Goal: Task Accomplishment & Management: Complete application form

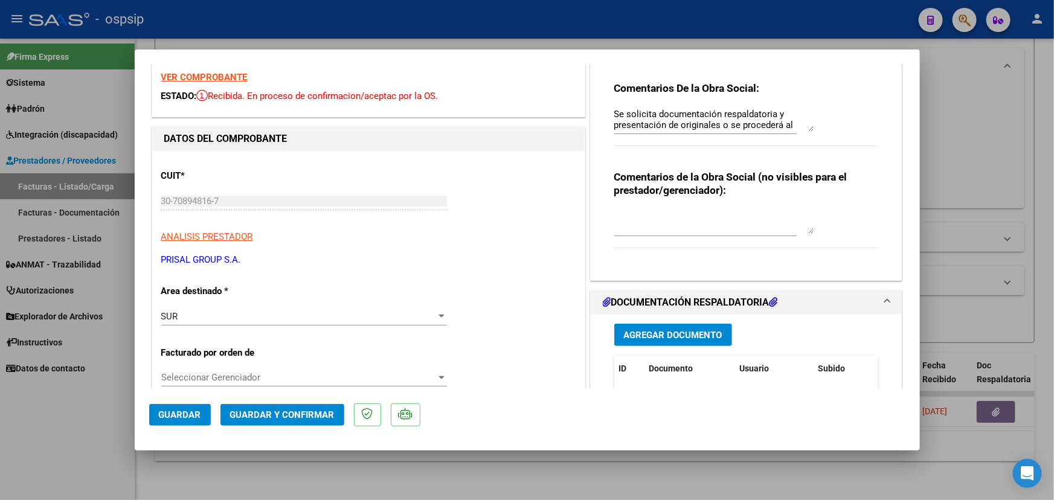
scroll to position [109, 0]
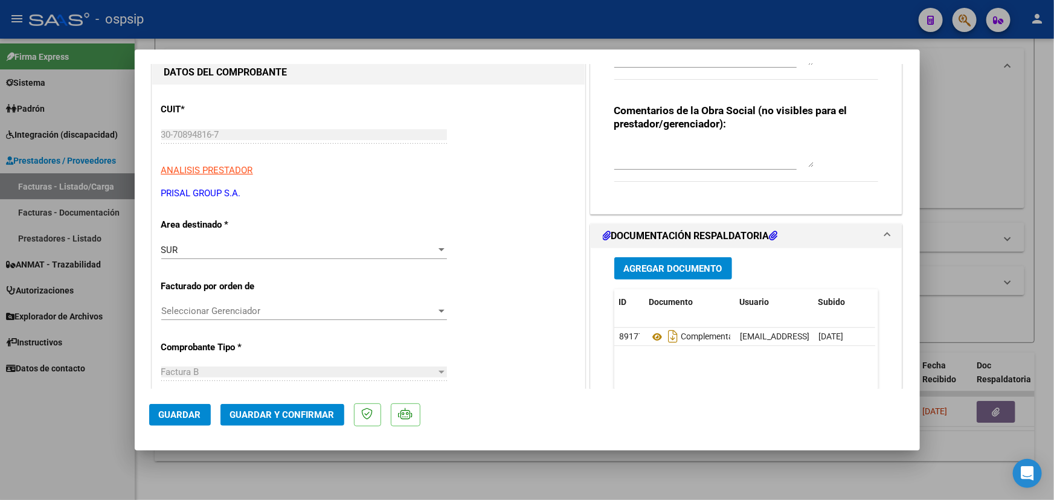
click at [275, 414] on span "Guardar y Confirmar" at bounding box center [282, 415] width 104 height 11
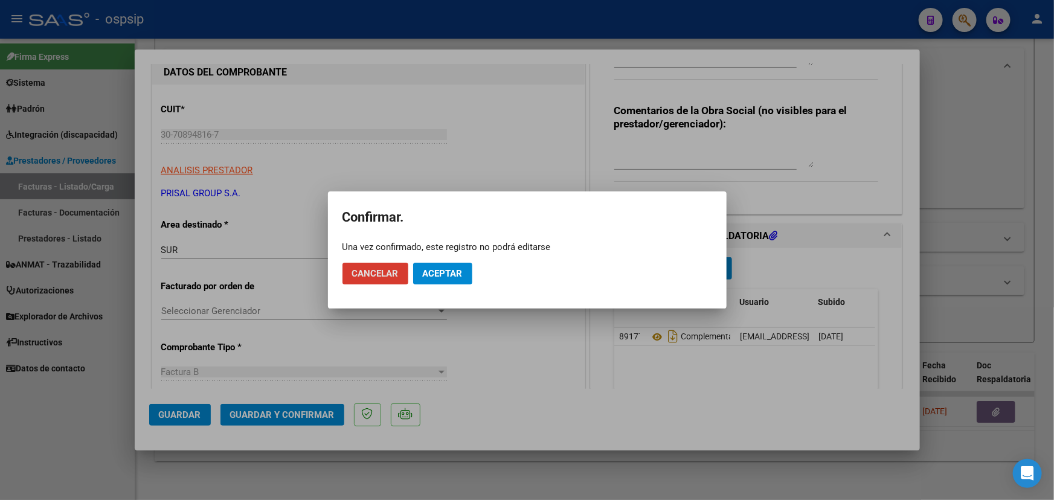
click at [428, 272] on span "Aceptar" at bounding box center [443, 273] width 40 height 11
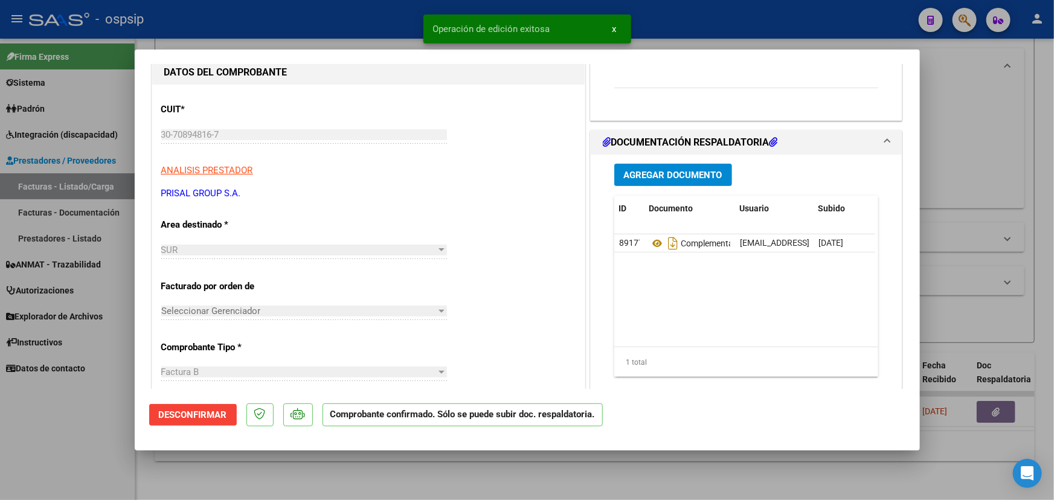
type input "$ 0,00"
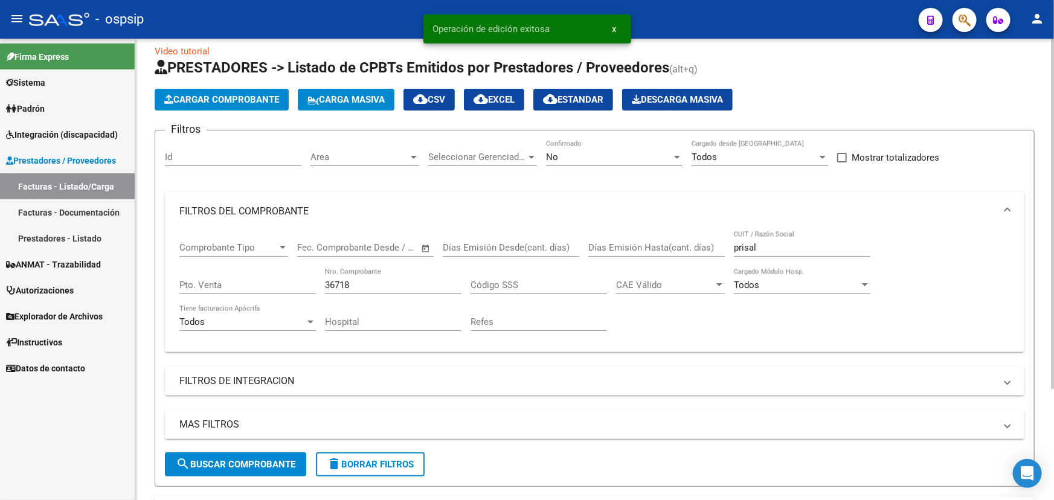
scroll to position [0, 0]
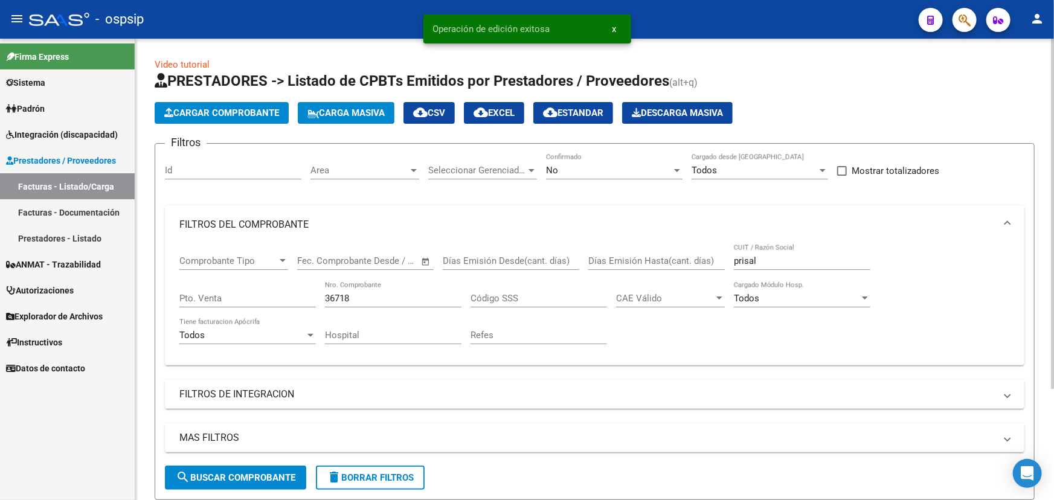
click at [632, 163] on div "No Confirmado" at bounding box center [614, 166] width 137 height 26
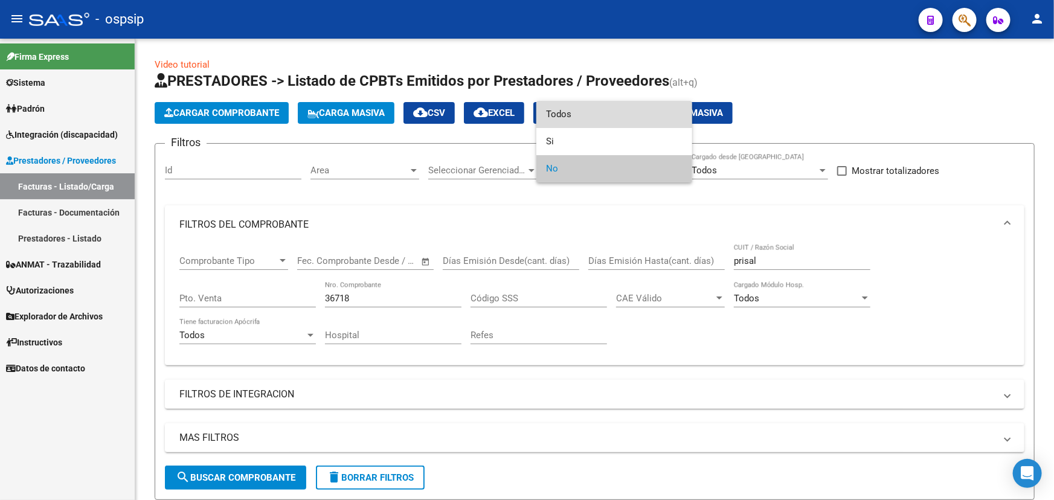
click at [608, 115] on span "Todos" at bounding box center [614, 114] width 137 height 27
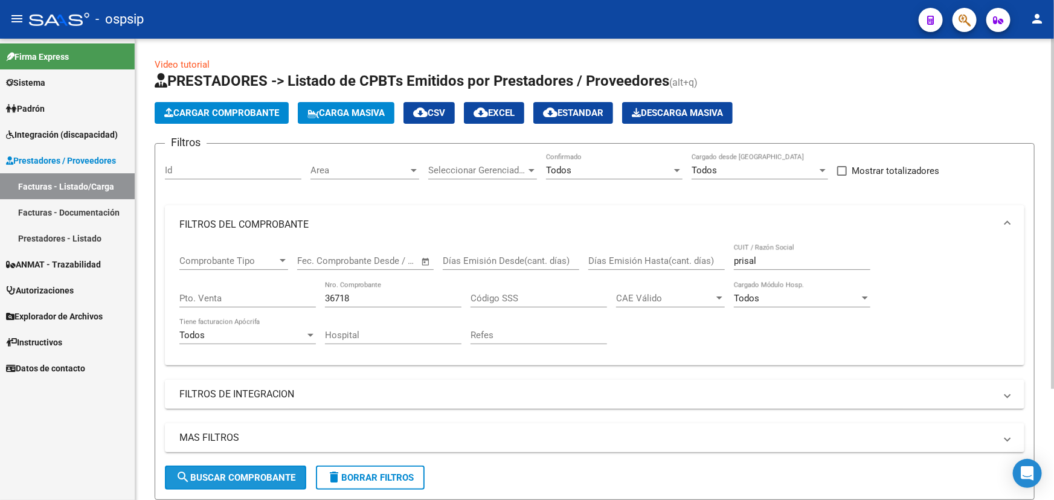
click at [275, 473] on span "search Buscar Comprobante" at bounding box center [236, 477] width 120 height 11
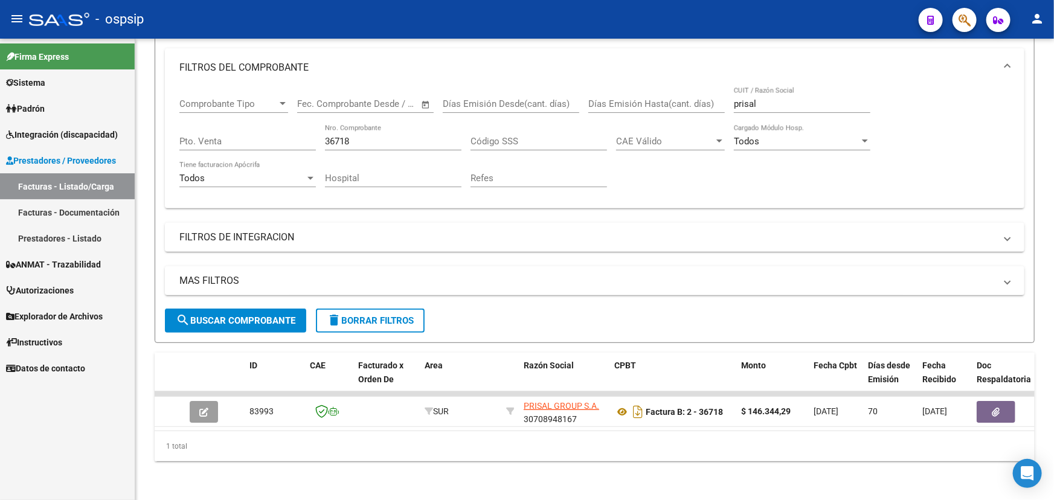
click at [746, 444] on div "1 total" at bounding box center [595, 446] width 880 height 30
click at [341, 136] on input "36718" at bounding box center [393, 141] width 137 height 11
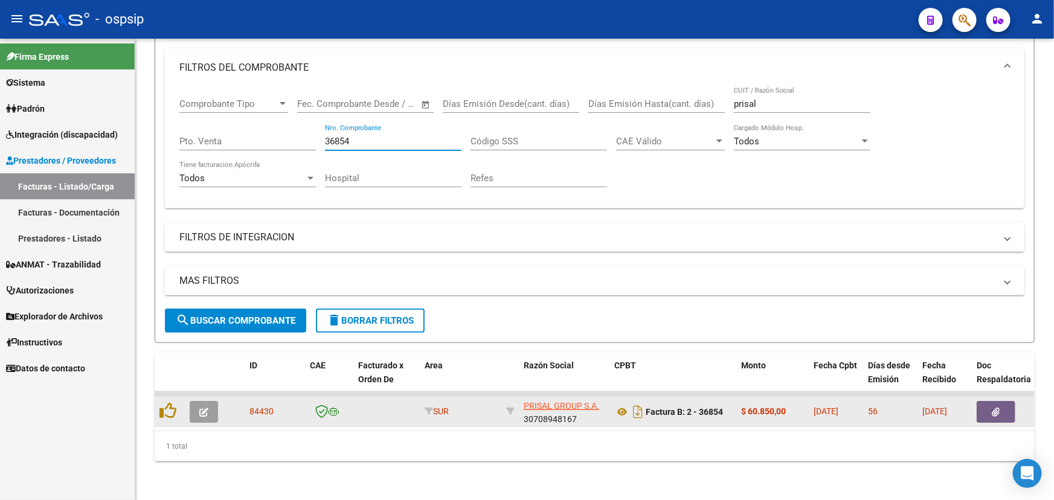
type input "36854"
click at [204, 408] on icon "button" at bounding box center [203, 412] width 9 height 9
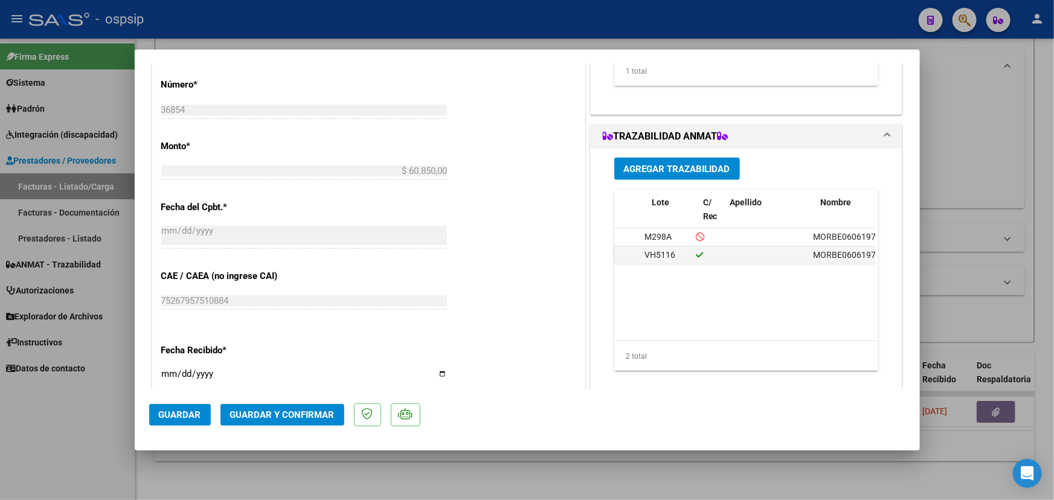
scroll to position [0, 187]
type input "$ 0,00"
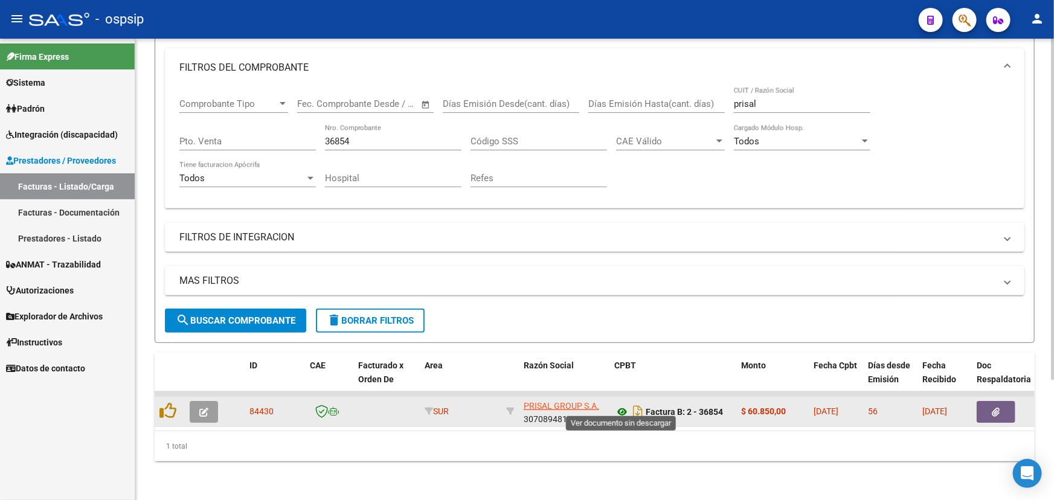
click at [624, 405] on icon at bounding box center [622, 412] width 16 height 14
click at [197, 402] on button "button" at bounding box center [204, 412] width 28 height 22
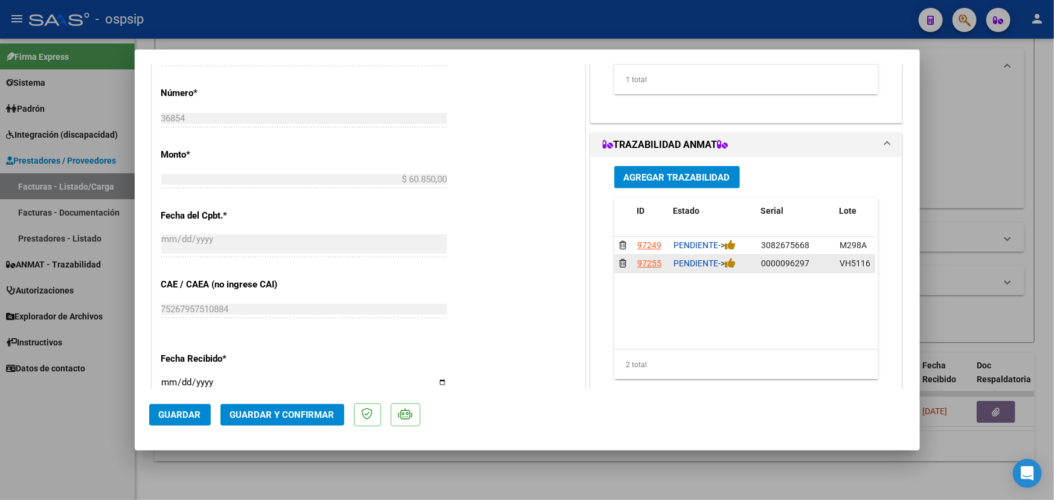
scroll to position [494, 0]
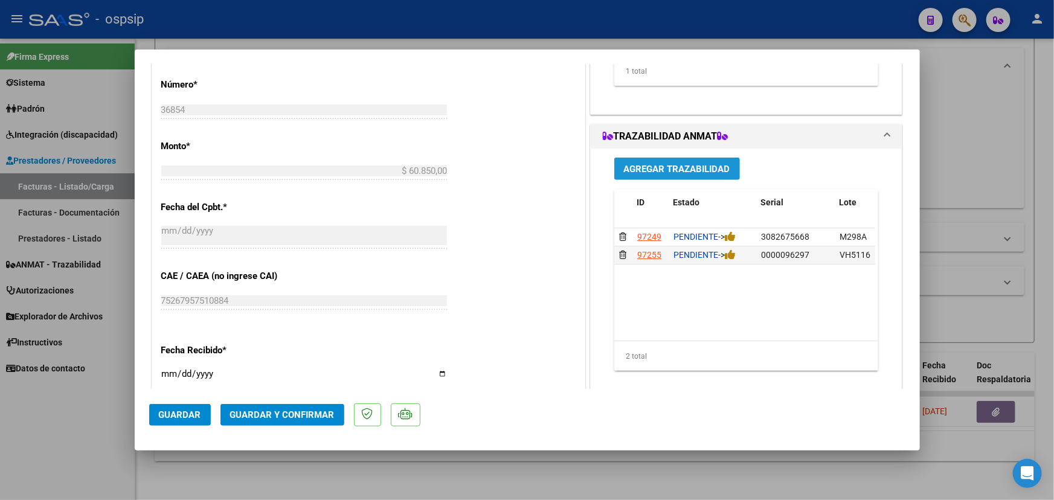
click at [643, 166] on span "Agregar Trazabilidad" at bounding box center [677, 169] width 106 height 11
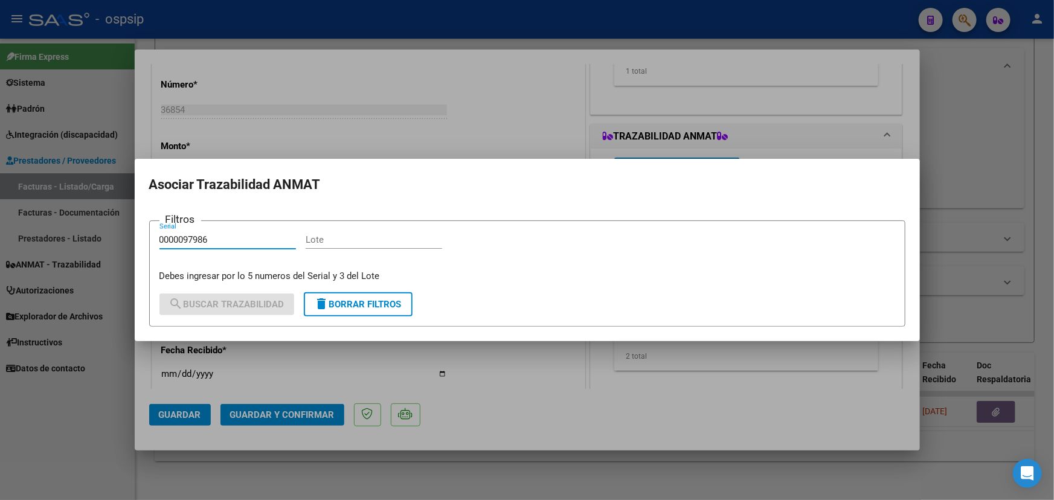
type input "0000097986"
paste input "VH5116"
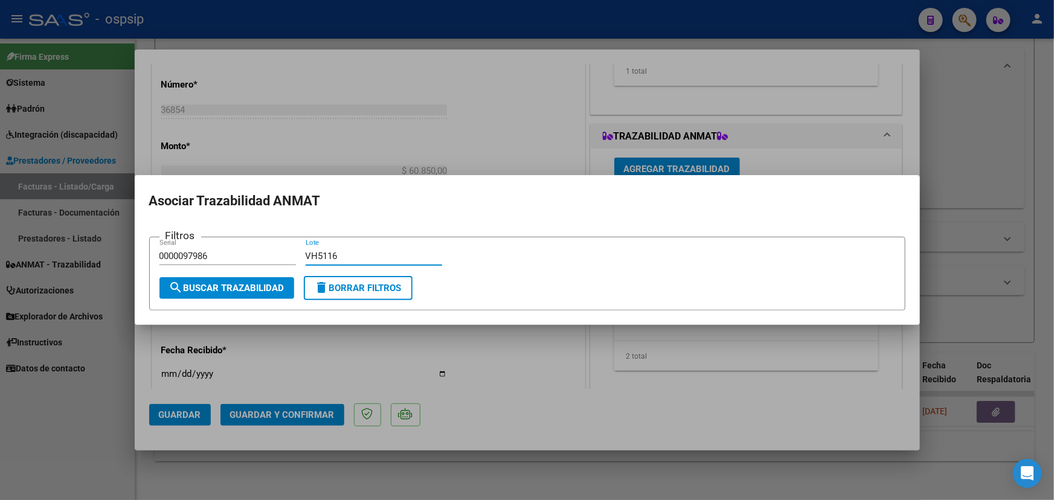
type input "VH5116"
click at [248, 281] on button "search Buscar Trazabilidad" at bounding box center [226, 288] width 135 height 22
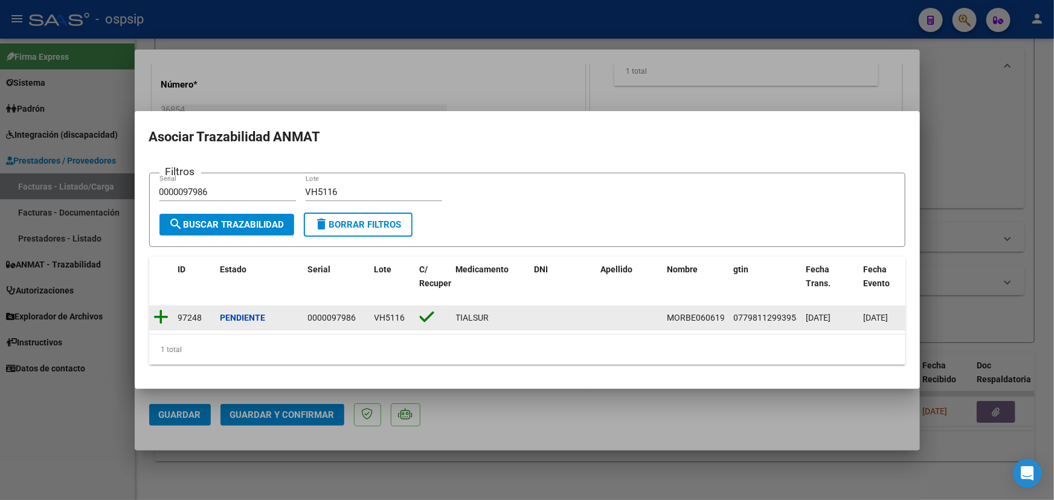
click at [163, 313] on icon at bounding box center [161, 317] width 15 height 17
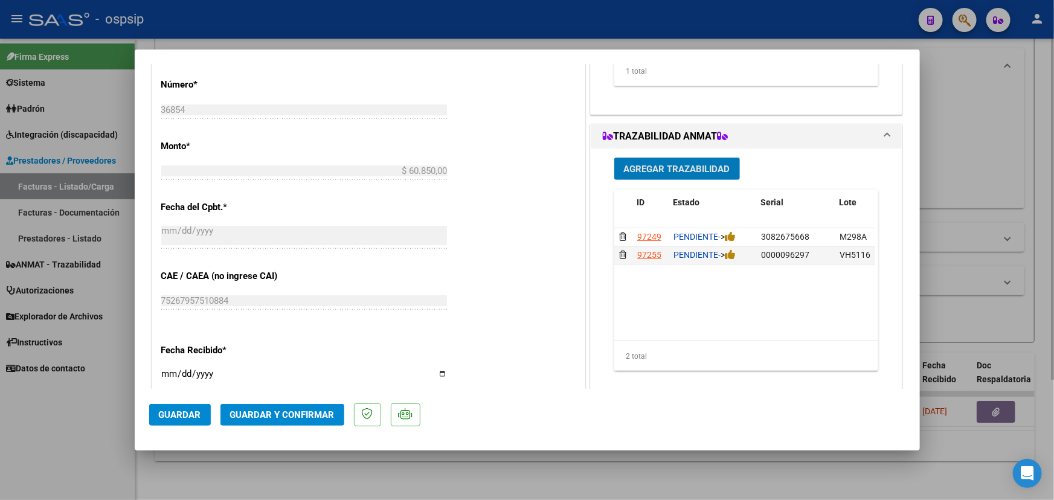
type input "$ 0,00"
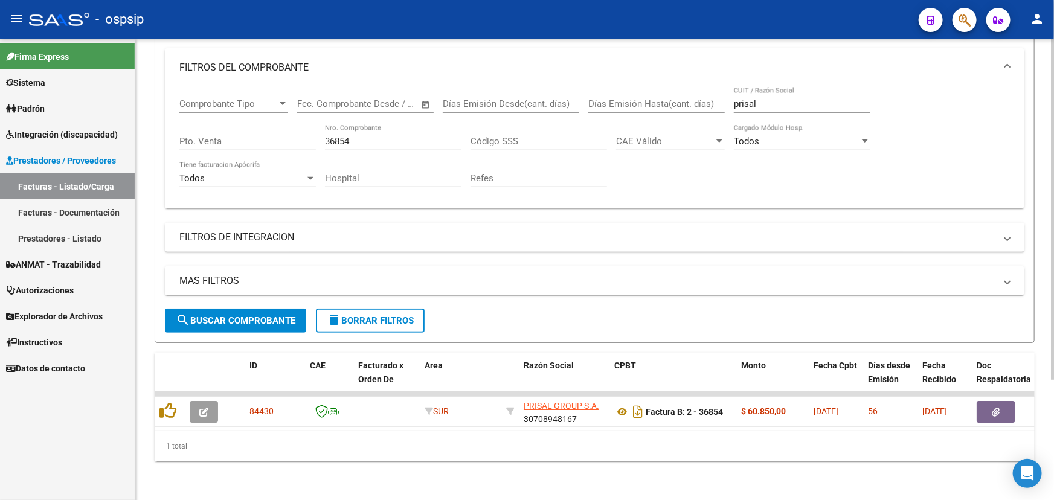
click at [337, 136] on input "36854" at bounding box center [393, 141] width 137 height 11
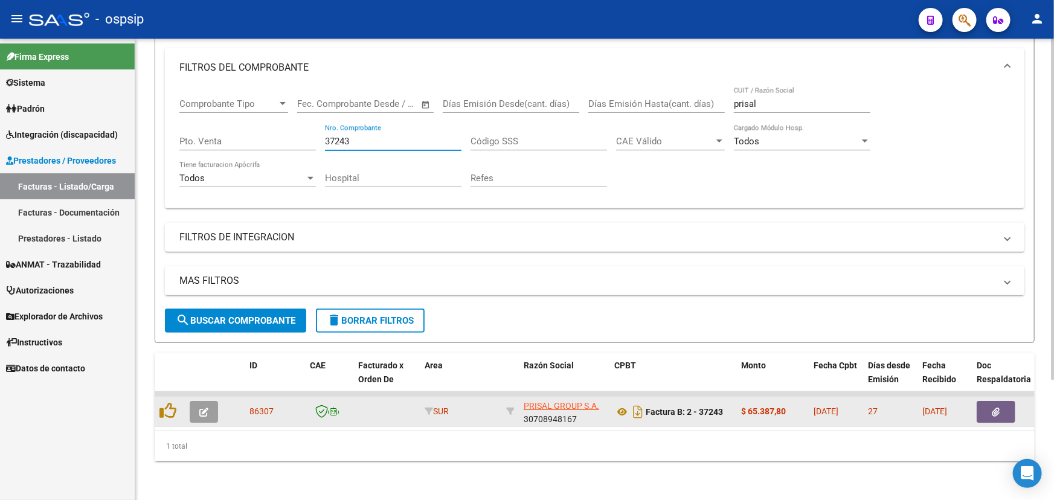
type input "37243"
click at [211, 401] on button "button" at bounding box center [204, 412] width 28 height 22
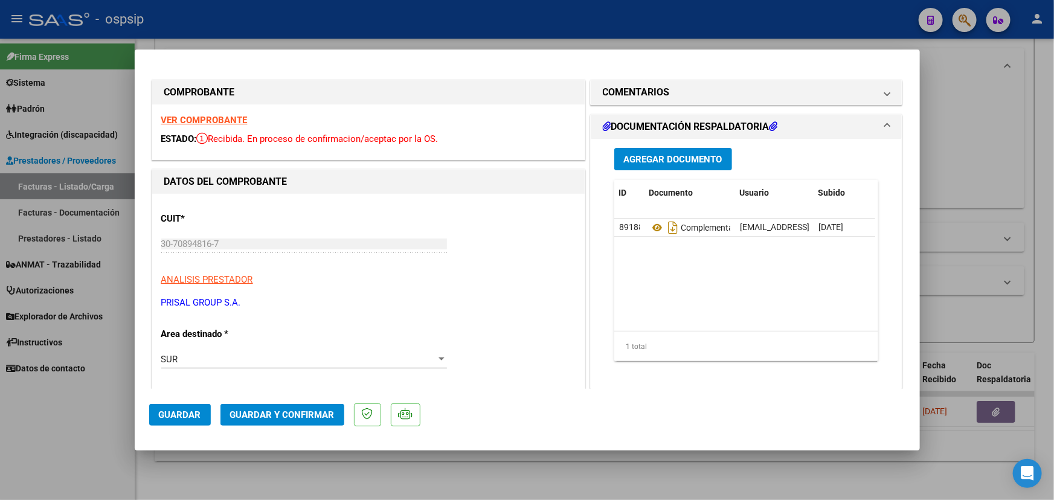
scroll to position [274, 0]
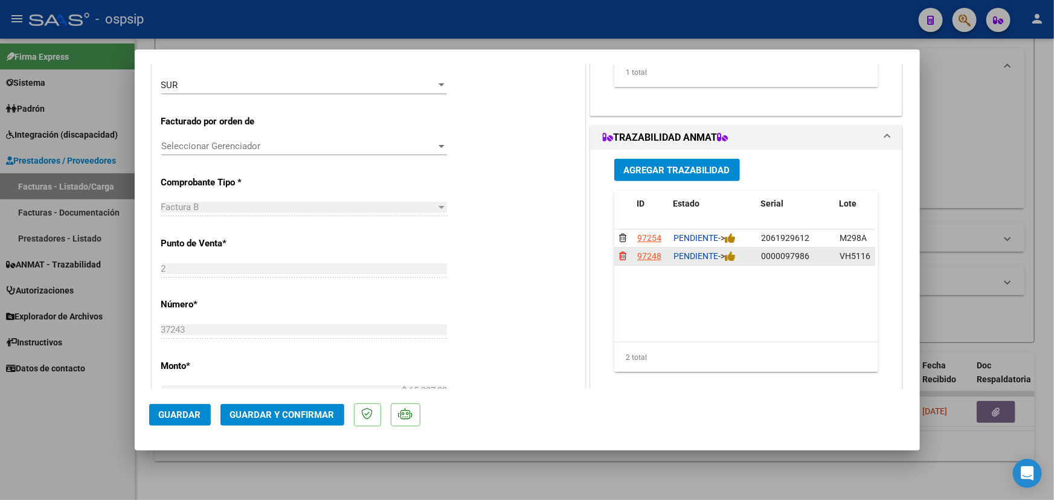
click at [619, 255] on icon at bounding box center [622, 256] width 7 height 8
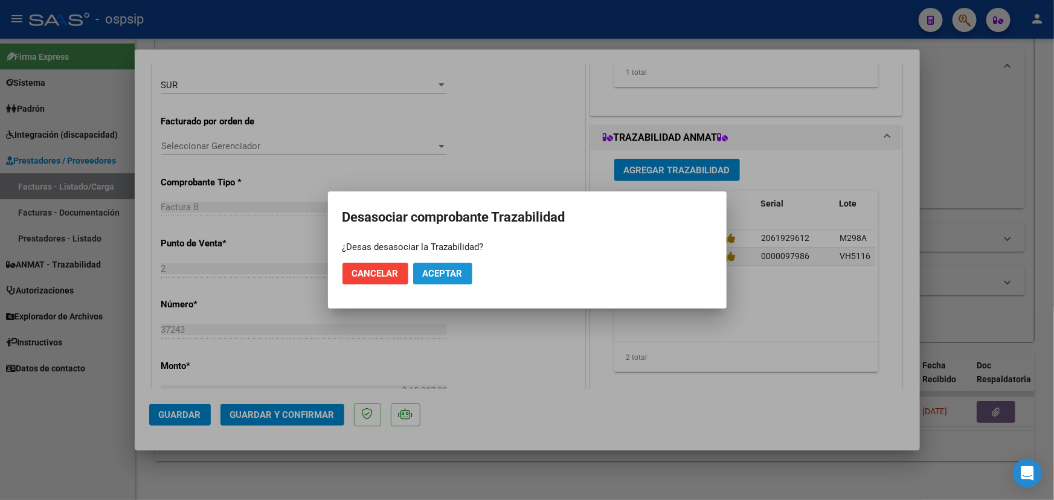
click at [453, 274] on span "Aceptar" at bounding box center [443, 273] width 40 height 11
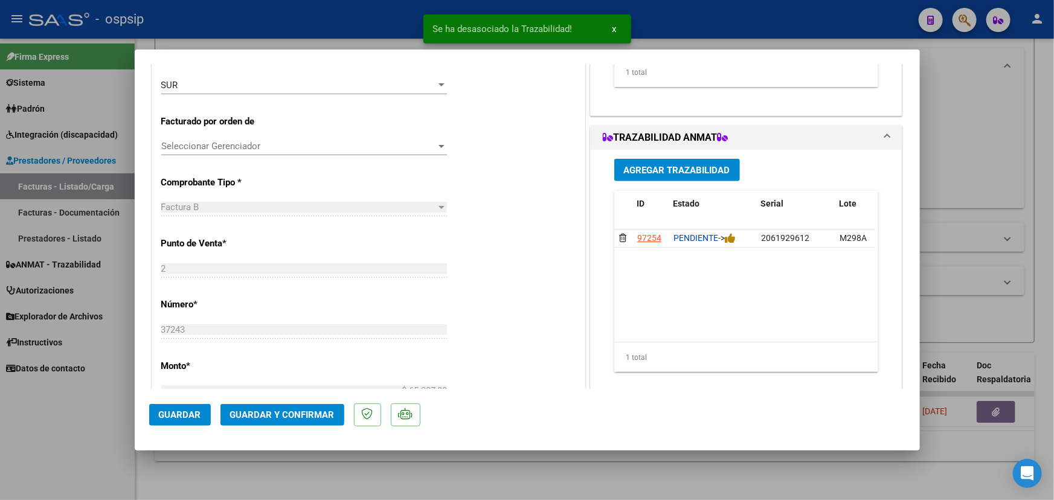
type input "$ 0,00"
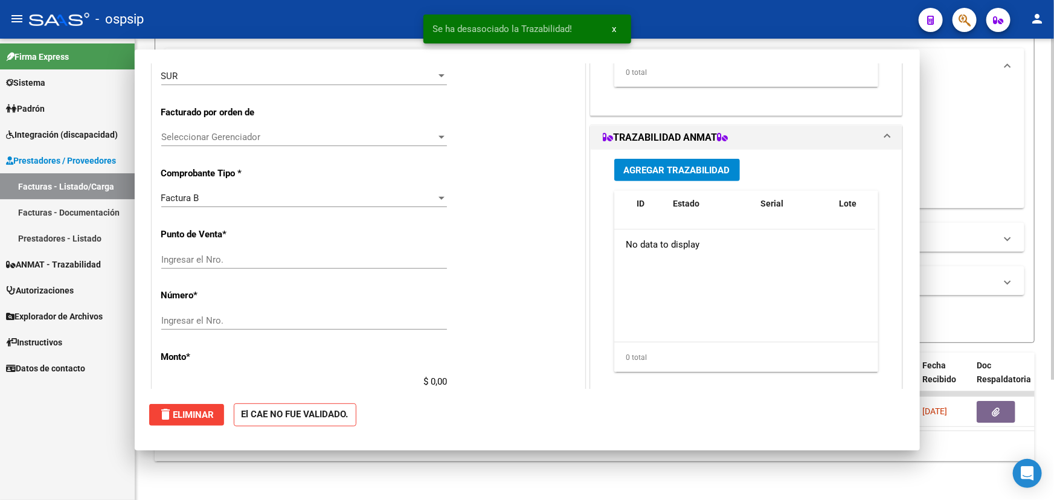
scroll to position [0, 0]
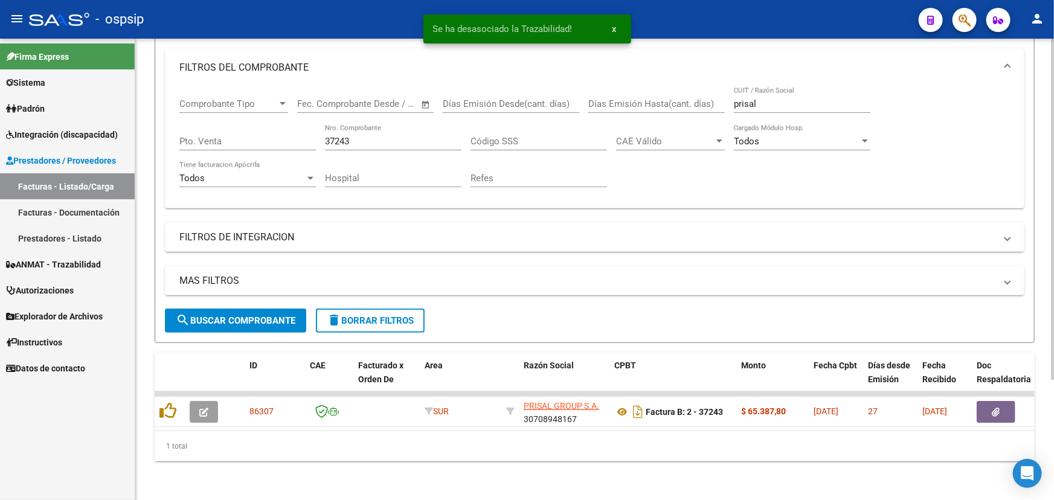
click at [336, 136] on input "37243" at bounding box center [393, 141] width 137 height 11
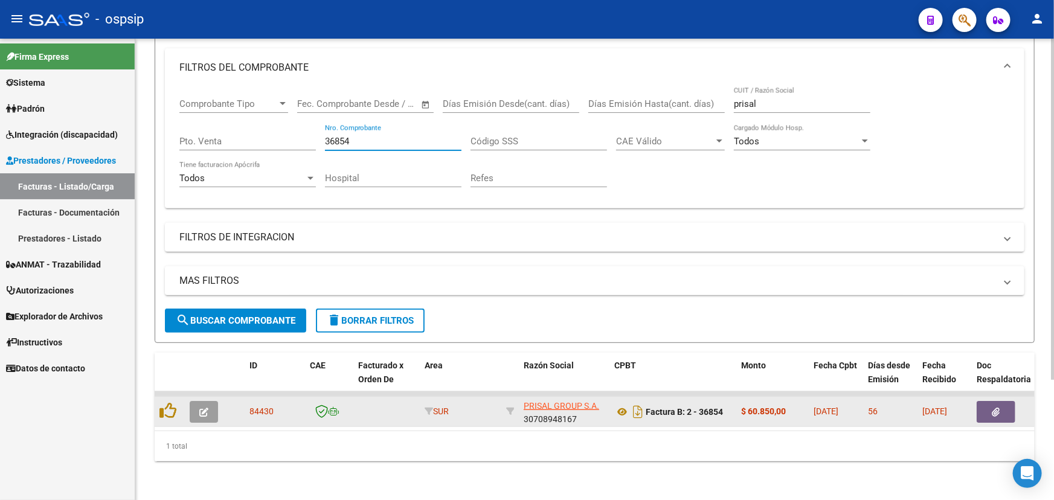
type input "36854"
click at [198, 401] on button "button" at bounding box center [204, 412] width 28 height 22
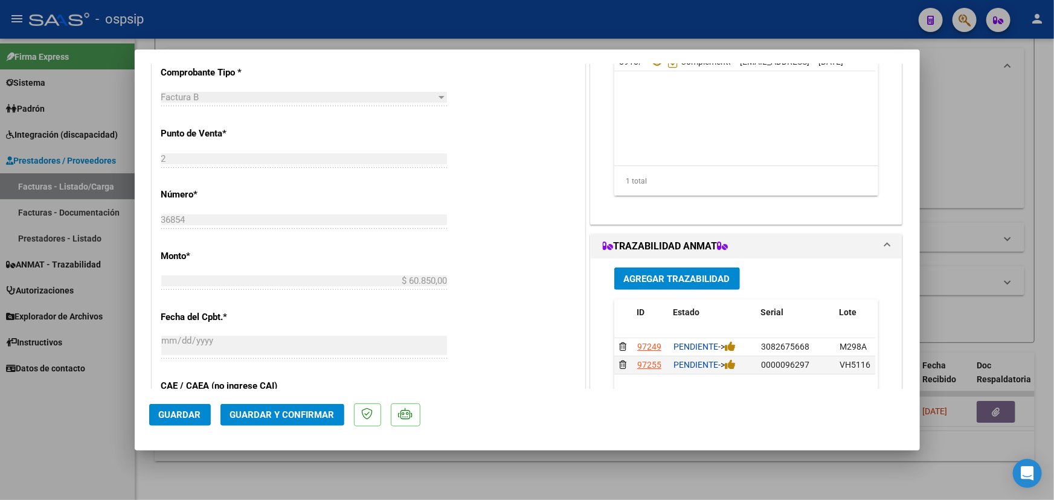
scroll to position [439, 0]
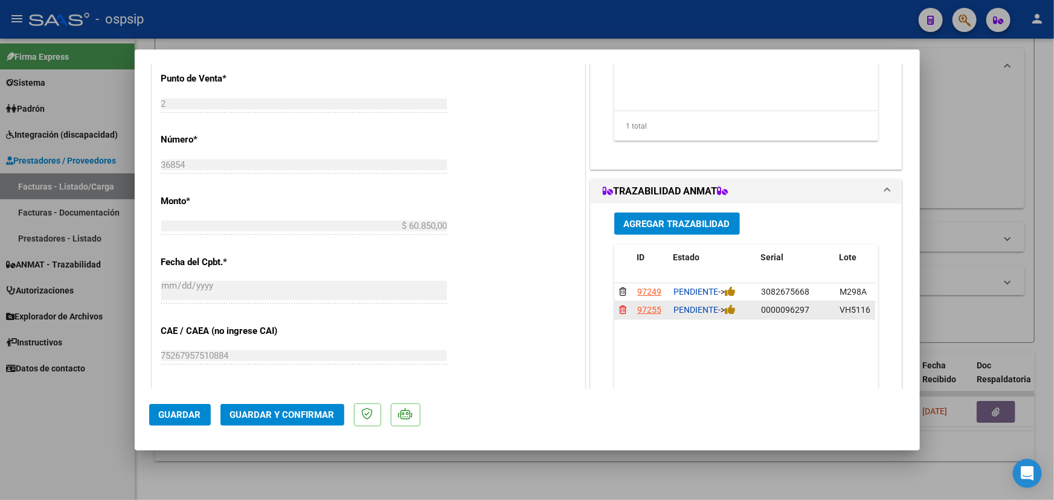
click at [619, 307] on icon at bounding box center [622, 310] width 7 height 8
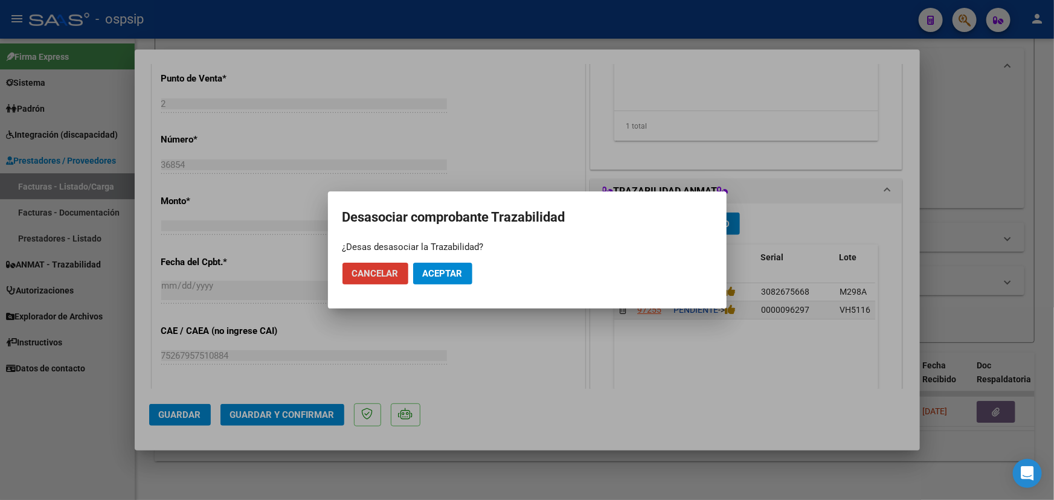
click at [455, 272] on span "Aceptar" at bounding box center [443, 273] width 40 height 11
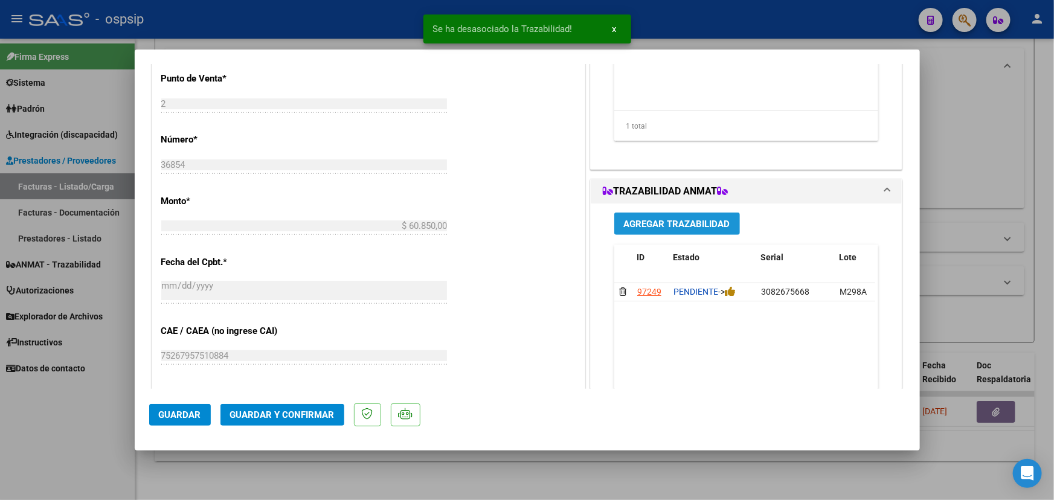
click at [692, 223] on span "Agregar Trazabilidad" at bounding box center [677, 224] width 106 height 11
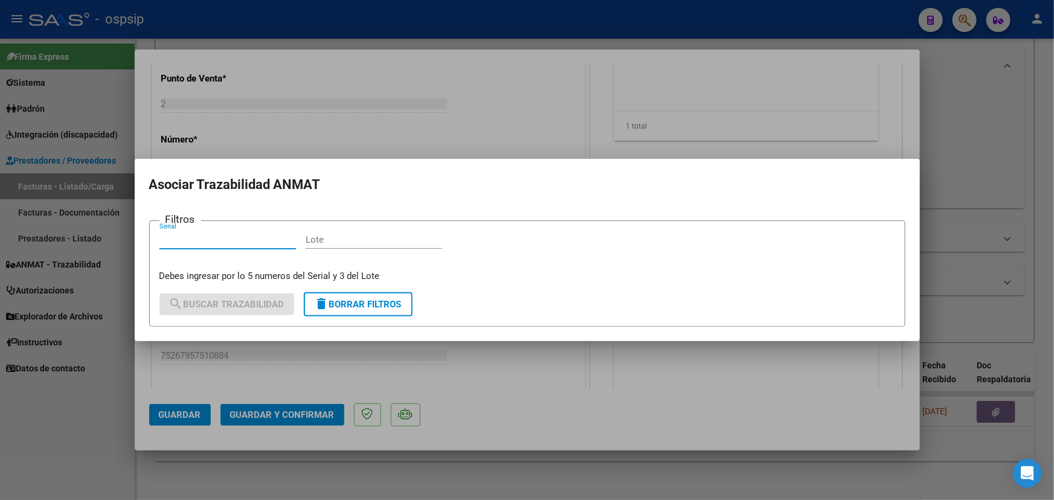
paste input "0000097986"
type input "0000097986"
paste input "VH5116"
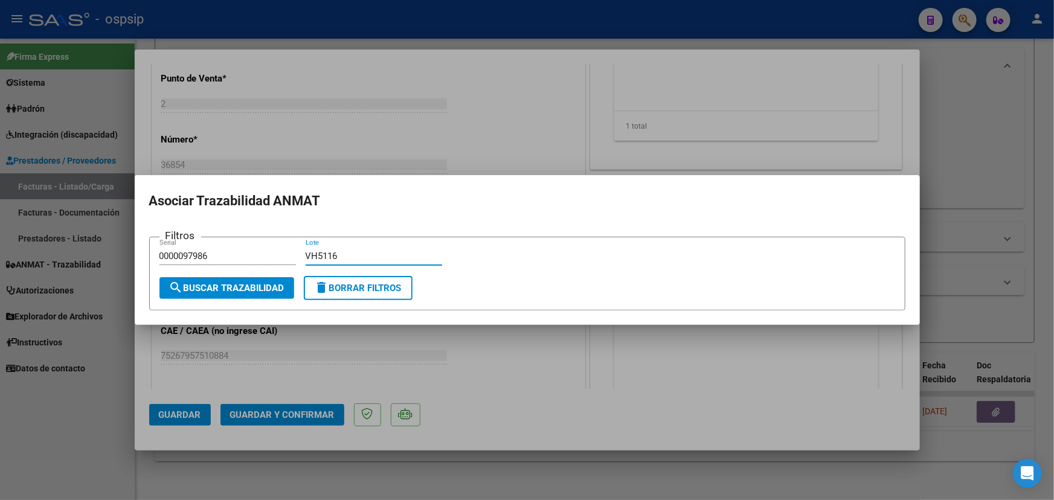
type input "VH5116"
click at [249, 288] on span "search Buscar Trazabilidad" at bounding box center [226, 288] width 115 height 11
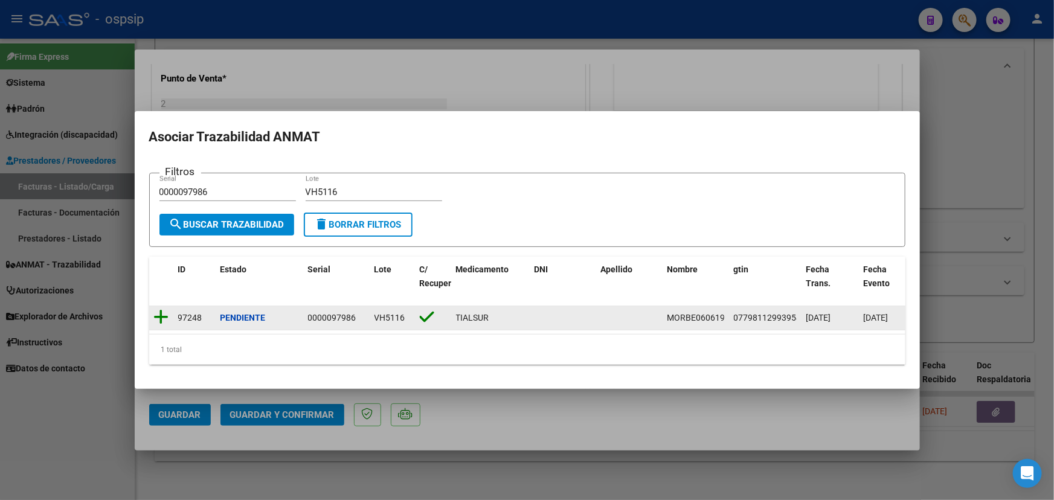
click at [163, 313] on icon at bounding box center [161, 317] width 15 height 17
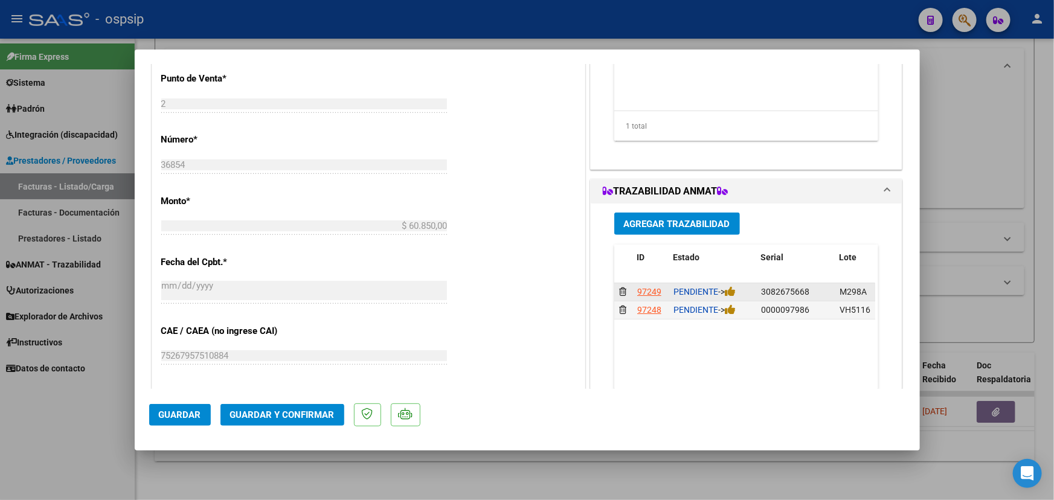
click at [735, 291] on div "PENDIENTE ->" at bounding box center [713, 292] width 78 height 14
click at [730, 289] on icon at bounding box center [730, 291] width 11 height 11
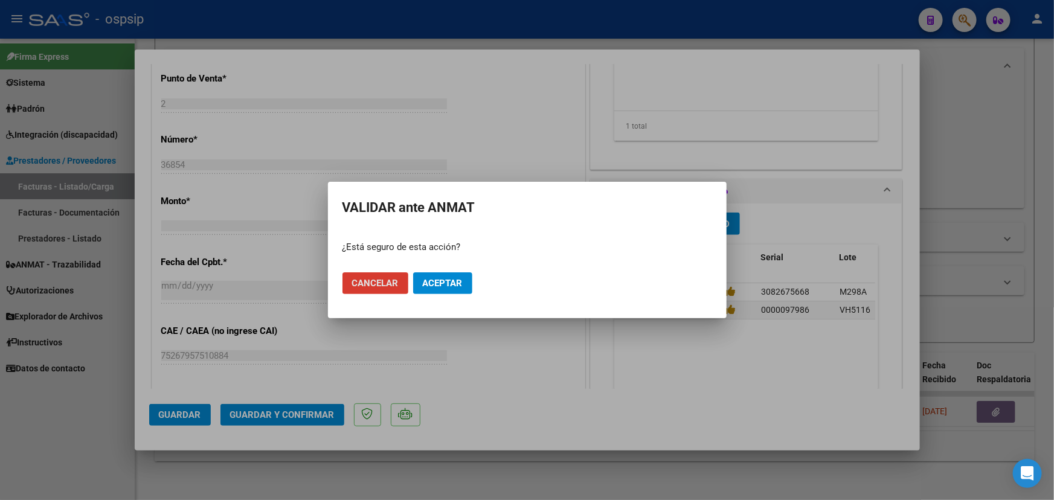
click at [397, 283] on span "Cancelar" at bounding box center [375, 283] width 47 height 11
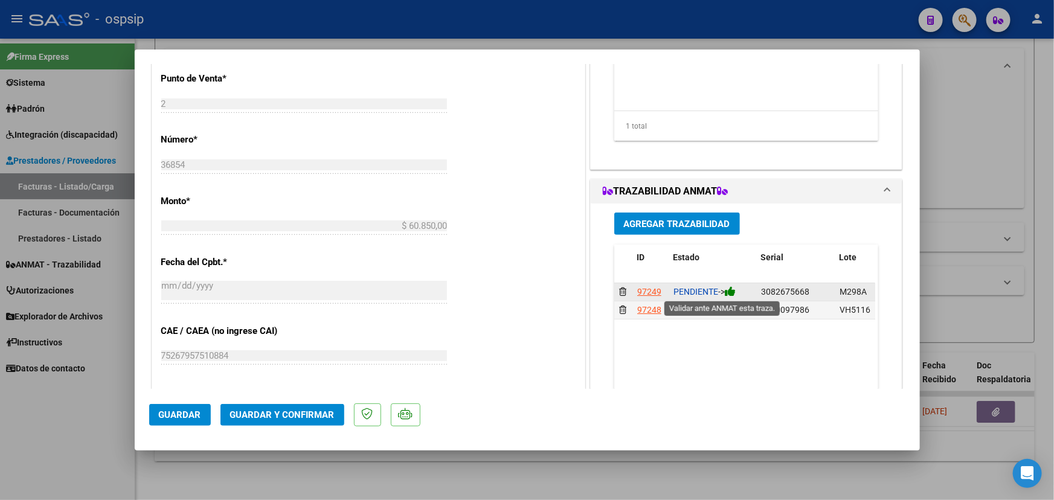
click at [732, 294] on icon at bounding box center [730, 291] width 11 height 11
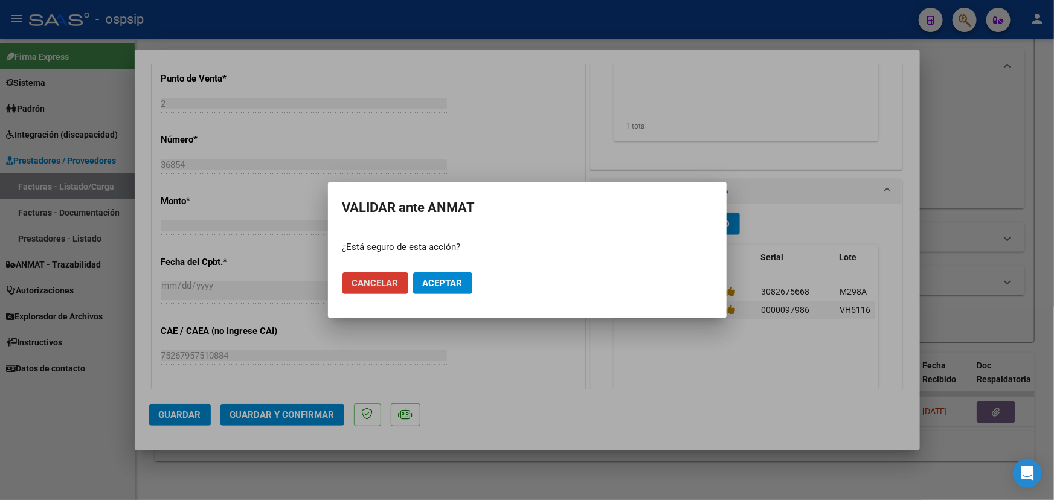
click at [463, 285] on button "Aceptar" at bounding box center [442, 283] width 59 height 22
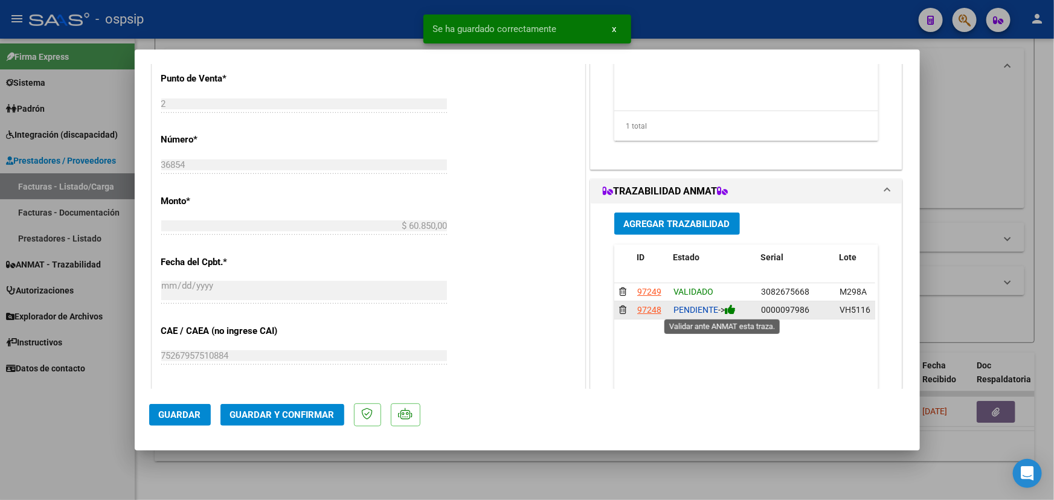
click at [731, 309] on icon at bounding box center [730, 309] width 11 height 11
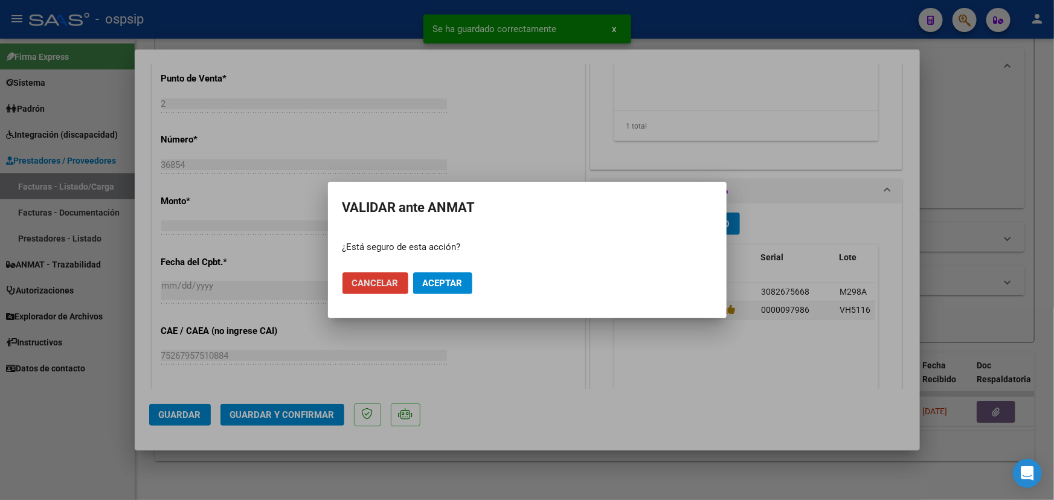
click at [461, 281] on span "Aceptar" at bounding box center [443, 283] width 40 height 11
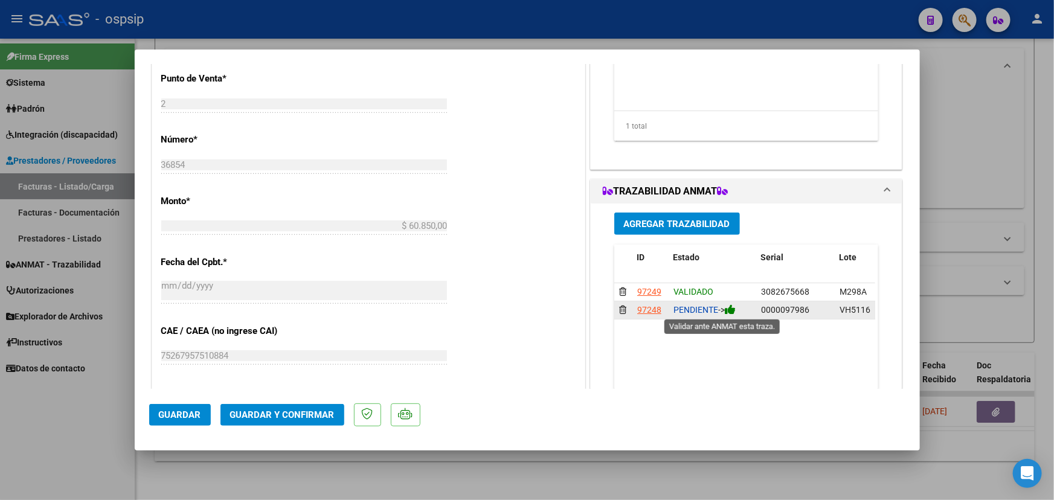
click at [728, 309] on icon at bounding box center [730, 309] width 11 height 11
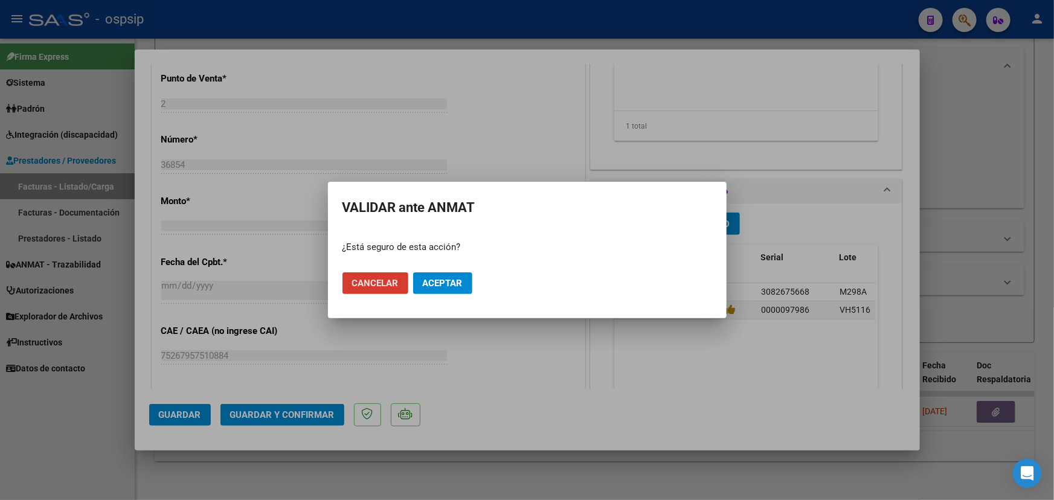
click at [459, 283] on span "Aceptar" at bounding box center [443, 283] width 40 height 11
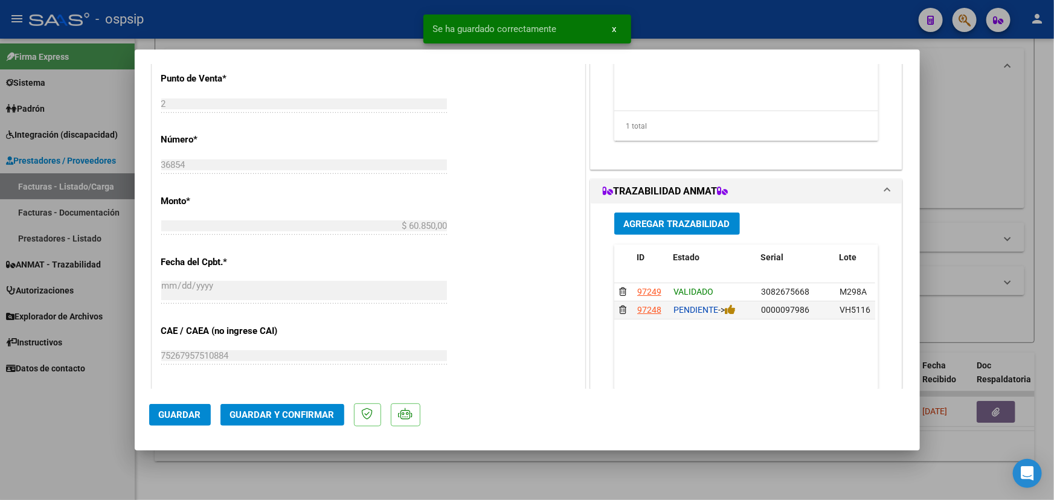
type input "$ 0,00"
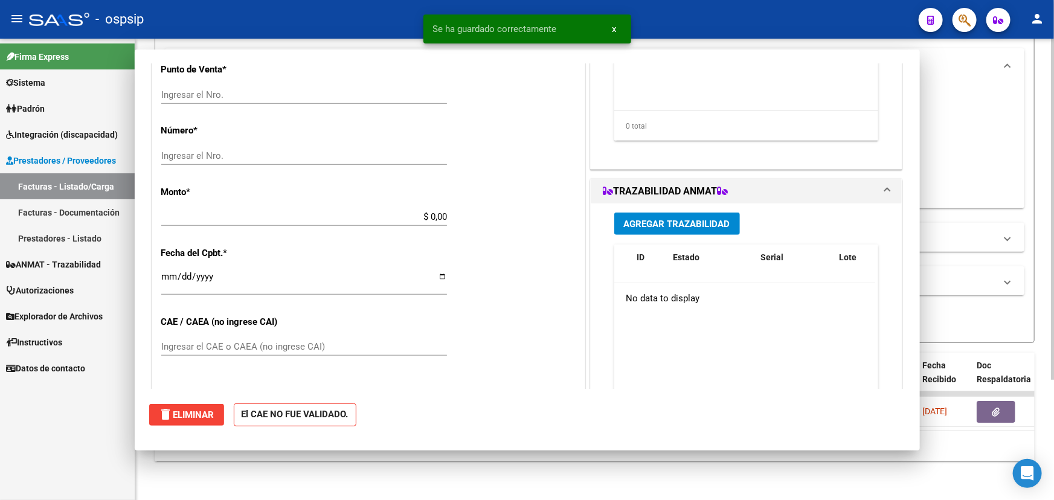
scroll to position [0, 0]
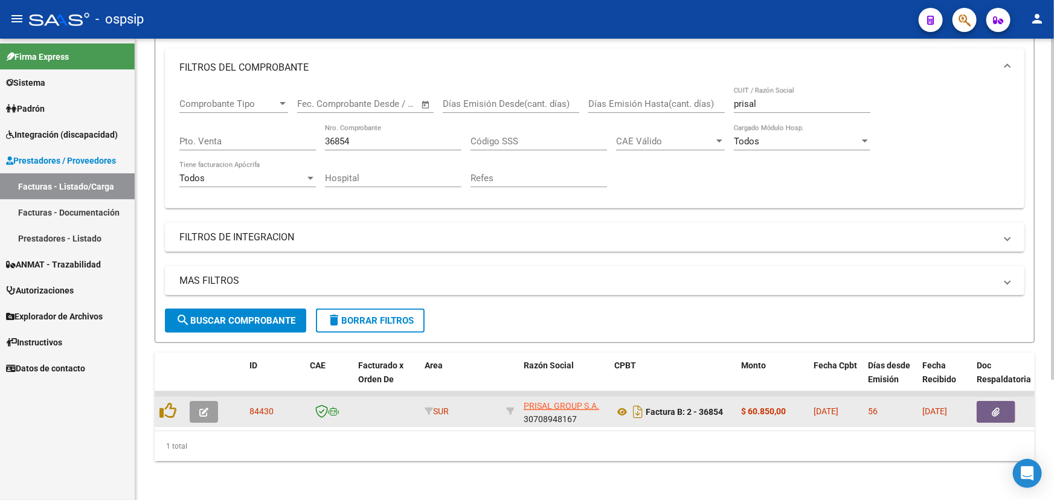
click at [192, 401] on button "button" at bounding box center [204, 412] width 28 height 22
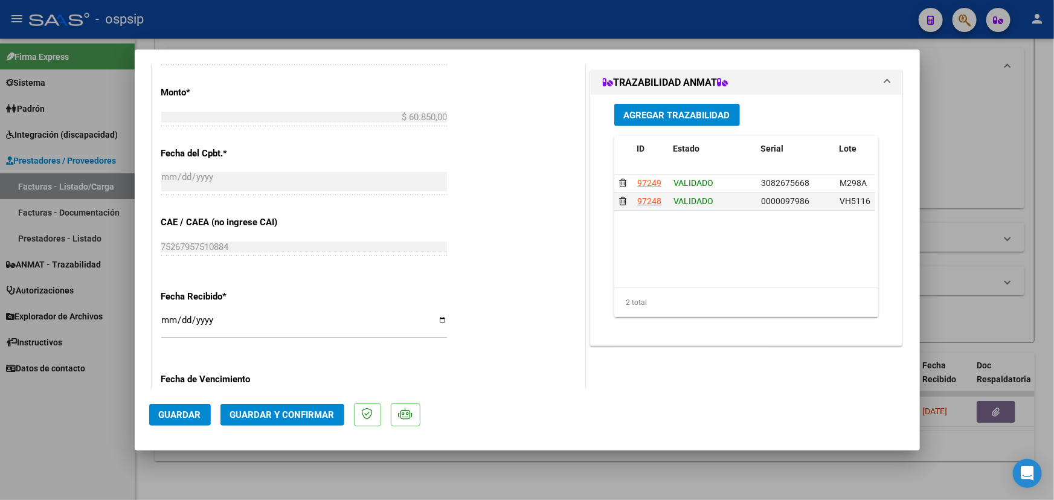
scroll to position [549, 0]
click at [254, 417] on span "Guardar y Confirmar" at bounding box center [282, 415] width 104 height 11
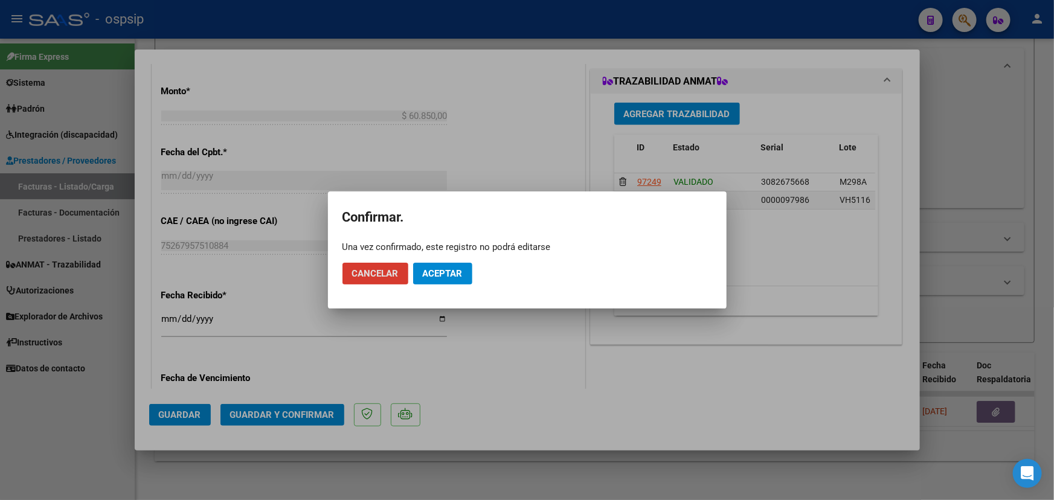
click at [451, 273] on span "Aceptar" at bounding box center [443, 273] width 40 height 11
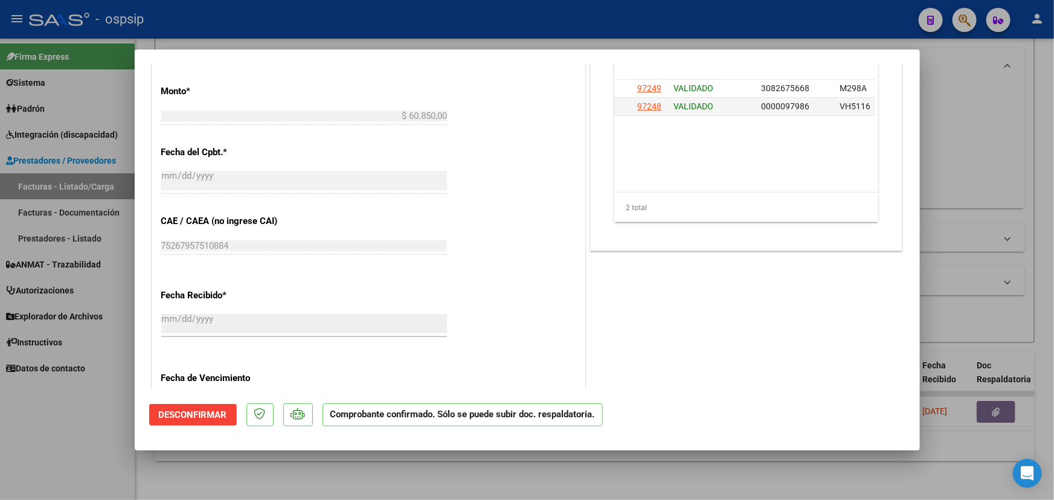
type input "$ 0,00"
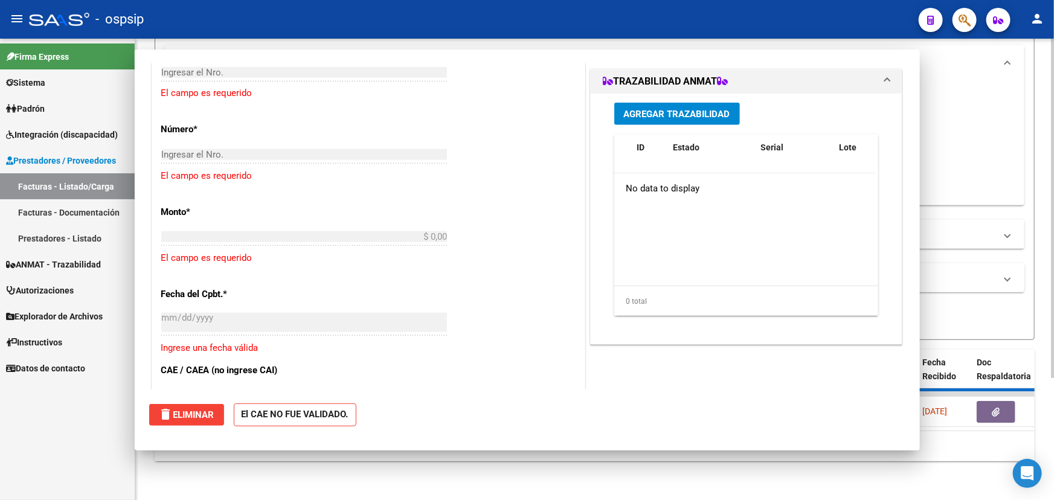
scroll to position [0, 0]
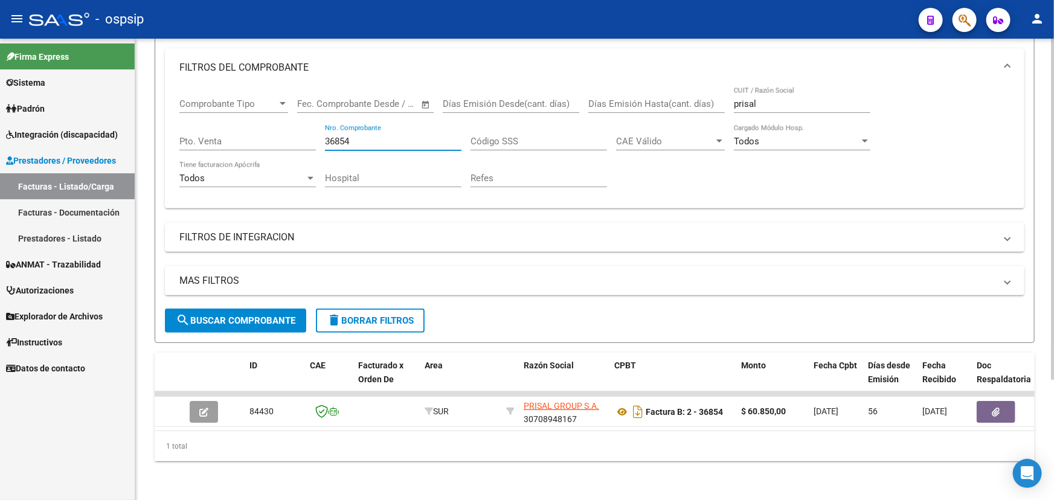
click at [337, 136] on input "36854" at bounding box center [393, 141] width 137 height 11
click at [338, 136] on input "36854" at bounding box center [393, 141] width 137 height 11
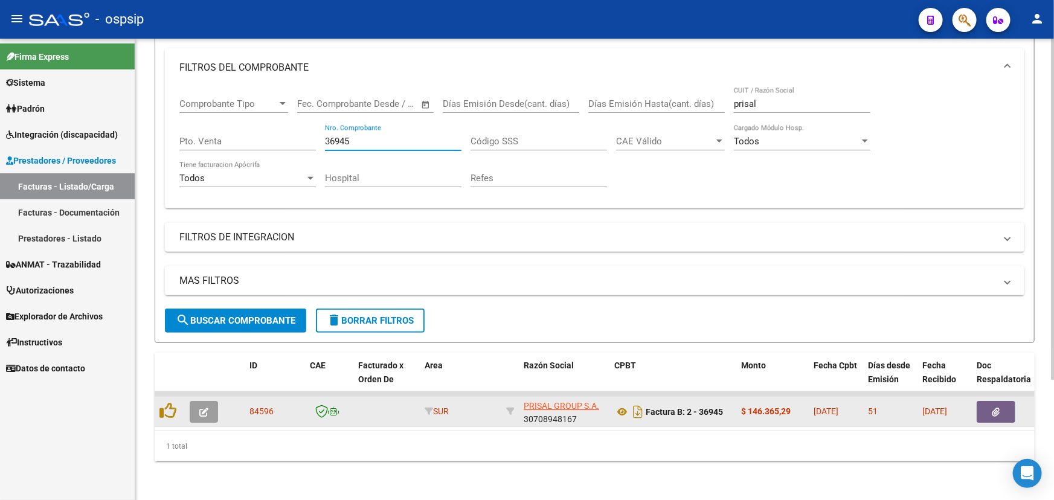
type input "36945"
click at [205, 408] on icon "button" at bounding box center [203, 412] width 9 height 9
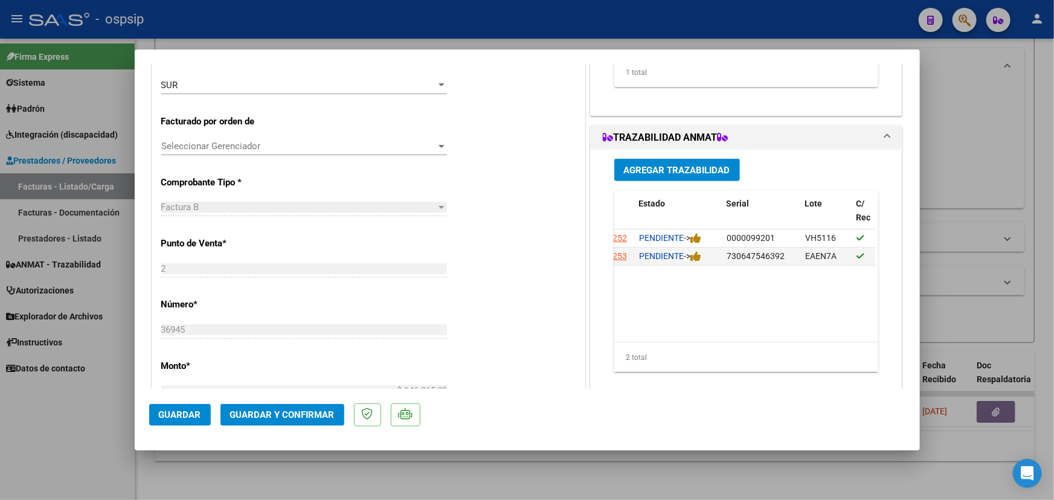
scroll to position [0, 32]
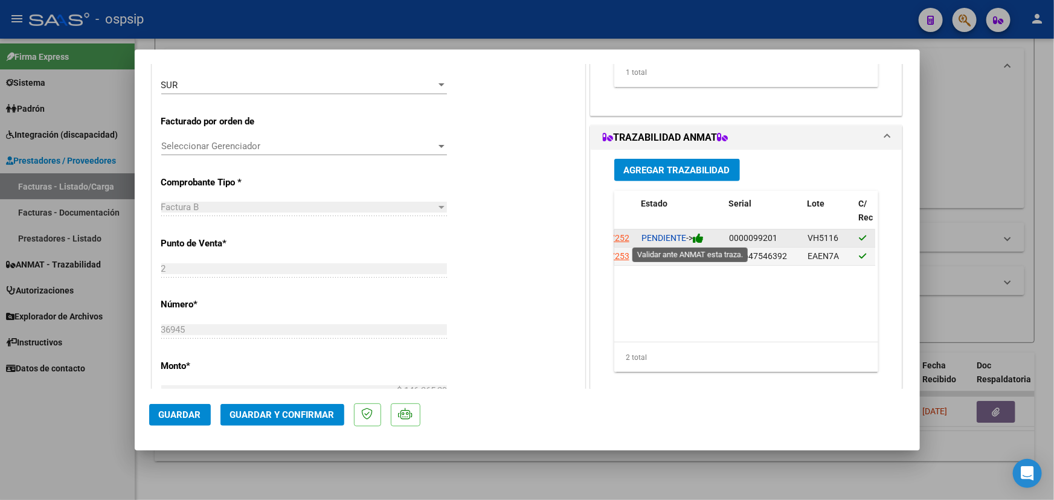
click at [700, 238] on icon at bounding box center [698, 238] width 11 height 11
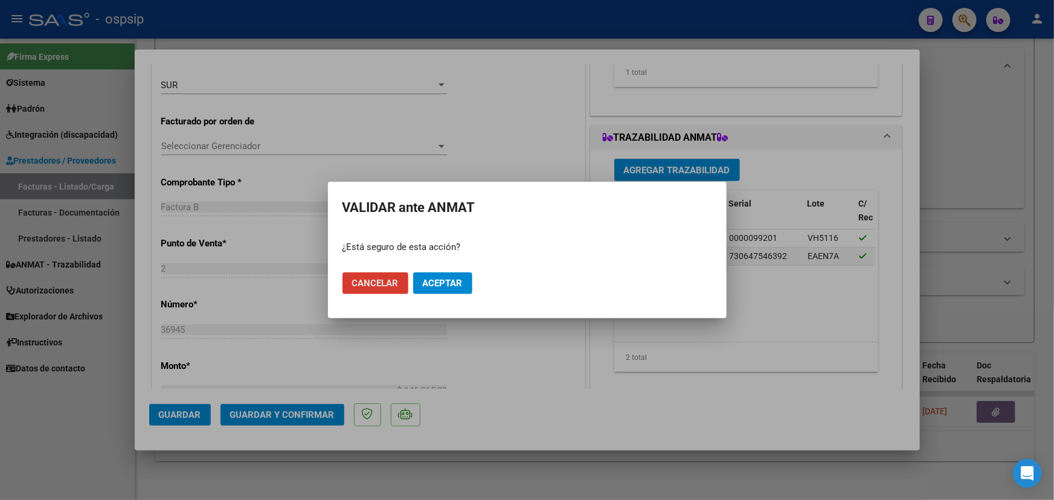
click at [459, 278] on span "Aceptar" at bounding box center [443, 283] width 40 height 11
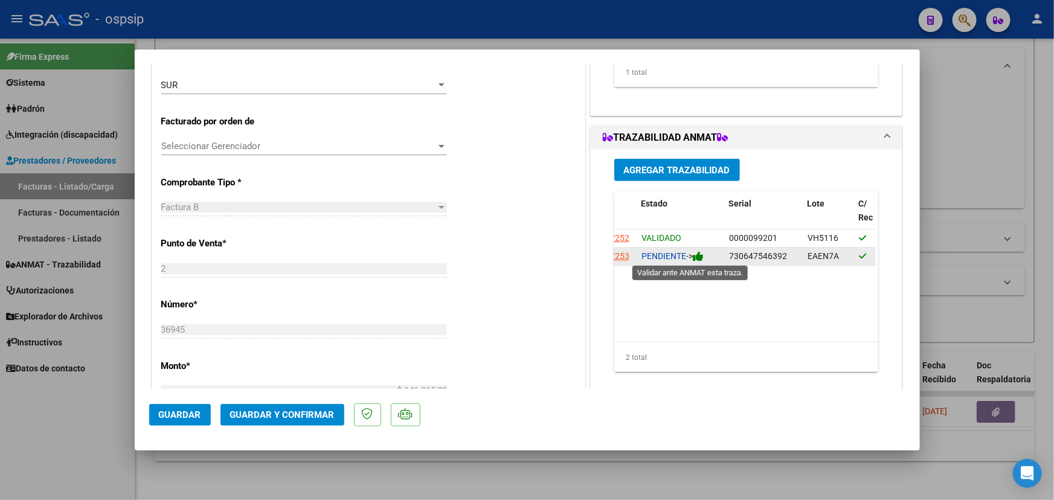
click at [697, 254] on icon at bounding box center [698, 256] width 11 height 11
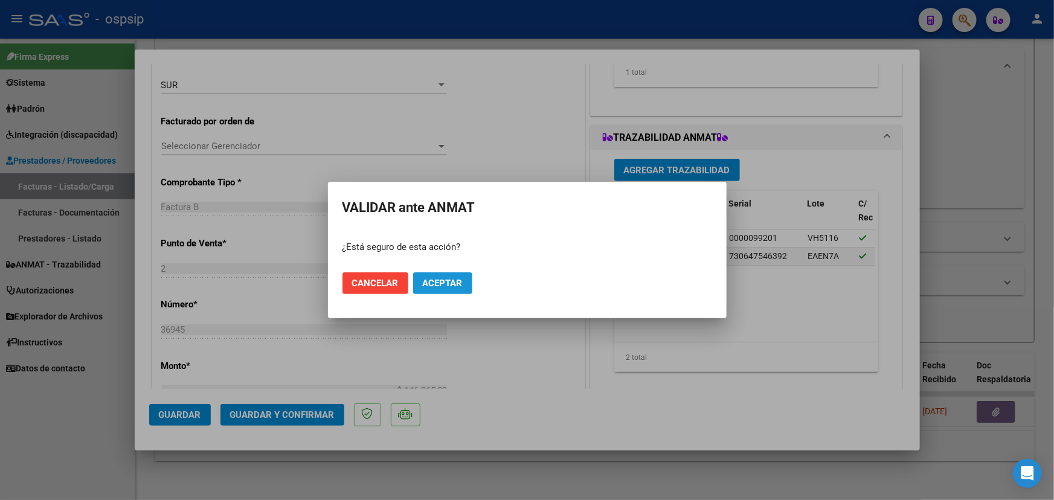
click at [449, 283] on span "Aceptar" at bounding box center [443, 283] width 40 height 11
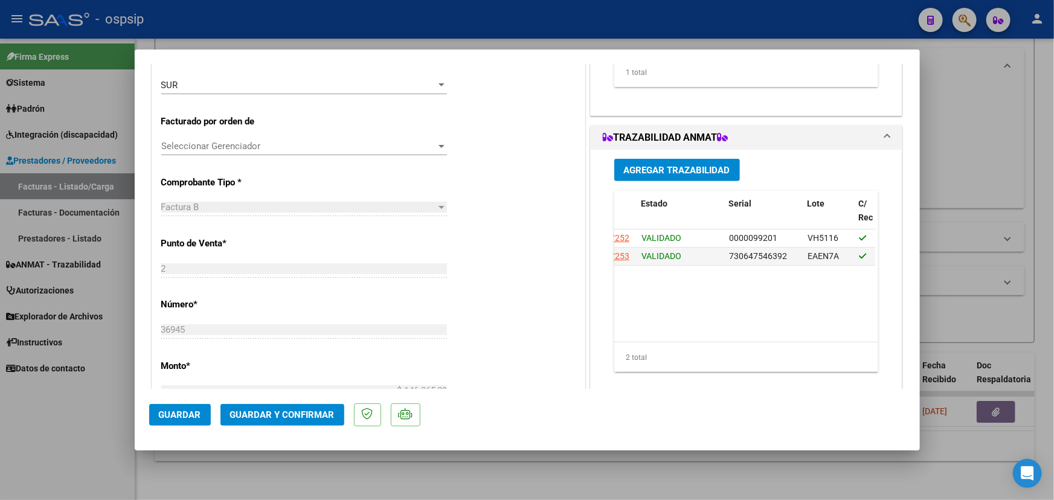
click at [297, 410] on span "Guardar y Confirmar" at bounding box center [282, 415] width 104 height 11
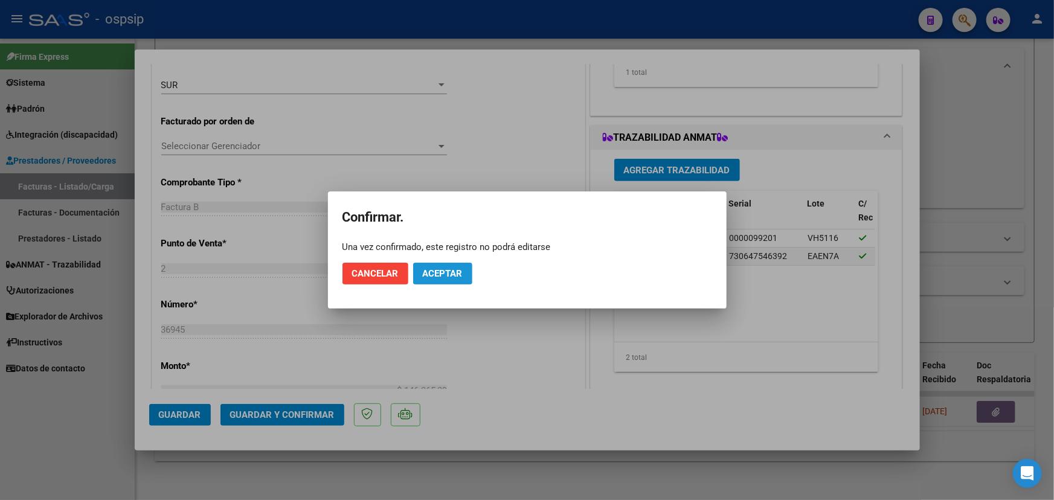
click at [450, 278] on button "Aceptar" at bounding box center [442, 274] width 59 height 22
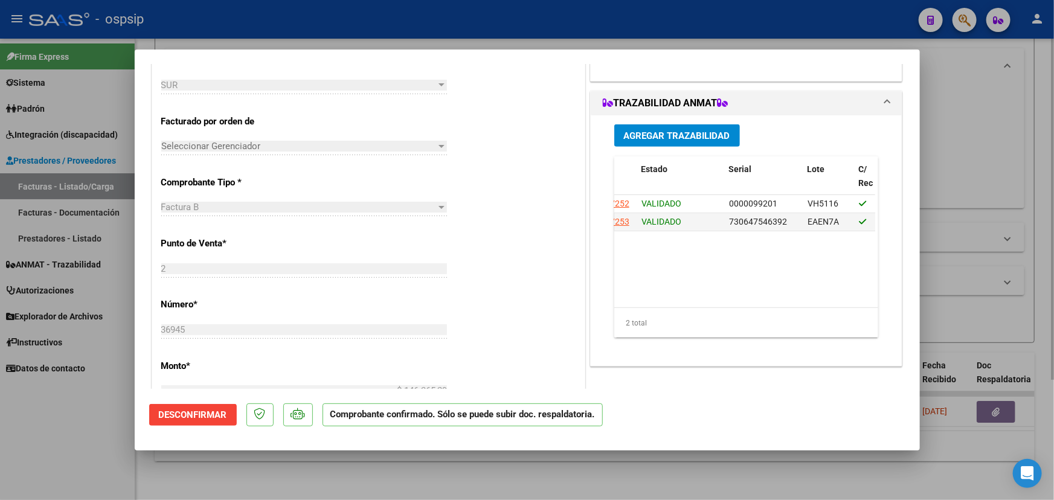
type input "$ 0,00"
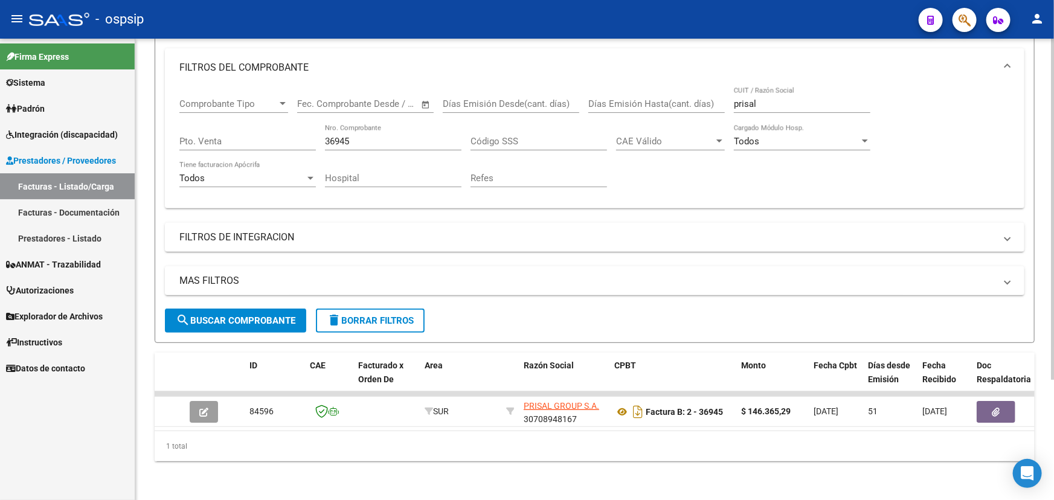
click at [339, 136] on input "36945" at bounding box center [393, 141] width 137 height 11
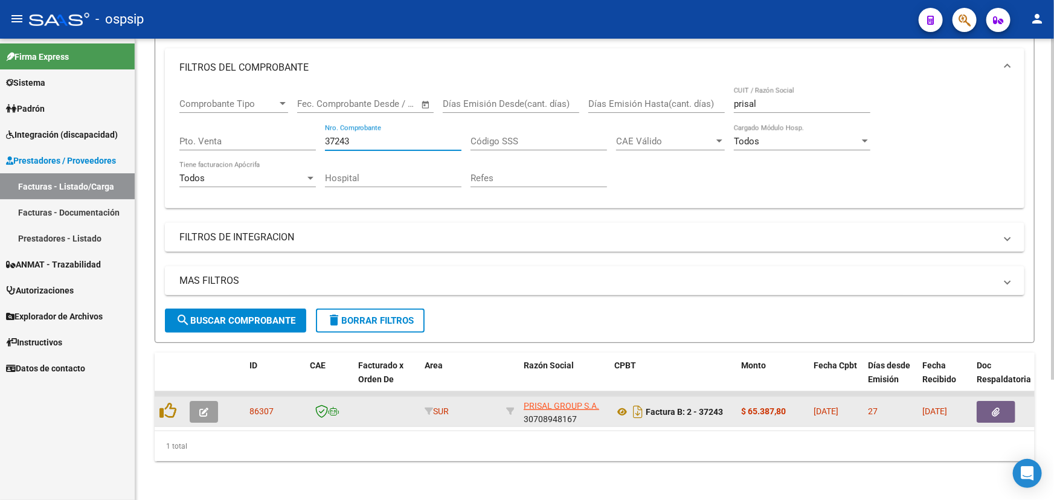
type input "37243"
click at [210, 401] on button "button" at bounding box center [204, 412] width 28 height 22
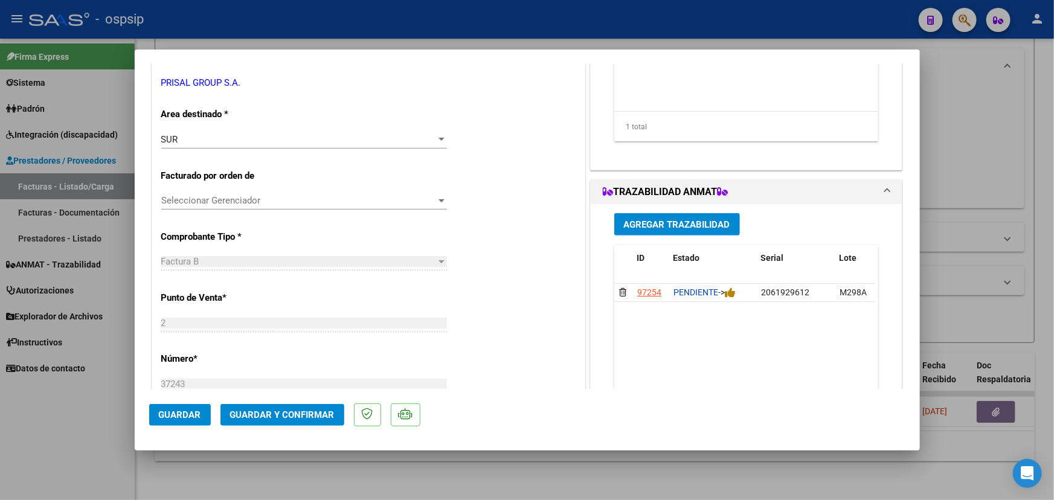
scroll to position [274, 0]
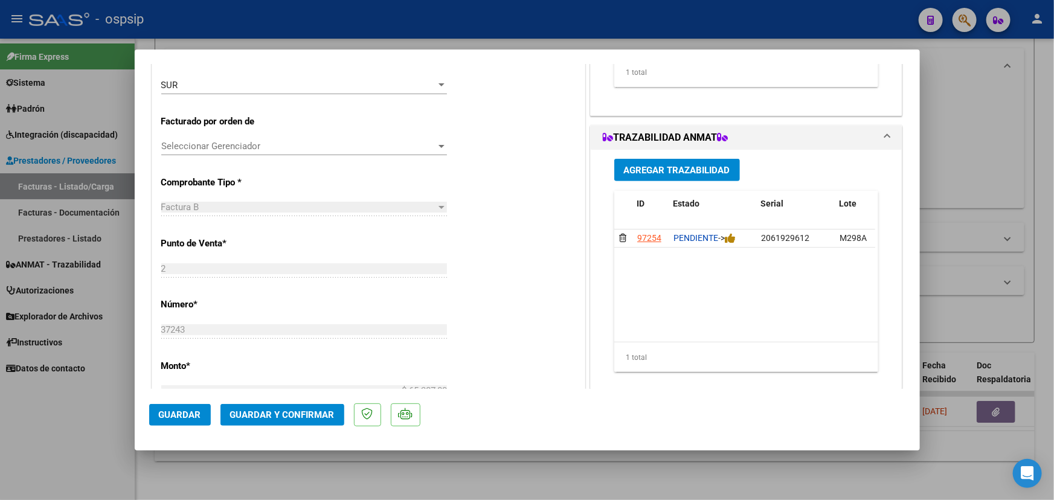
click at [704, 172] on span "Agregar Trazabilidad" at bounding box center [677, 170] width 106 height 11
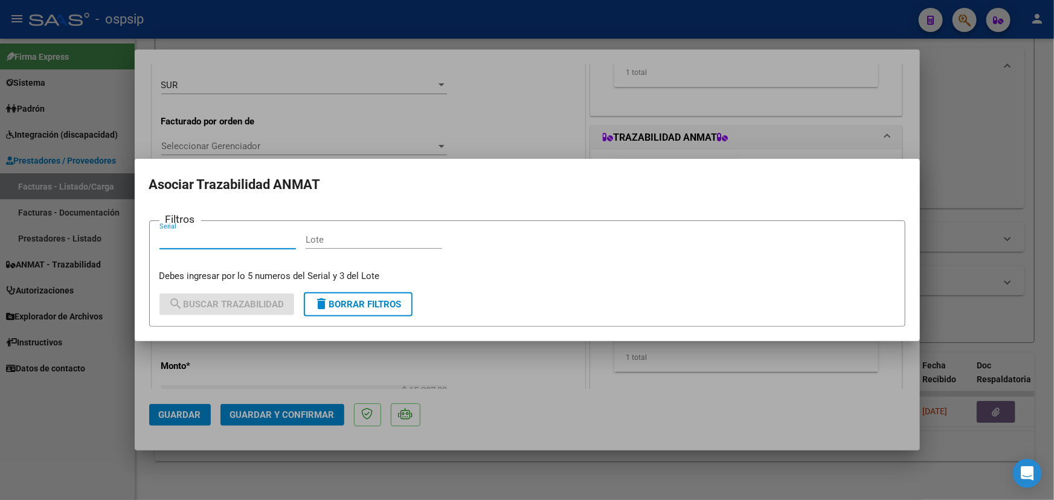
paste input "0000096297"
type input "0000096297"
drag, startPoint x: 381, startPoint y: 246, endPoint x: 379, endPoint y: 240, distance: 6.5
paste input "VH5116"
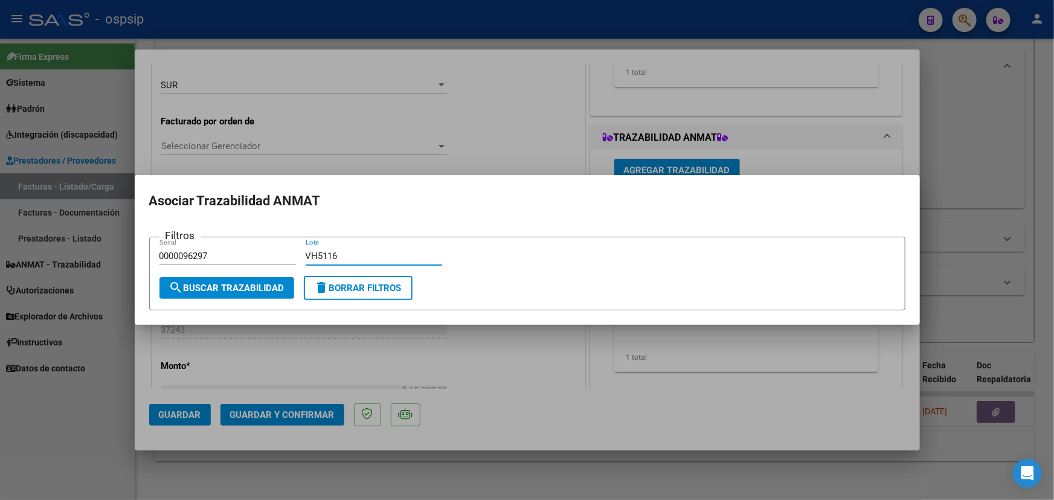
type input "VH5116"
click at [260, 287] on span "search Buscar Trazabilidad" at bounding box center [226, 288] width 115 height 11
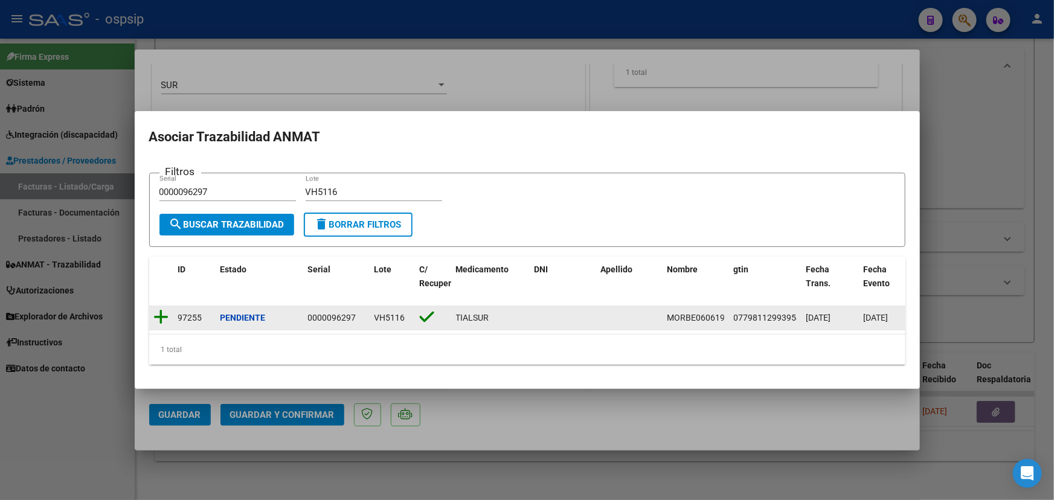
click at [162, 312] on icon at bounding box center [161, 317] width 15 height 17
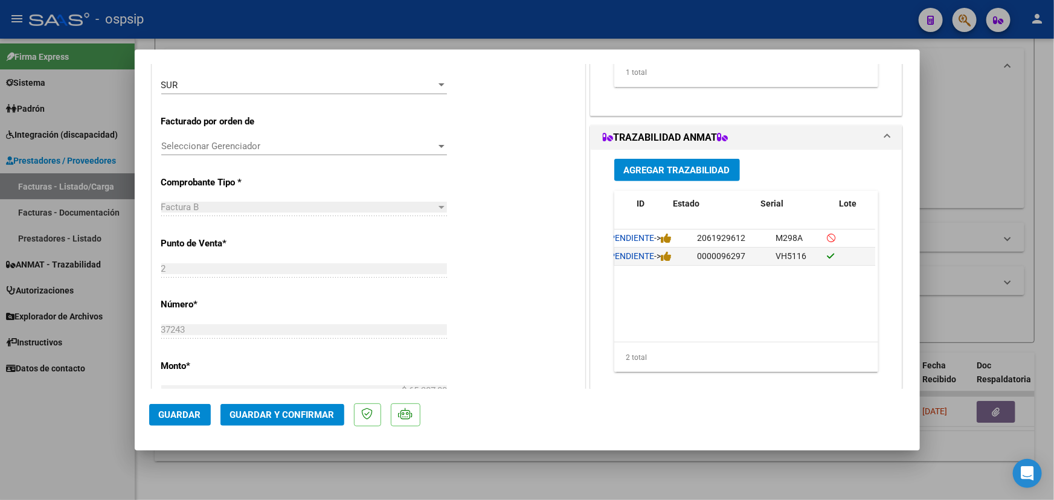
scroll to position [0, 0]
click at [735, 240] on div "PENDIENTE ->" at bounding box center [713, 238] width 78 height 14
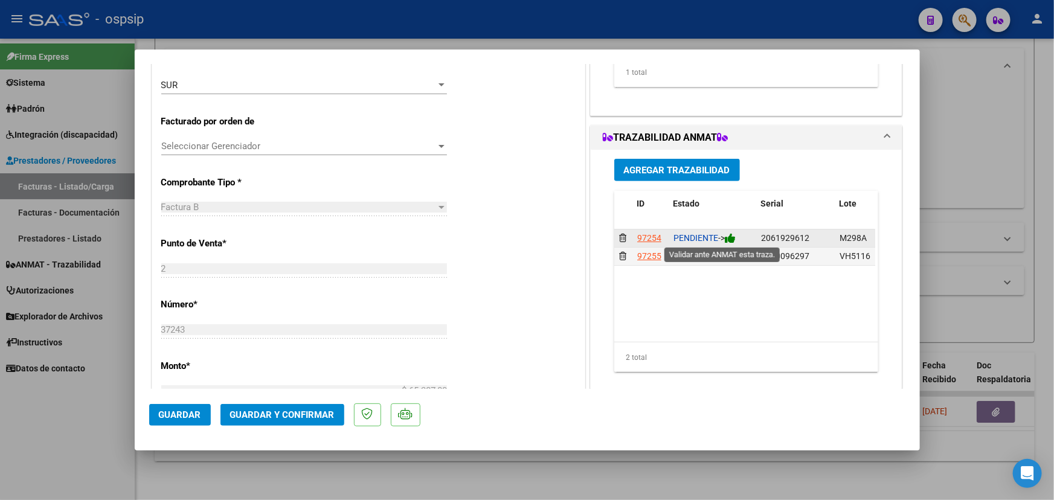
click at [733, 240] on icon at bounding box center [730, 238] width 11 height 11
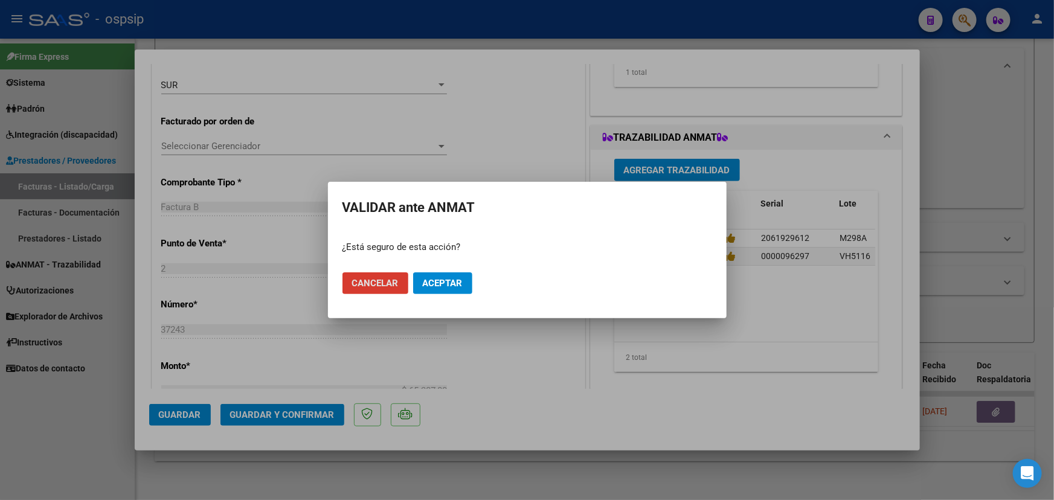
click at [458, 280] on span "Aceptar" at bounding box center [443, 283] width 40 height 11
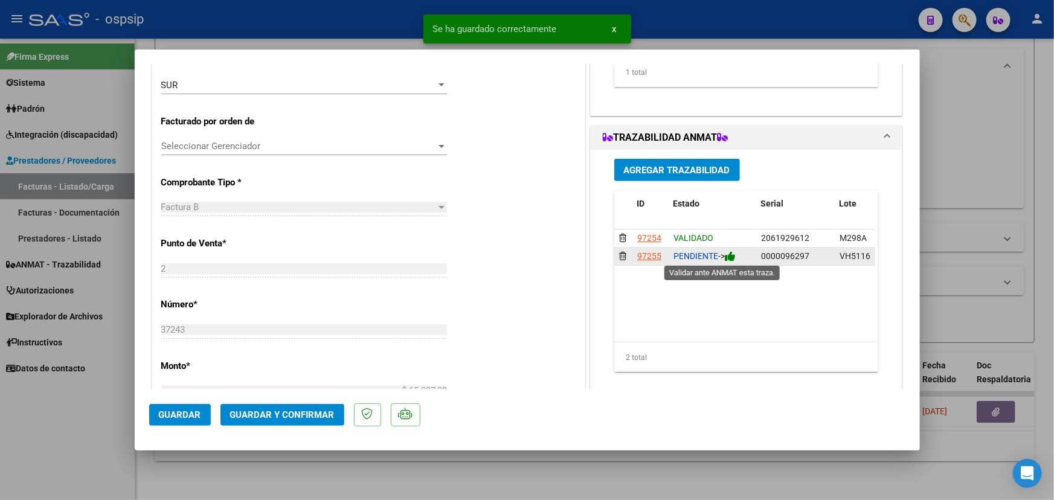
click at [733, 257] on icon at bounding box center [730, 256] width 11 height 11
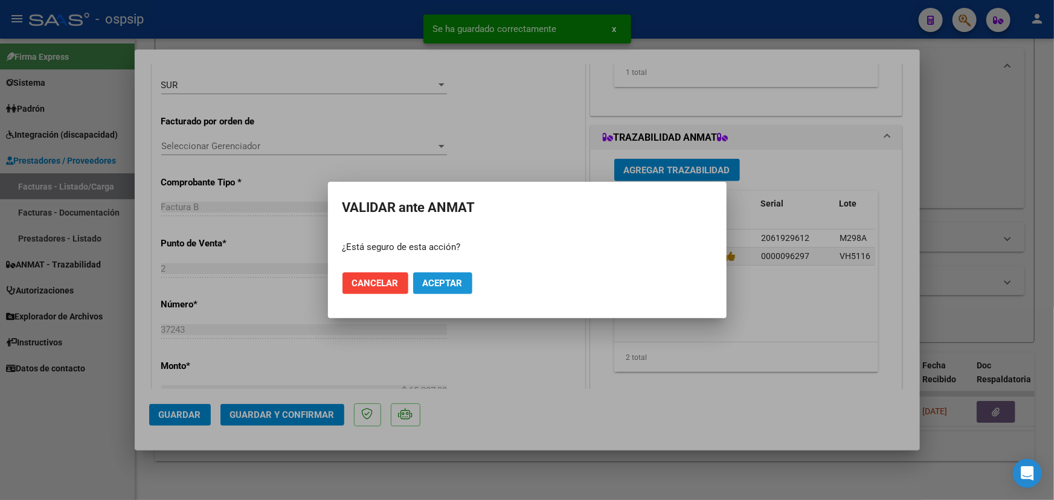
click at [450, 280] on span "Aceptar" at bounding box center [443, 283] width 40 height 11
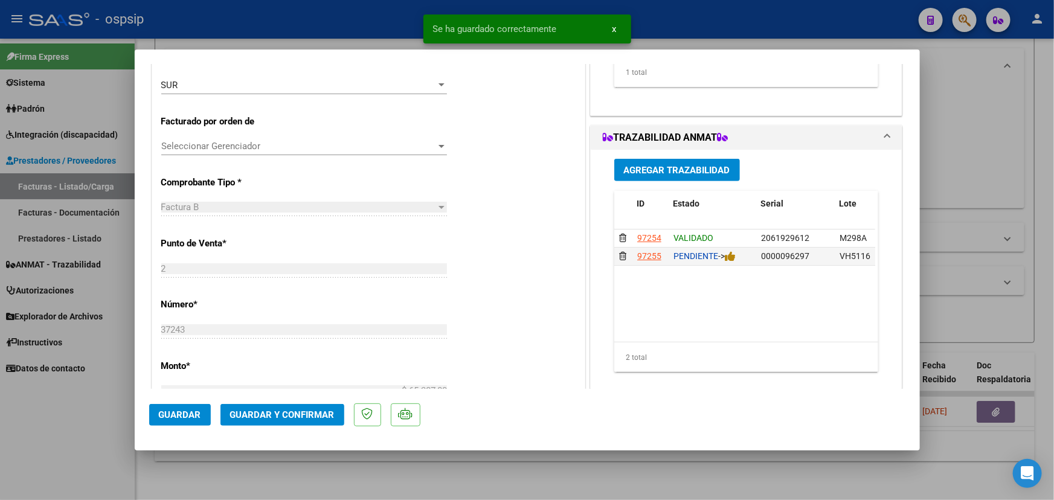
type input "$ 0,00"
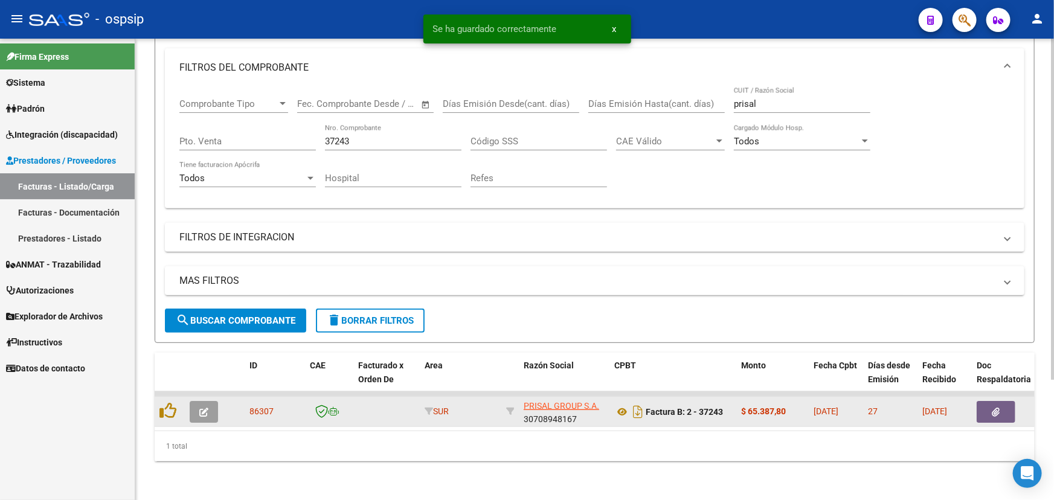
click at [210, 401] on button "button" at bounding box center [204, 412] width 28 height 22
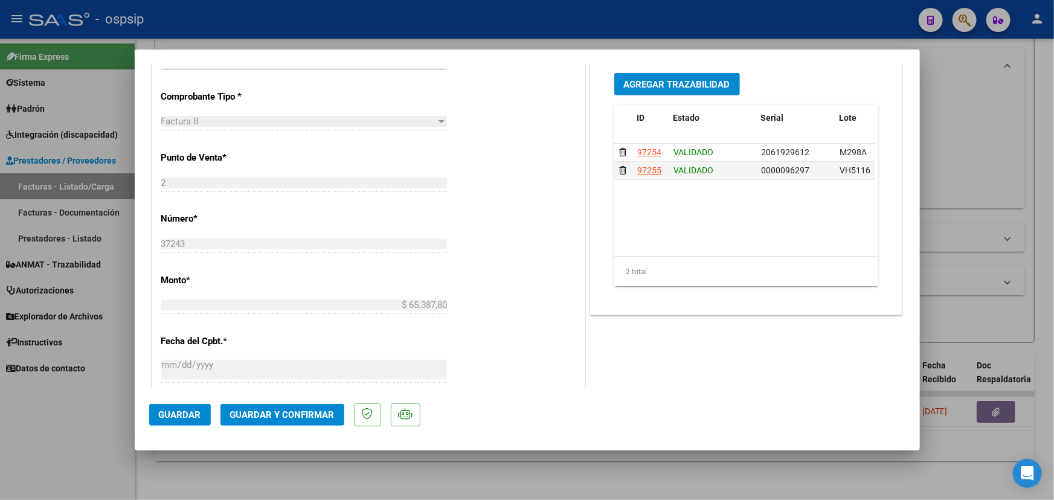
scroll to position [329, 0]
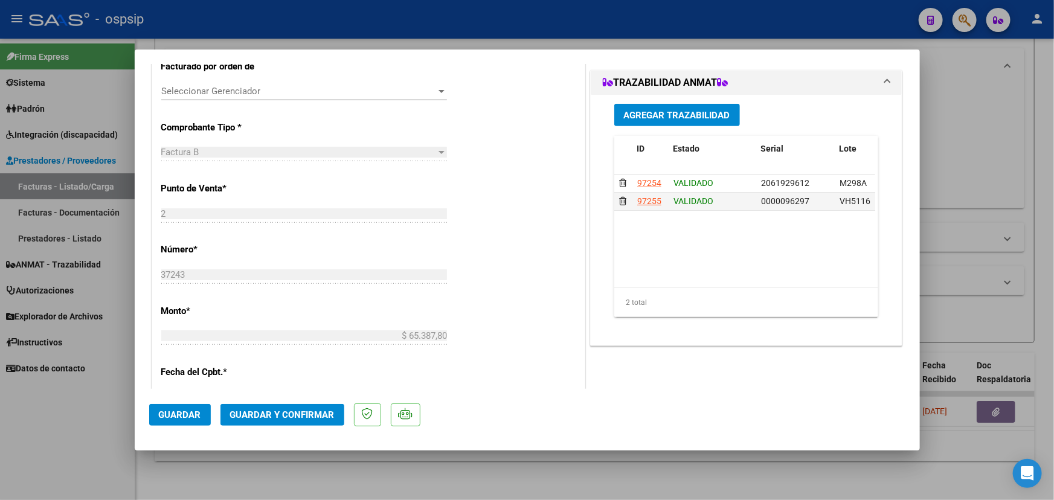
click at [260, 420] on button "Guardar y Confirmar" at bounding box center [282, 415] width 124 height 22
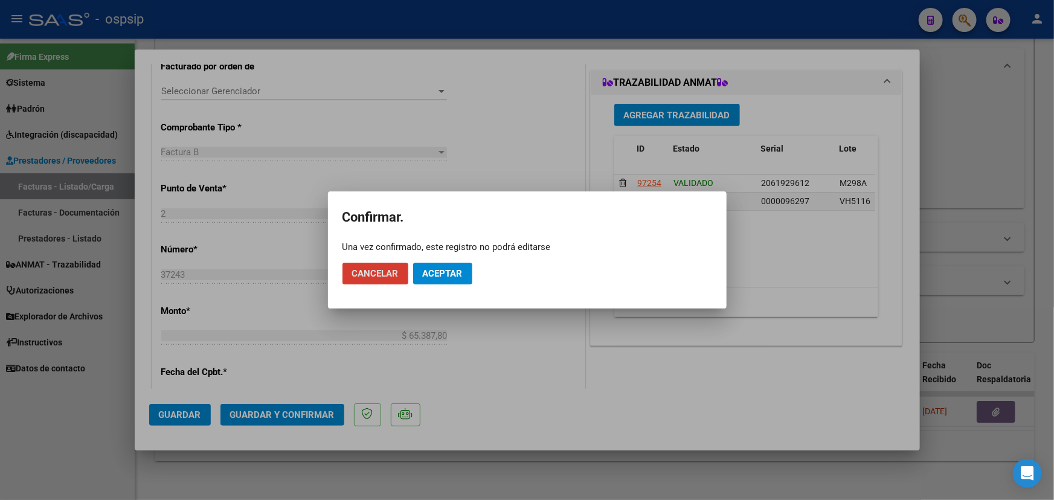
click at [432, 265] on button "Aceptar" at bounding box center [442, 274] width 59 height 22
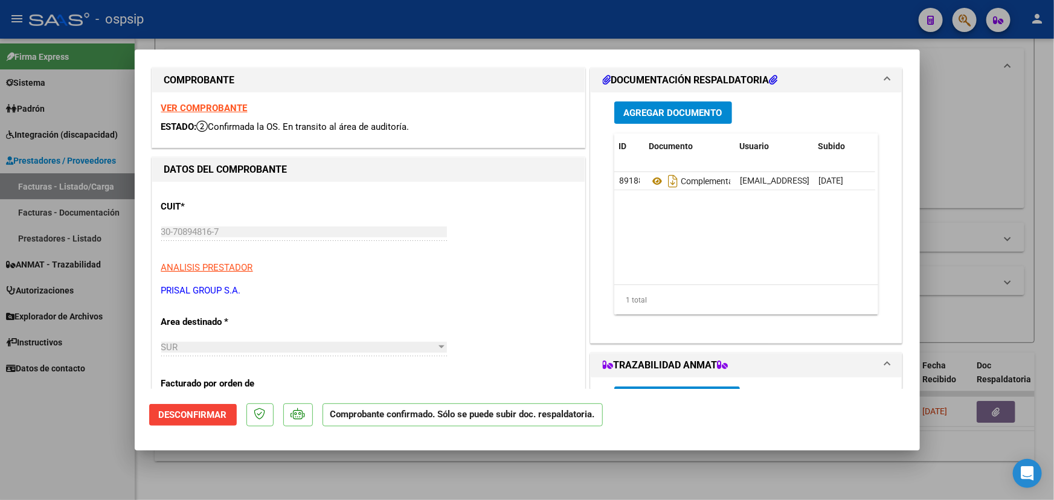
scroll to position [0, 0]
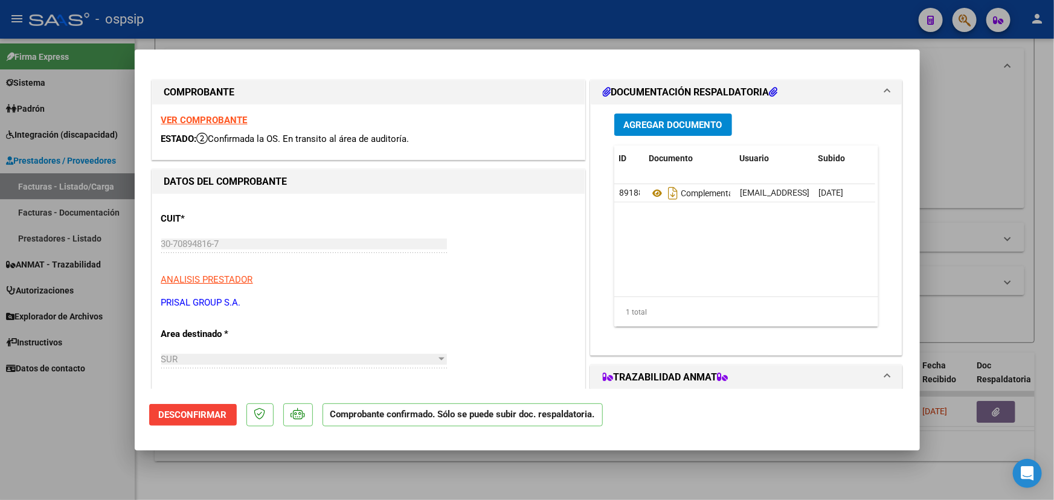
type input "$ 0,00"
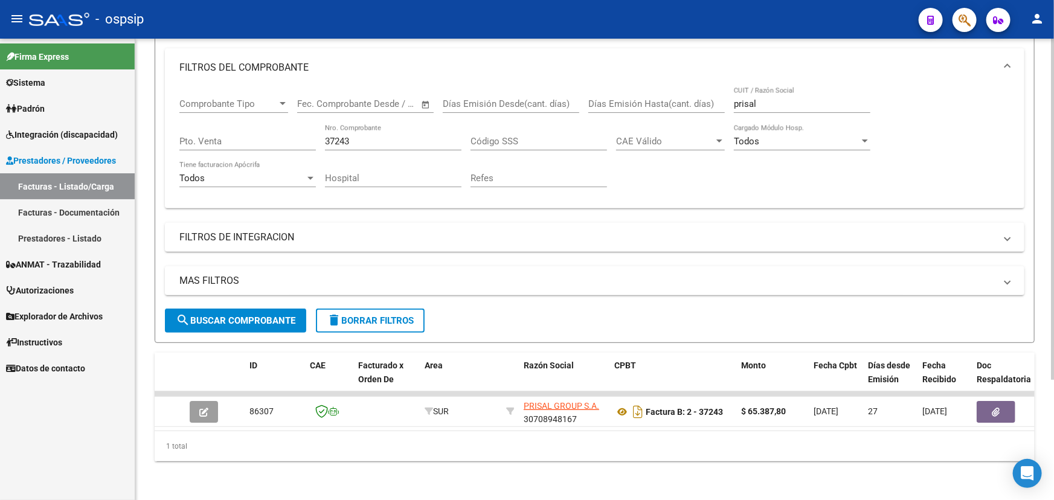
click at [332, 136] on input "37243" at bounding box center [393, 141] width 137 height 11
type input "2"
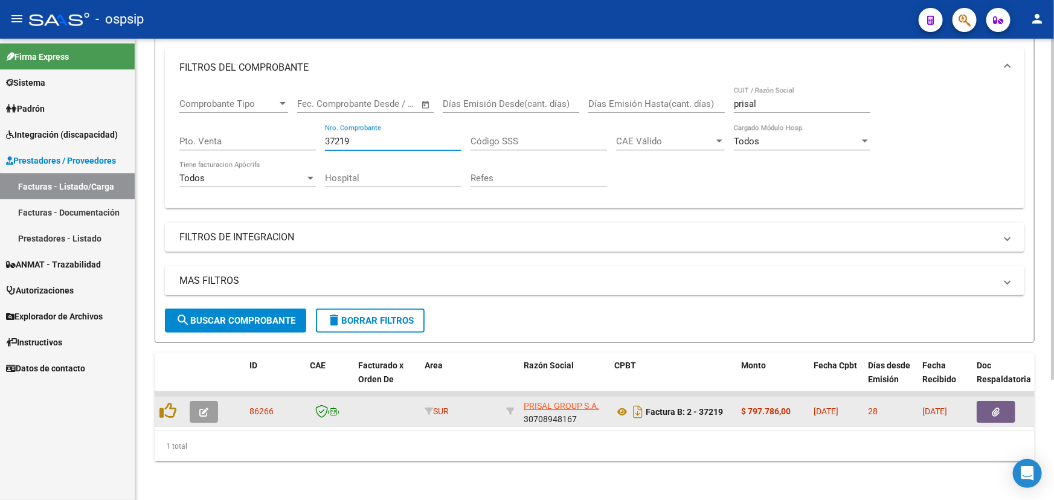
type input "37219"
click at [208, 401] on button "button" at bounding box center [204, 412] width 28 height 22
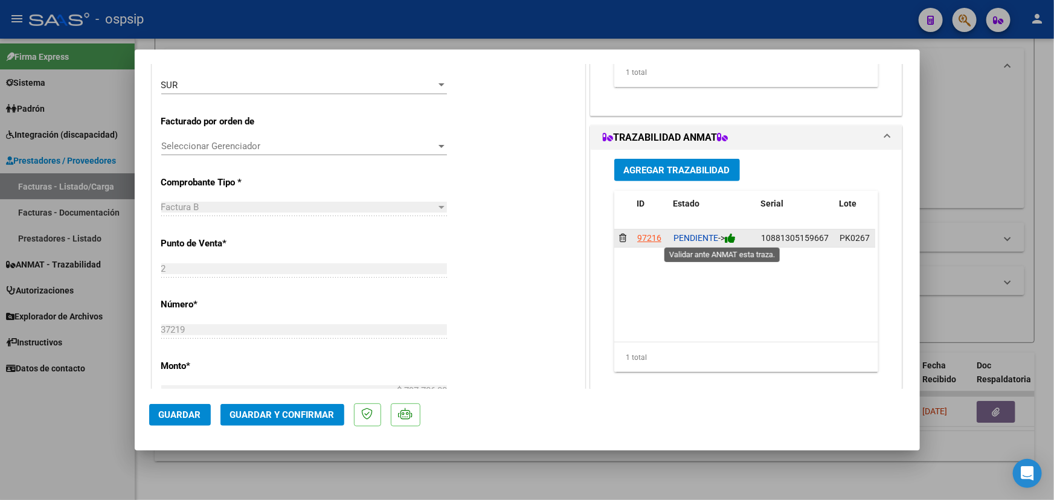
click at [731, 238] on icon at bounding box center [730, 238] width 11 height 11
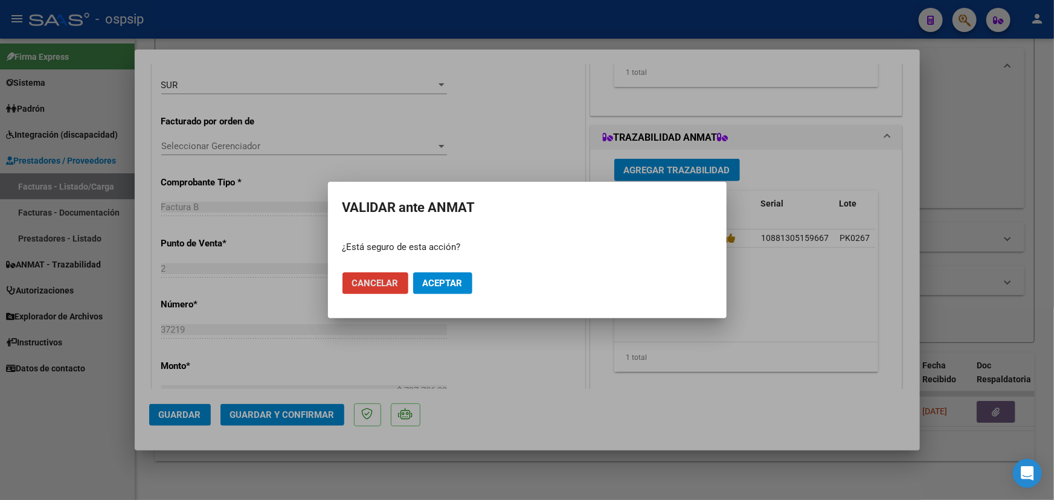
click at [463, 279] on button "Aceptar" at bounding box center [442, 283] width 59 height 22
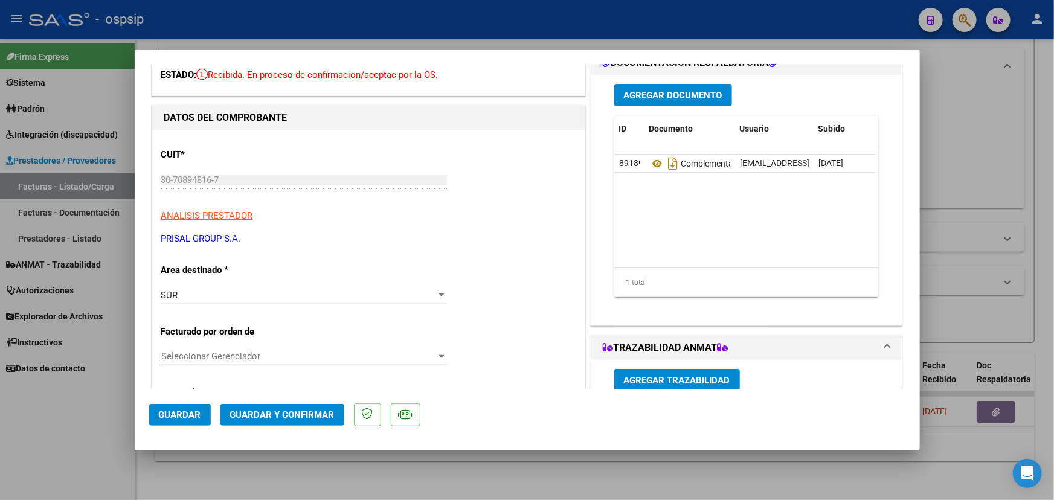
scroll to position [54, 0]
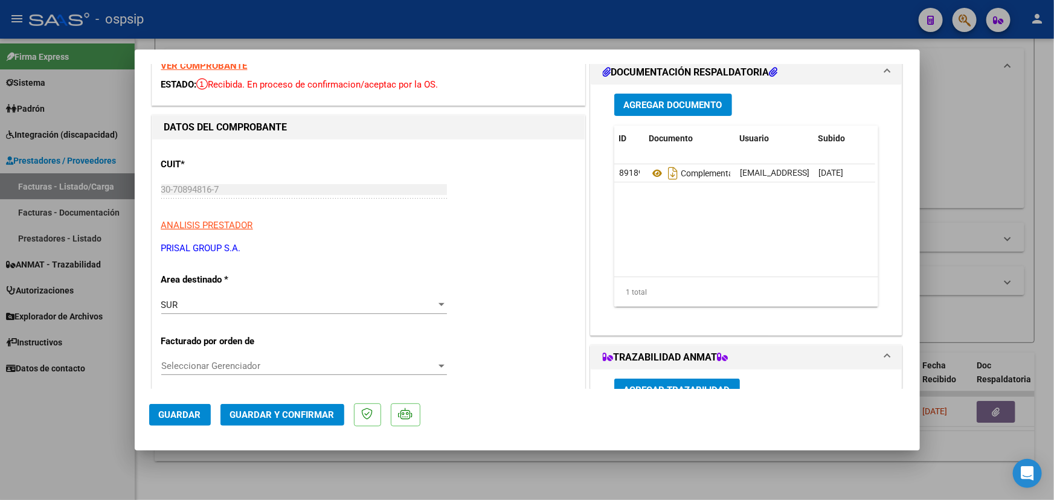
click at [284, 413] on span "Guardar y Confirmar" at bounding box center [282, 415] width 104 height 11
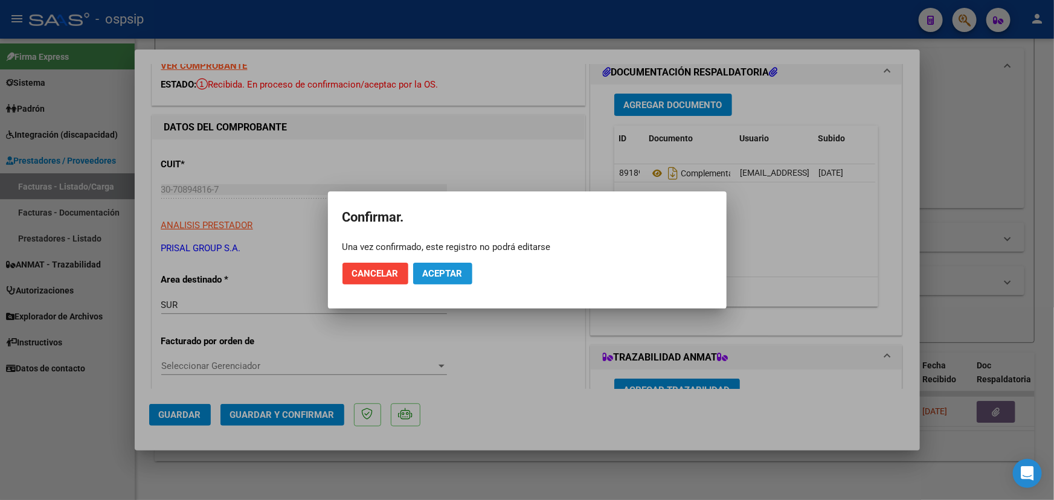
click at [447, 275] on span "Aceptar" at bounding box center [443, 273] width 40 height 11
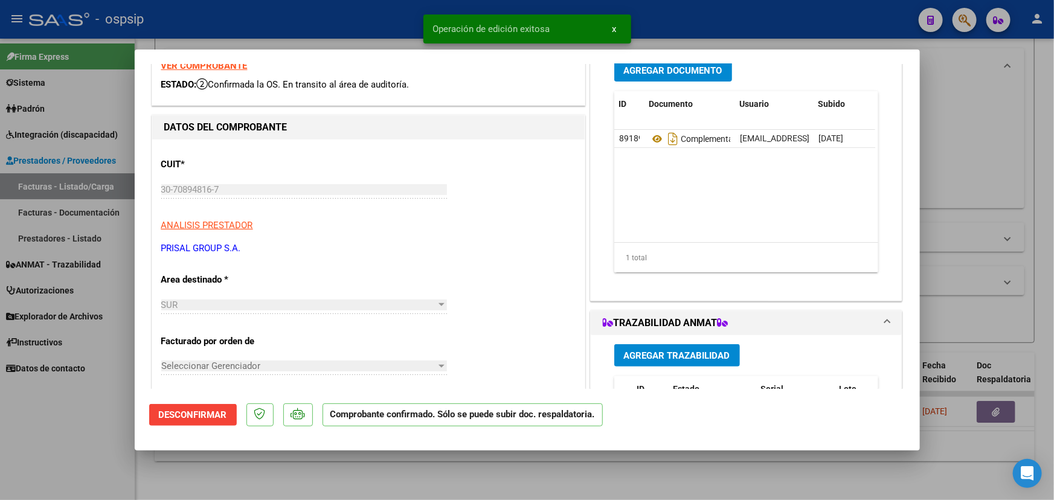
type input "$ 0,00"
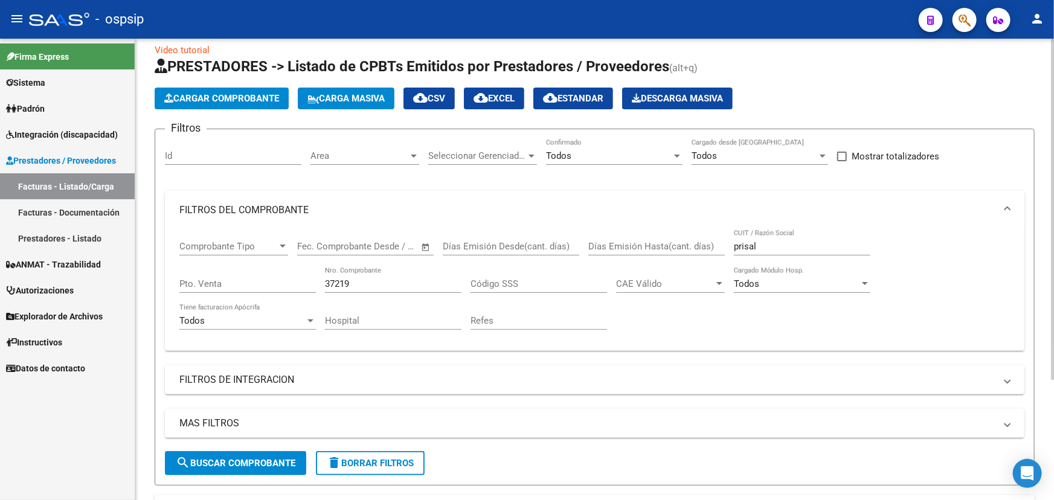
scroll to position [0, 0]
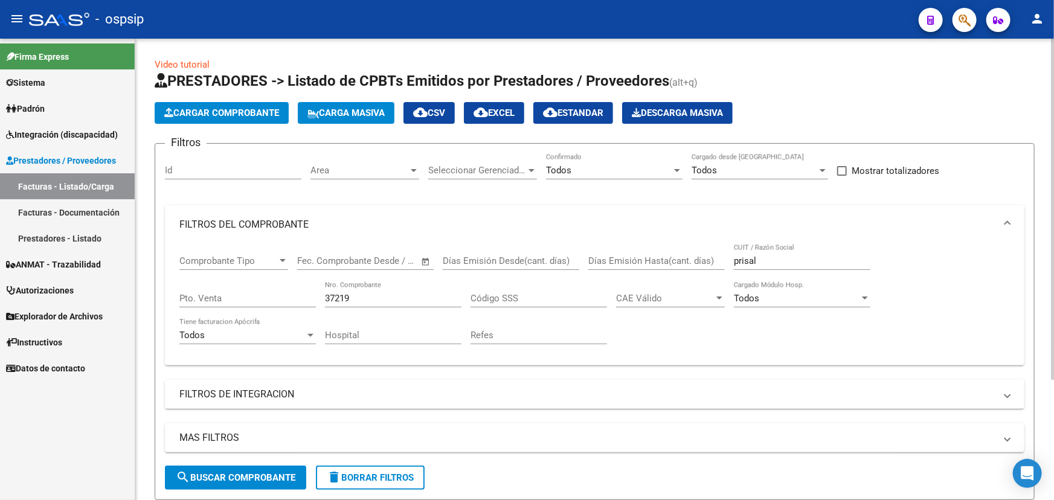
click at [337, 296] on input "37219" at bounding box center [393, 298] width 137 height 11
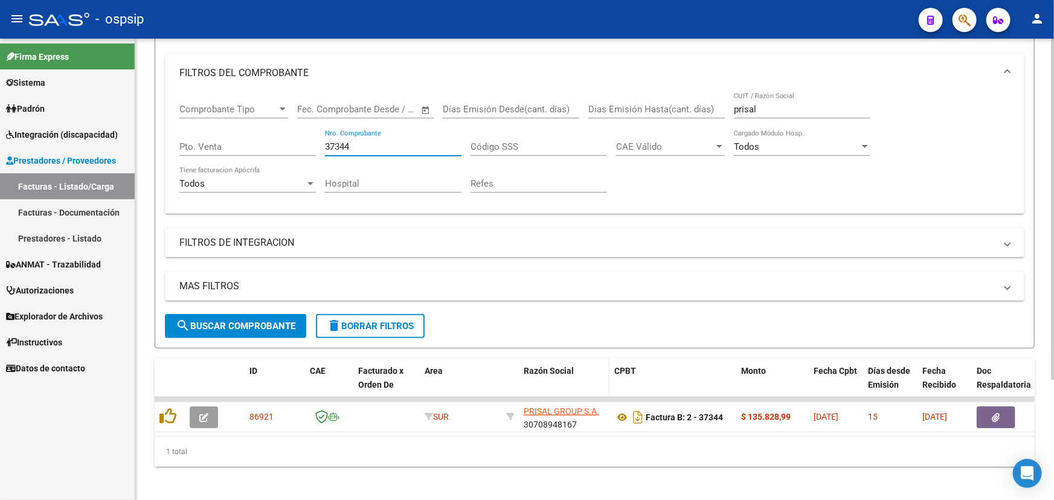
scroll to position [163, 0]
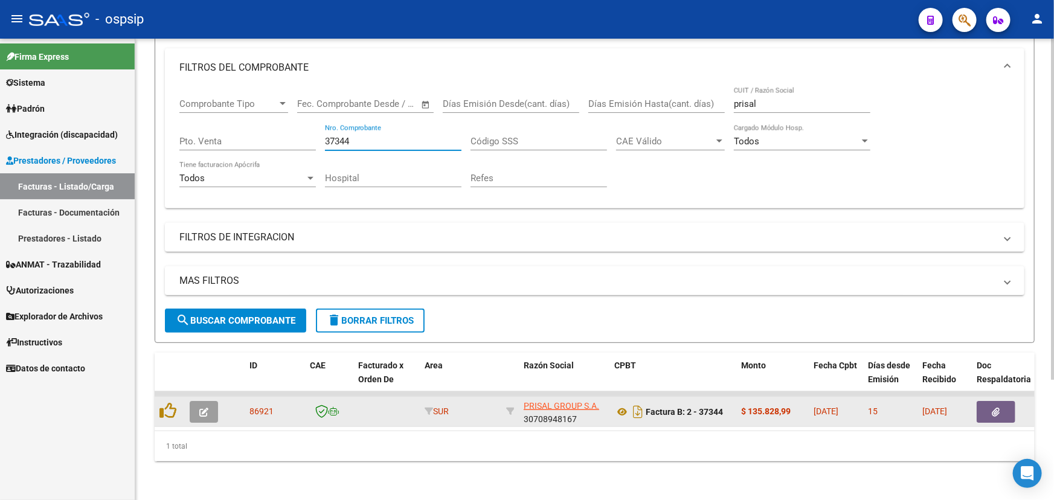
type input "37344"
click at [202, 401] on button "button" at bounding box center [204, 412] width 28 height 22
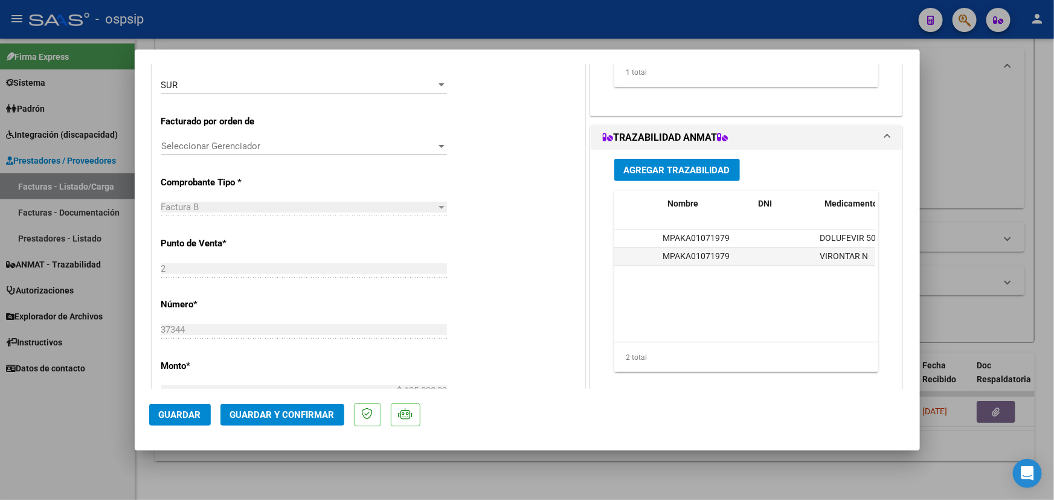
scroll to position [0, 0]
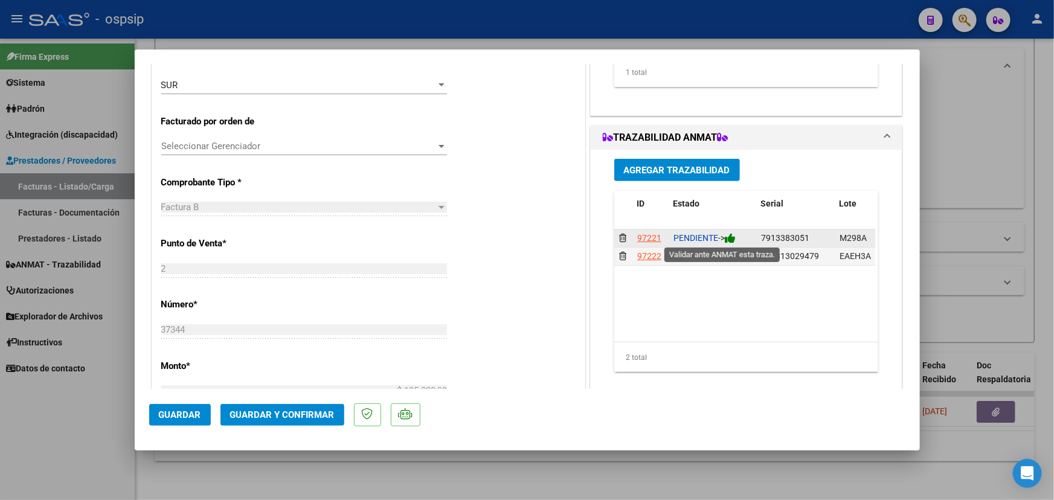
click at [732, 239] on icon at bounding box center [730, 238] width 11 height 11
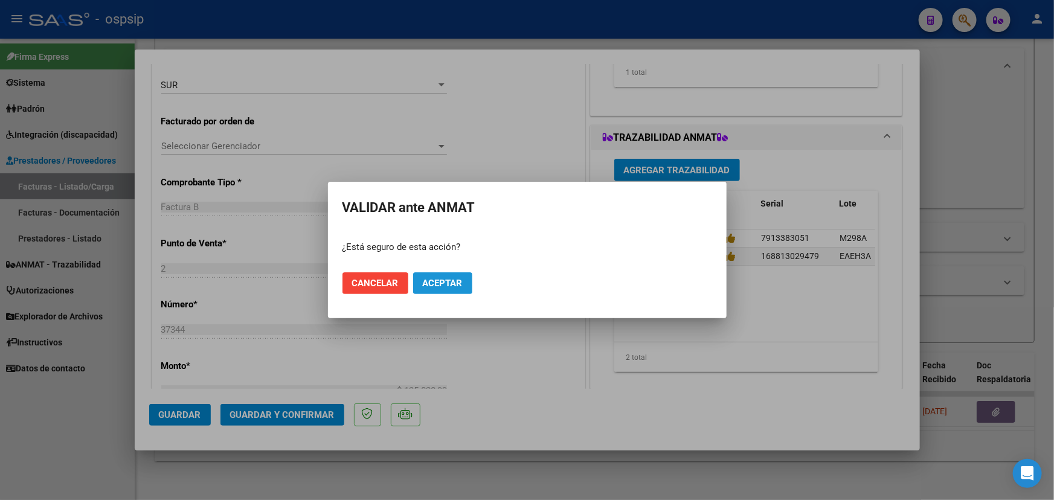
click at [437, 286] on span "Aceptar" at bounding box center [443, 283] width 40 height 11
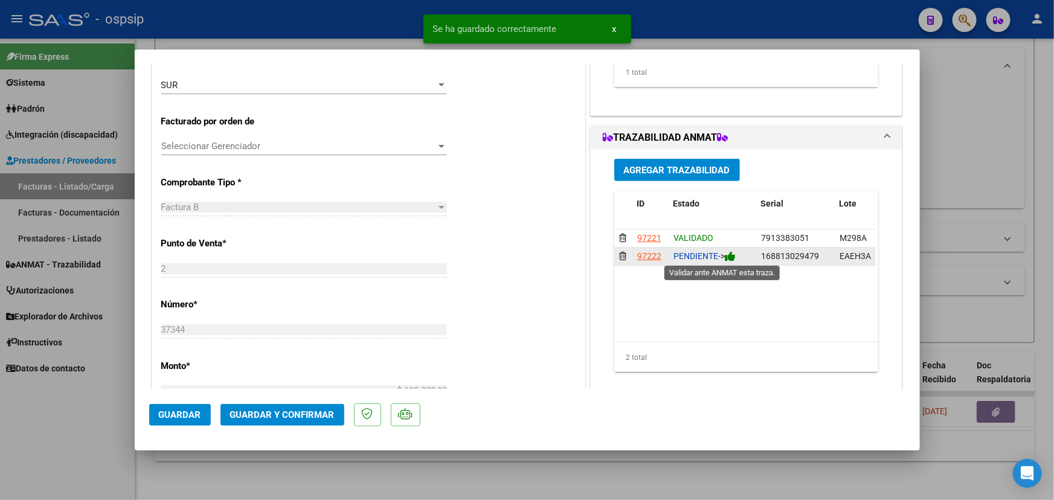
click at [730, 259] on icon at bounding box center [730, 256] width 11 height 11
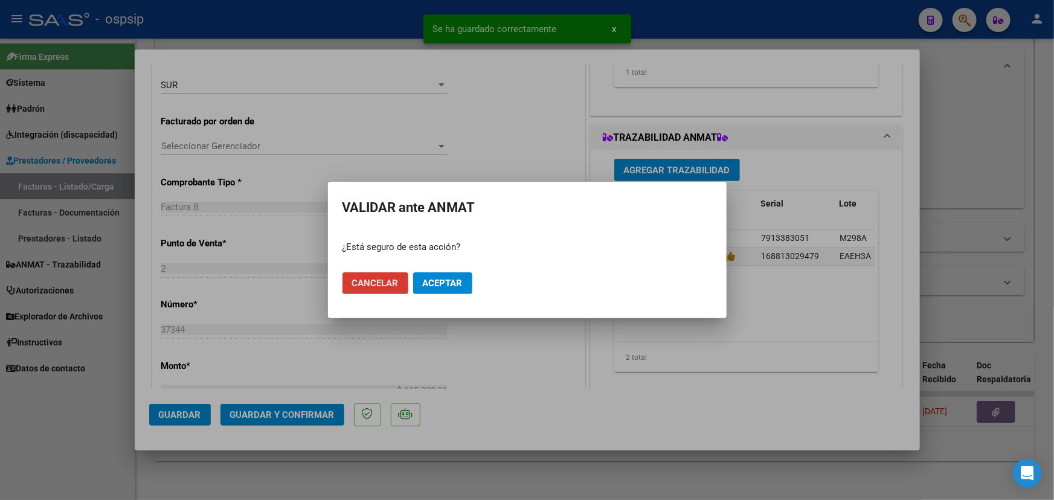
click at [461, 280] on span "Aceptar" at bounding box center [443, 283] width 40 height 11
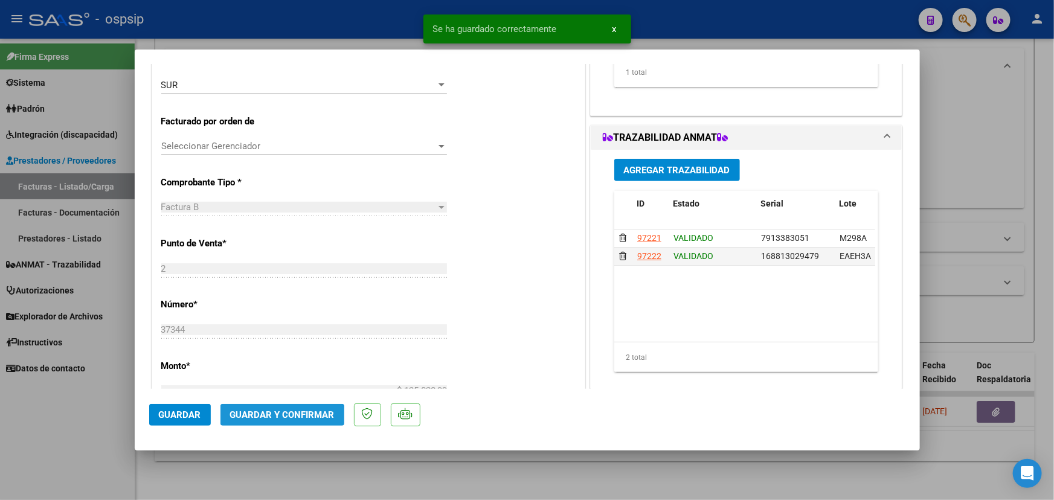
click at [265, 416] on span "Guardar y Confirmar" at bounding box center [282, 415] width 104 height 11
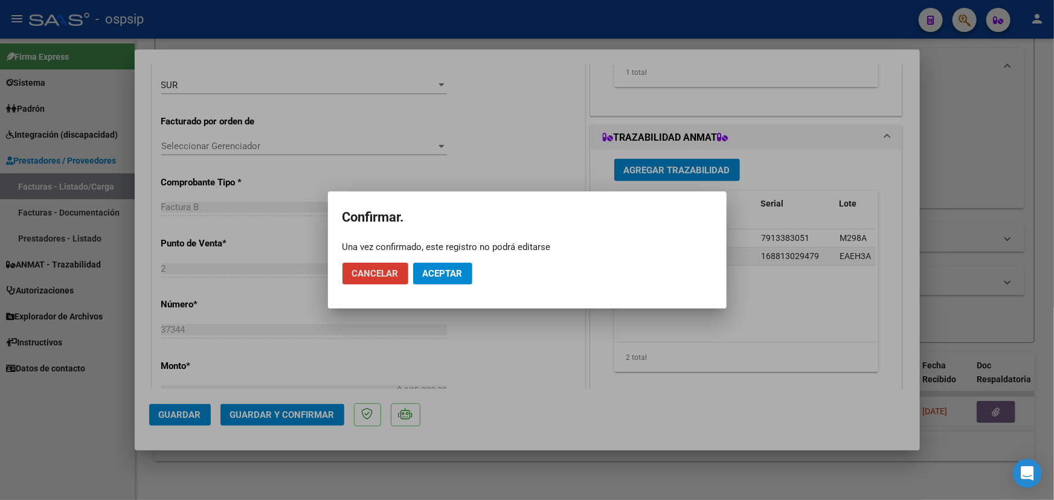
click at [448, 265] on button "Aceptar" at bounding box center [442, 274] width 59 height 22
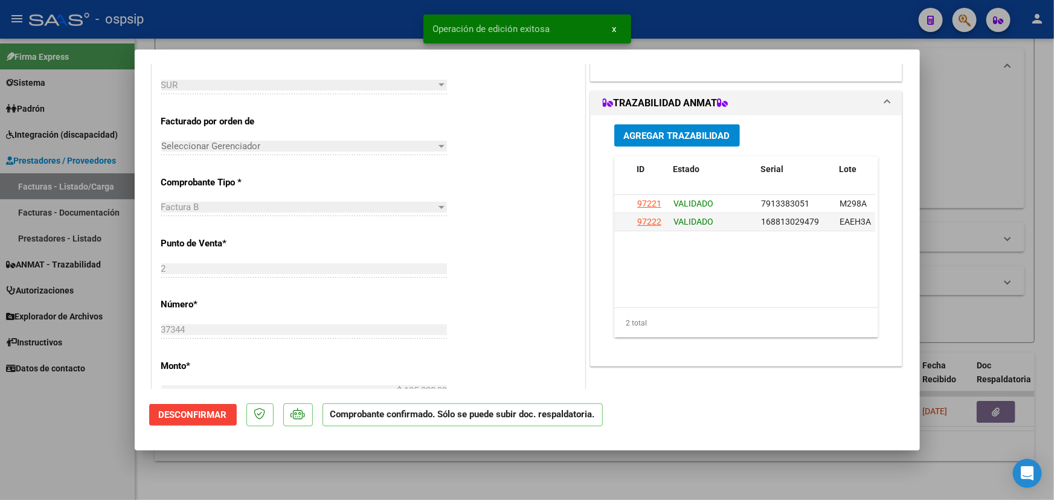
type input "$ 0,00"
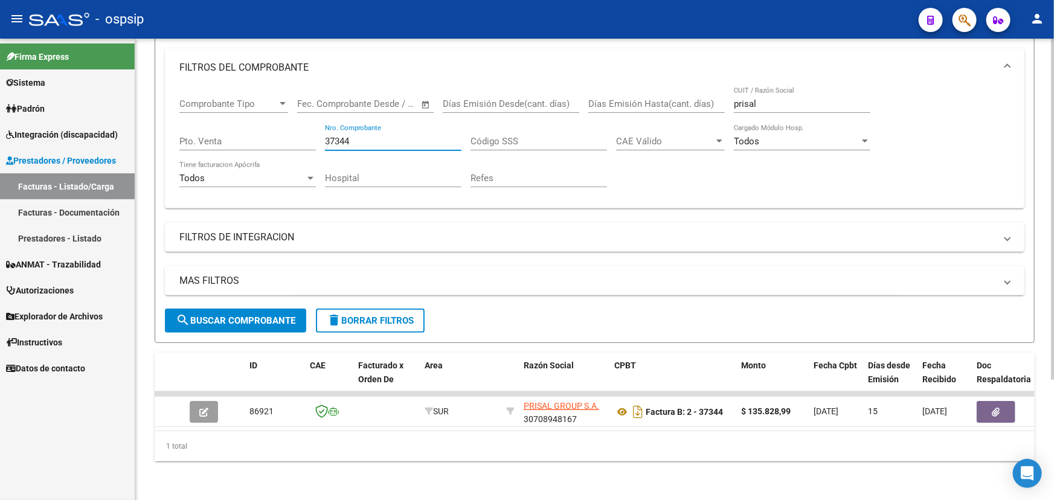
click at [337, 136] on input "37344" at bounding box center [393, 141] width 137 height 11
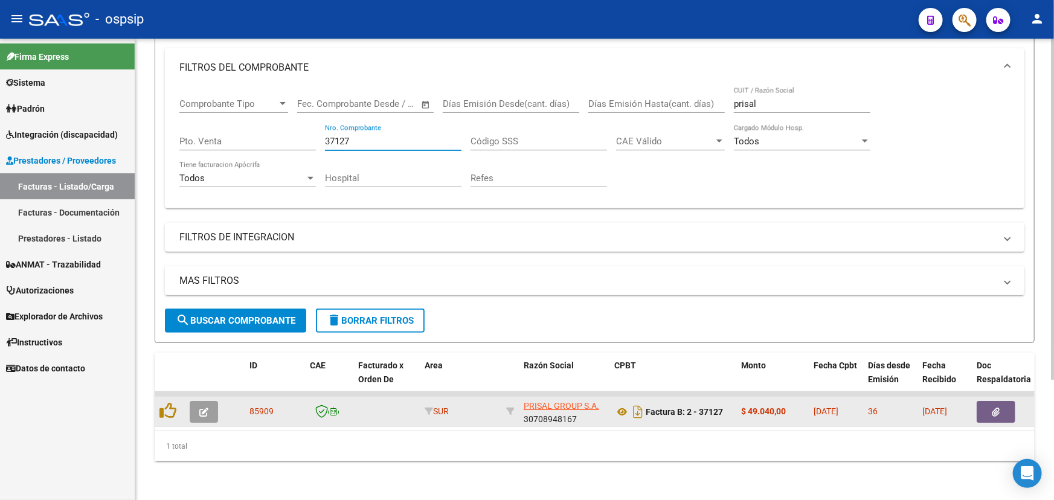
type input "37127"
click at [206, 408] on icon "button" at bounding box center [203, 412] width 9 height 9
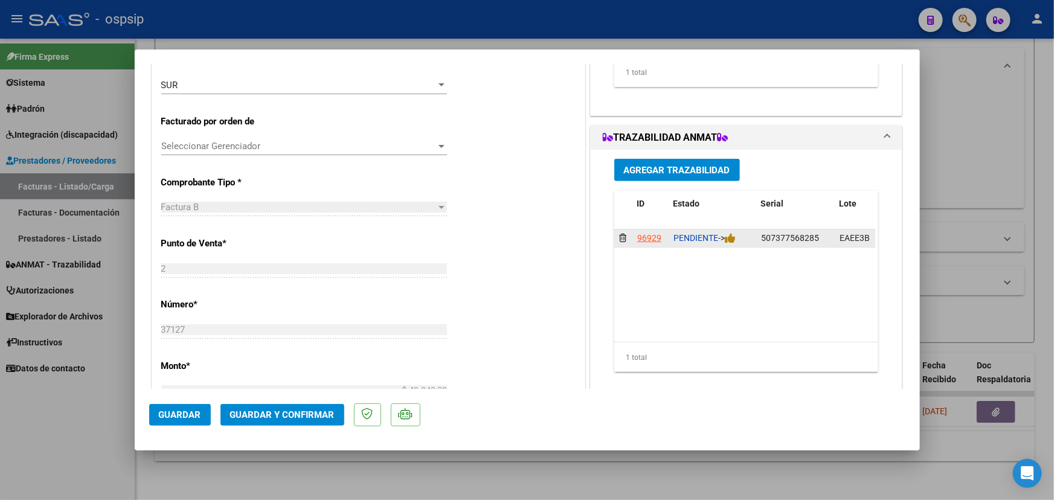
click at [738, 239] on div "PENDIENTE ->" at bounding box center [713, 238] width 78 height 14
click at [730, 239] on icon at bounding box center [730, 238] width 11 height 11
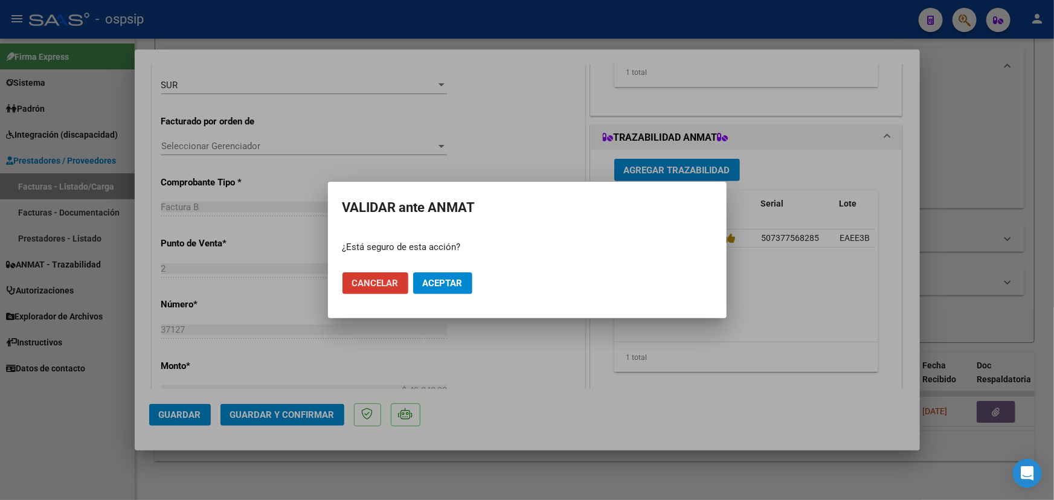
click at [449, 281] on span "Aceptar" at bounding box center [443, 283] width 40 height 11
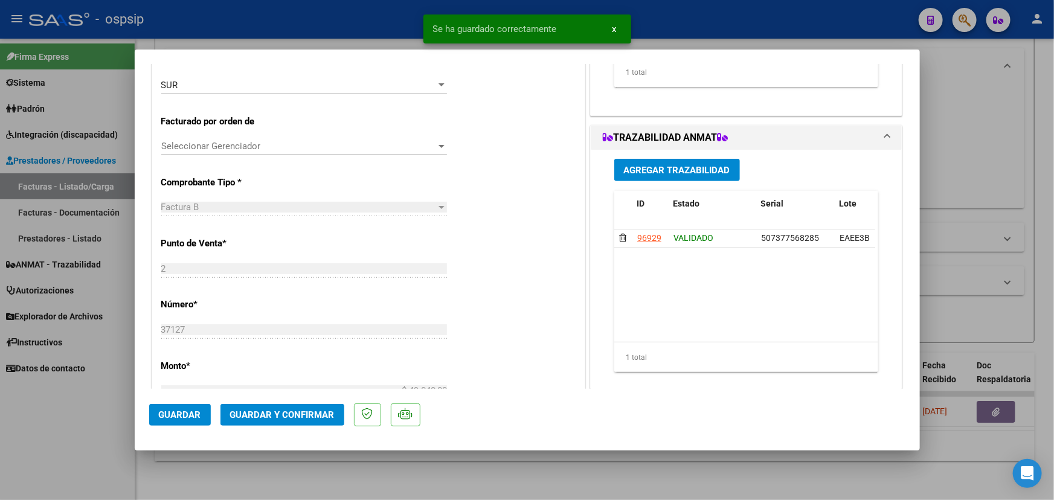
click at [250, 410] on span "Guardar y Confirmar" at bounding box center [282, 415] width 104 height 11
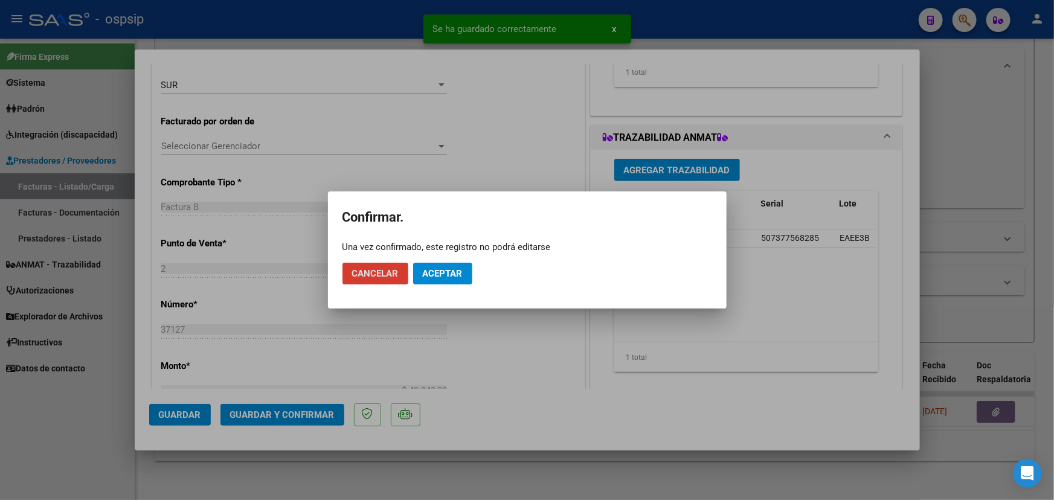
click at [433, 275] on span "Aceptar" at bounding box center [443, 273] width 40 height 11
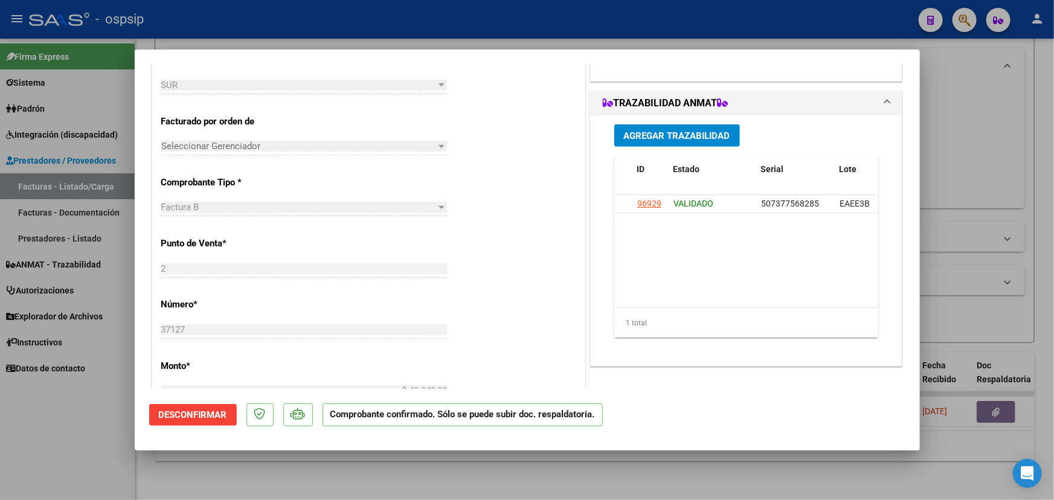
type input "$ 0,00"
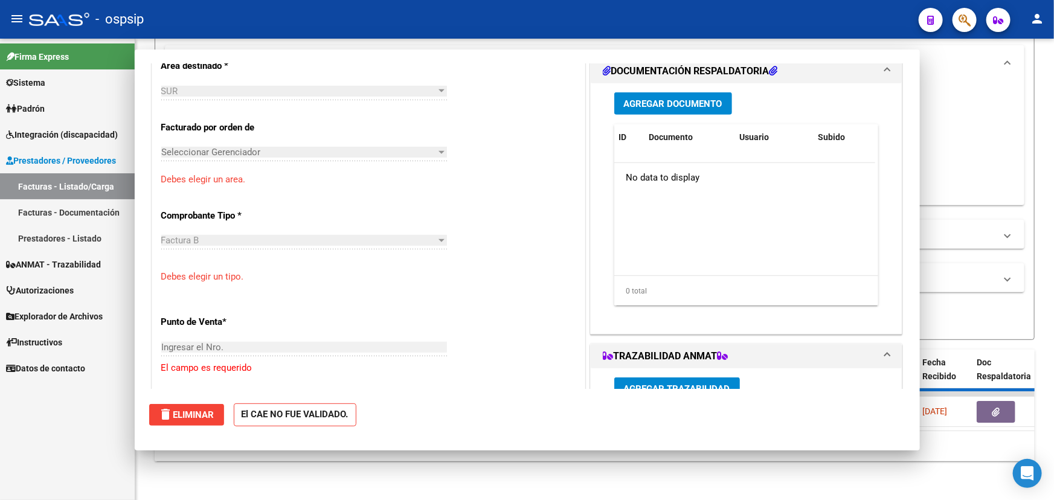
scroll to position [280, 0]
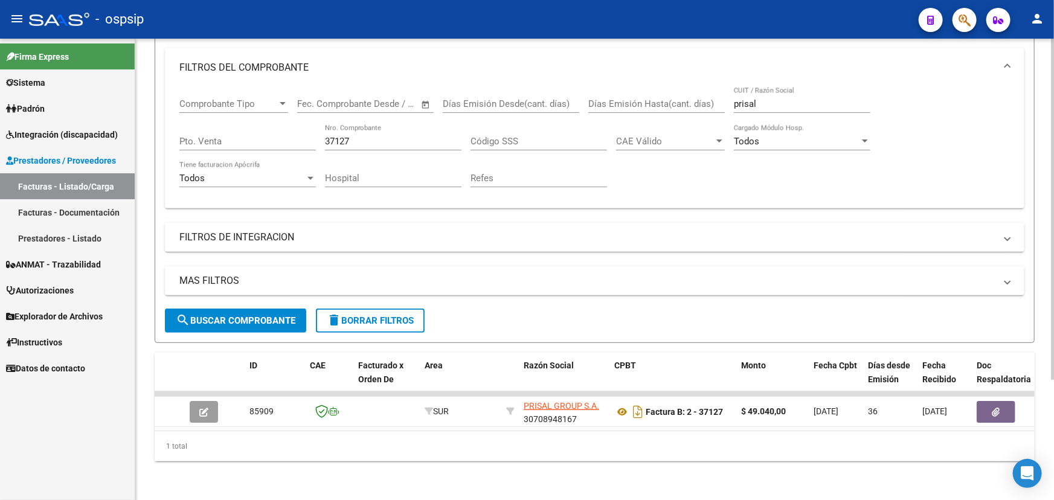
click at [321, 126] on div "Comprobante Tipo Comprobante Tipo Start date – End date Fec. Comprobante Desde …" at bounding box center [594, 143] width 831 height 112
click at [336, 136] on input "37127" at bounding box center [393, 141] width 137 height 11
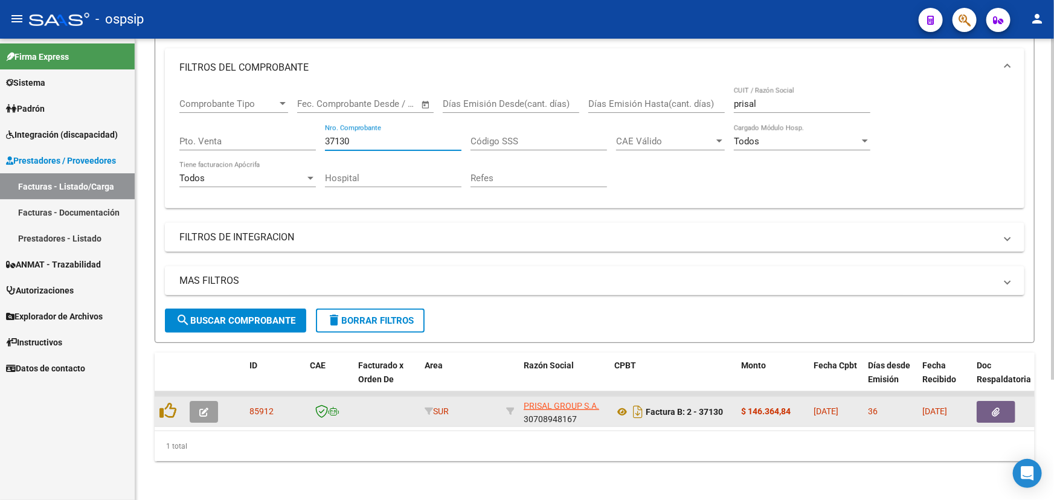
type input "37130"
click at [195, 402] on button "button" at bounding box center [204, 412] width 28 height 22
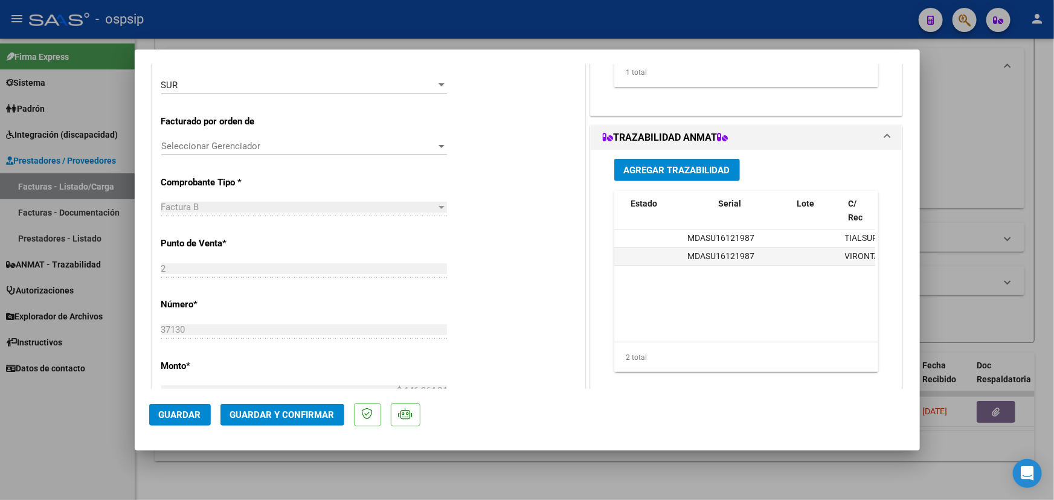
scroll to position [0, 0]
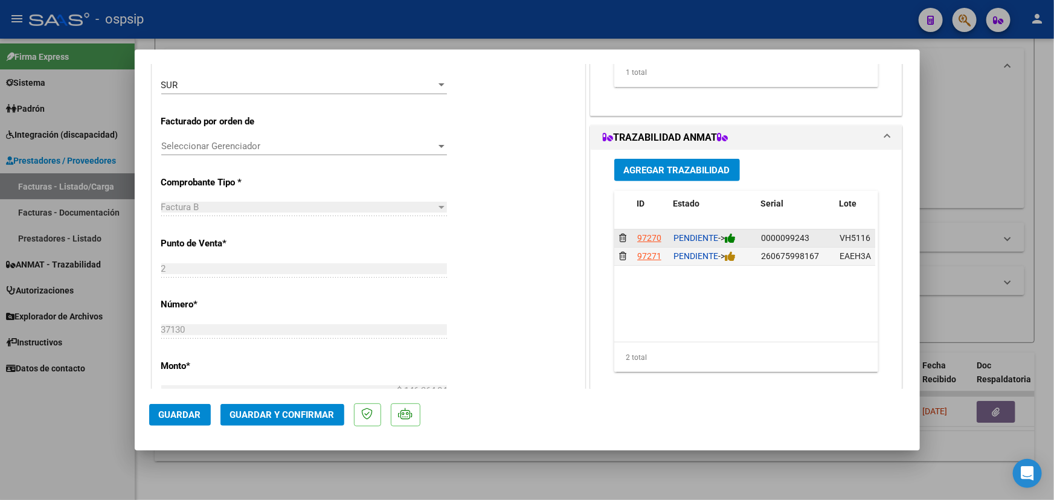
click at [734, 236] on icon at bounding box center [730, 238] width 11 height 11
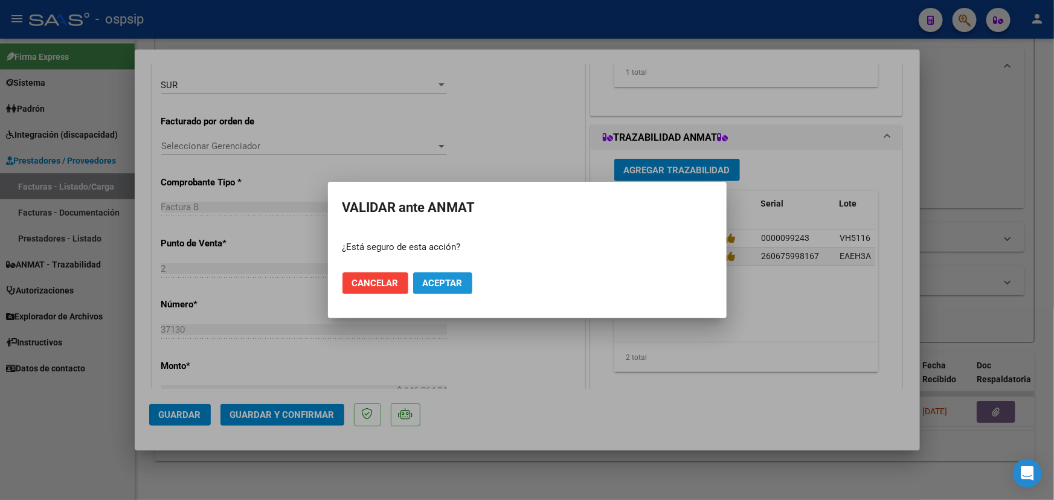
click at [464, 281] on button "Aceptar" at bounding box center [442, 283] width 59 height 22
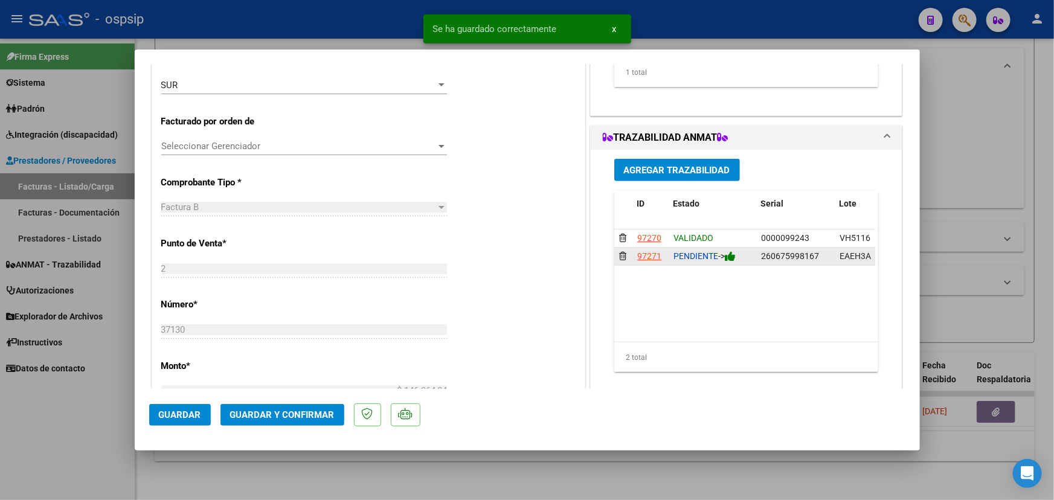
click at [735, 259] on div "PENDIENTE ->" at bounding box center [713, 256] width 78 height 14
click at [731, 256] on icon at bounding box center [730, 256] width 11 height 11
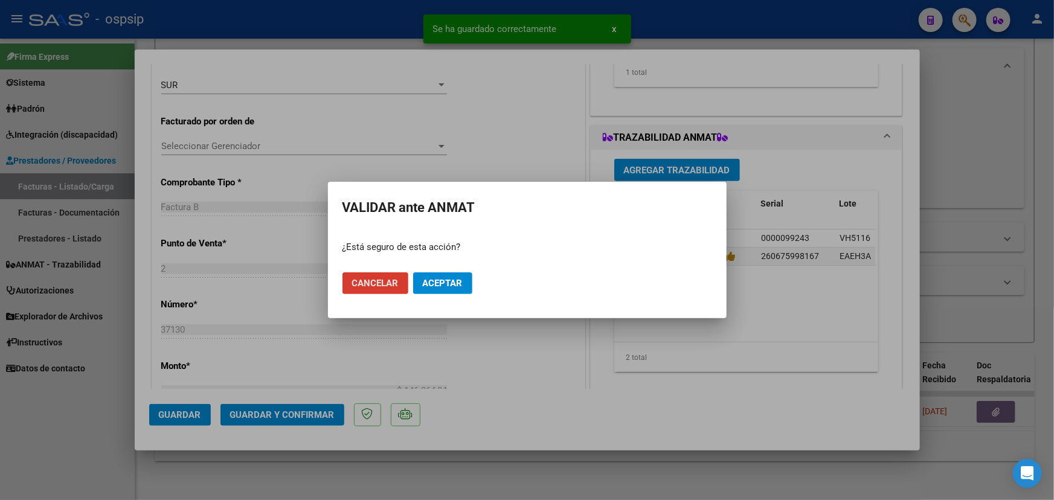
click at [459, 278] on span "Aceptar" at bounding box center [443, 283] width 40 height 11
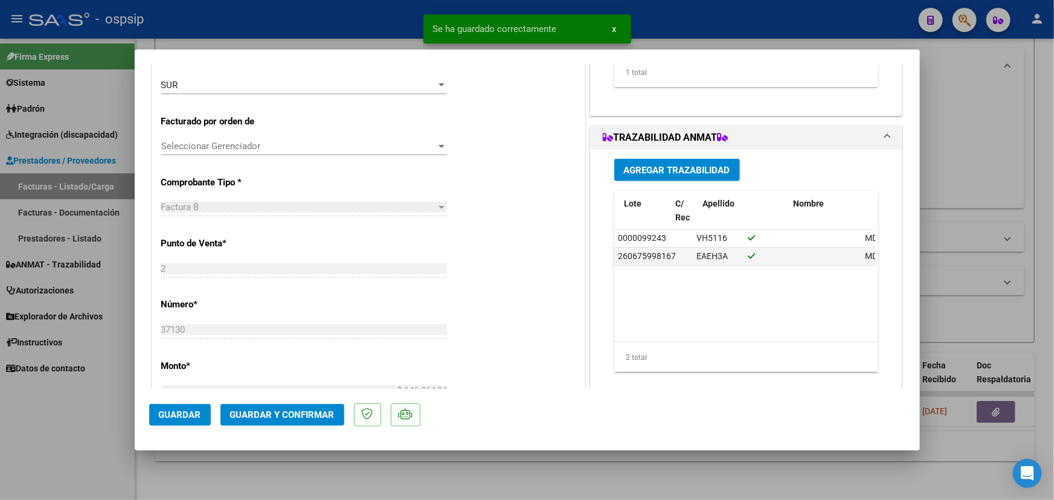
scroll to position [0, 72]
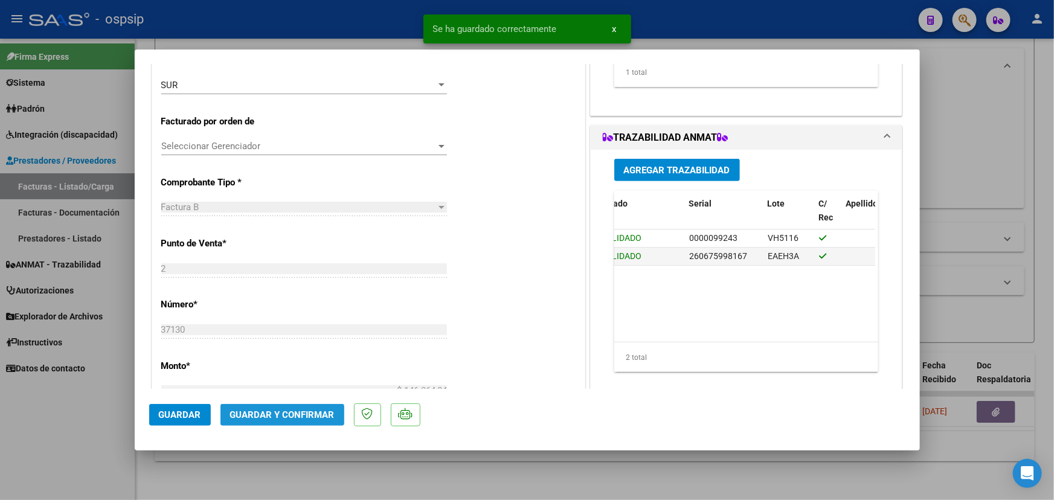
click at [287, 417] on span "Guardar y Confirmar" at bounding box center [282, 415] width 104 height 11
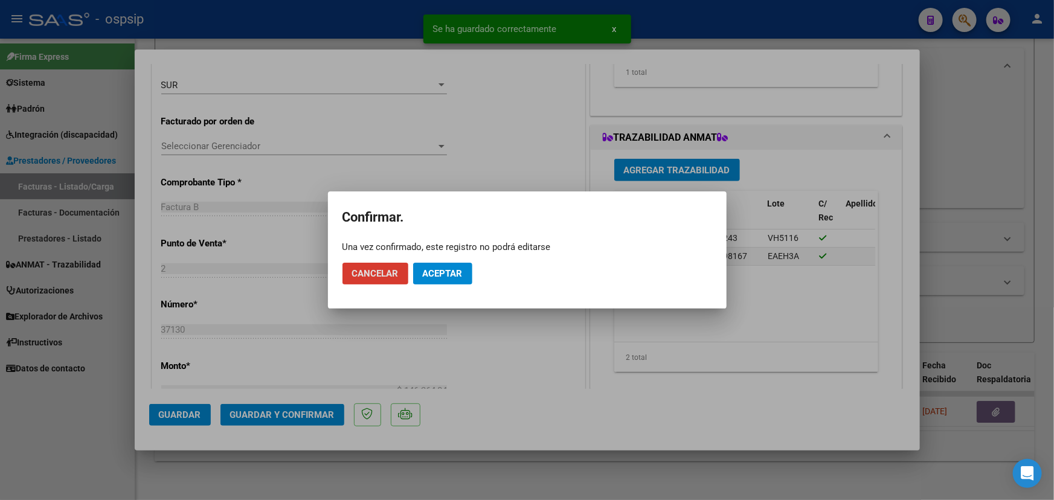
click at [441, 265] on button "Aceptar" at bounding box center [442, 274] width 59 height 22
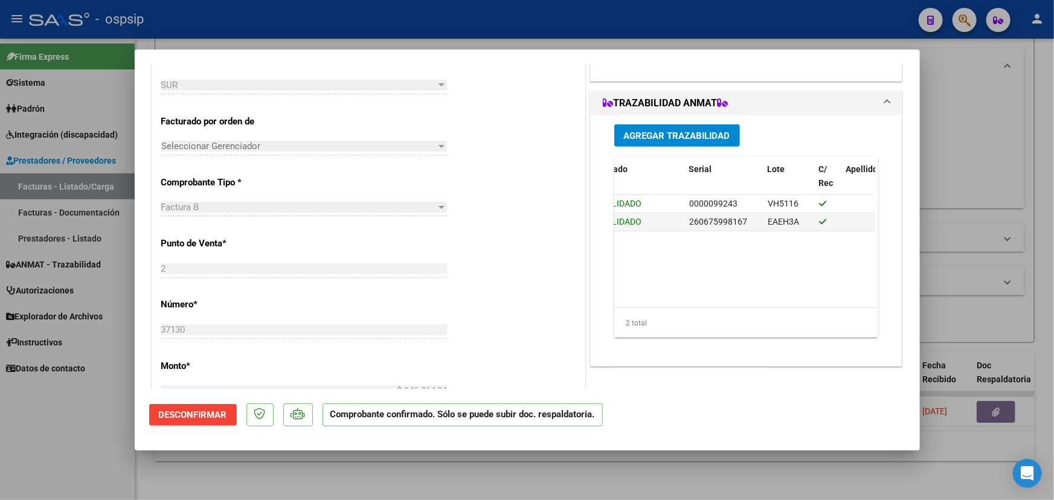
type input "$ 0,00"
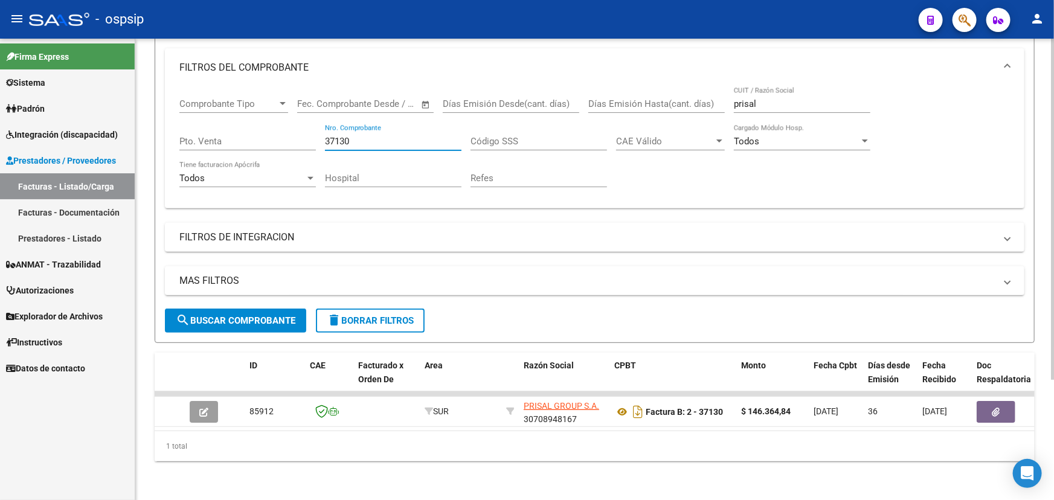
click at [337, 136] on input "37130" at bounding box center [393, 141] width 137 height 11
click at [338, 138] on input "37130" at bounding box center [393, 141] width 137 height 11
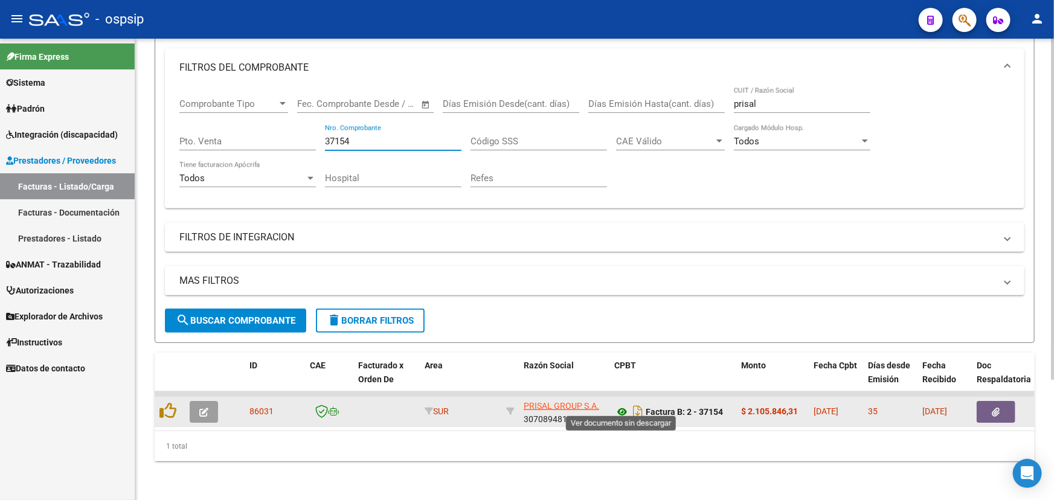
type input "37154"
click at [616, 405] on icon at bounding box center [622, 412] width 16 height 14
click at [196, 404] on button "button" at bounding box center [204, 412] width 28 height 22
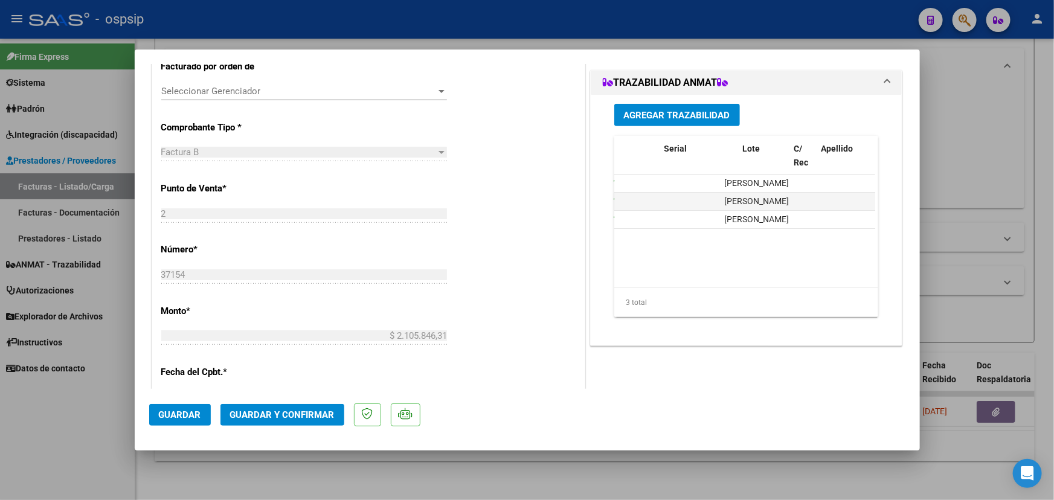
scroll to position [0, 0]
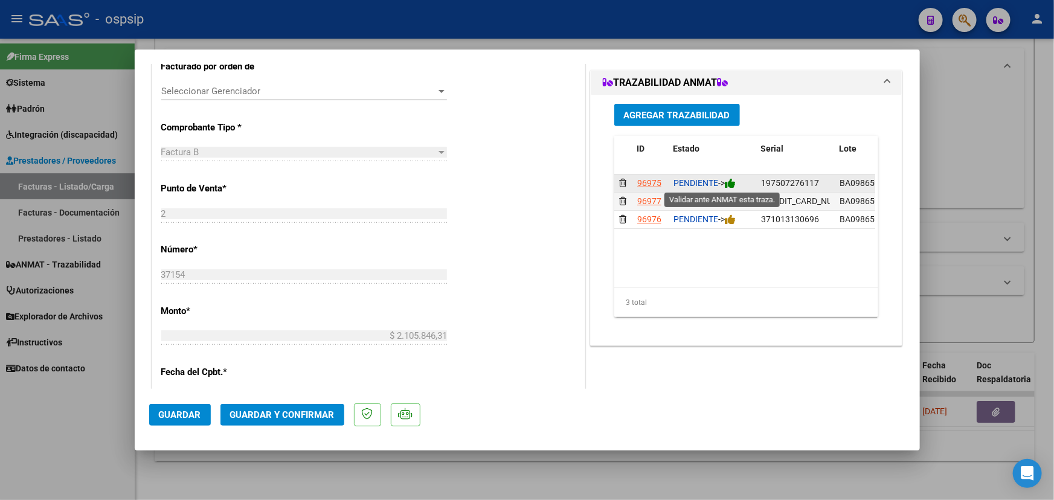
click at [734, 181] on icon at bounding box center [730, 183] width 11 height 11
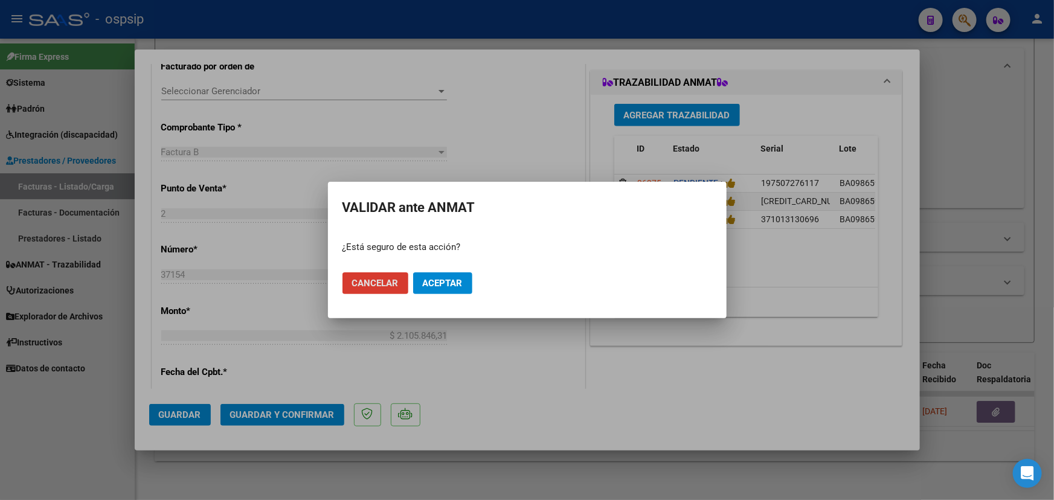
click at [464, 281] on button "Aceptar" at bounding box center [442, 283] width 59 height 22
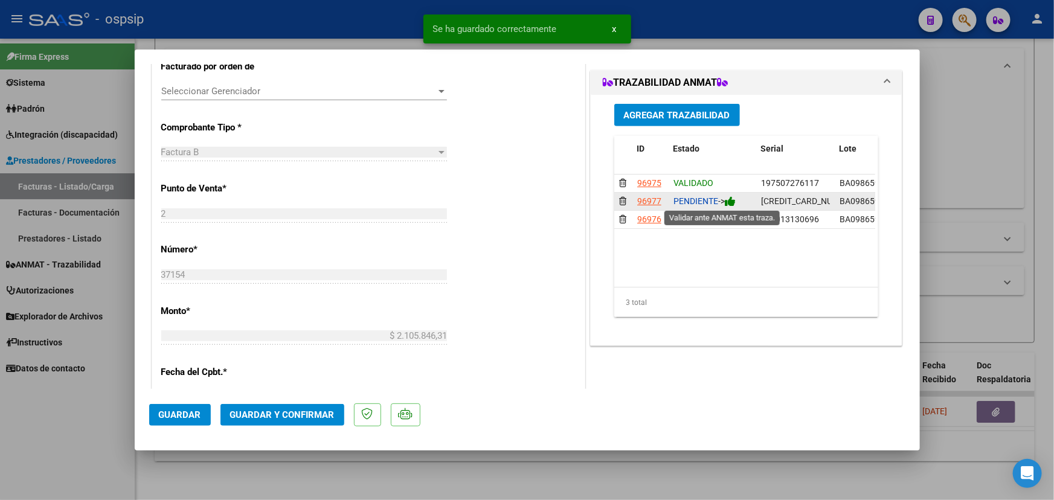
click at [731, 202] on icon at bounding box center [730, 201] width 11 height 11
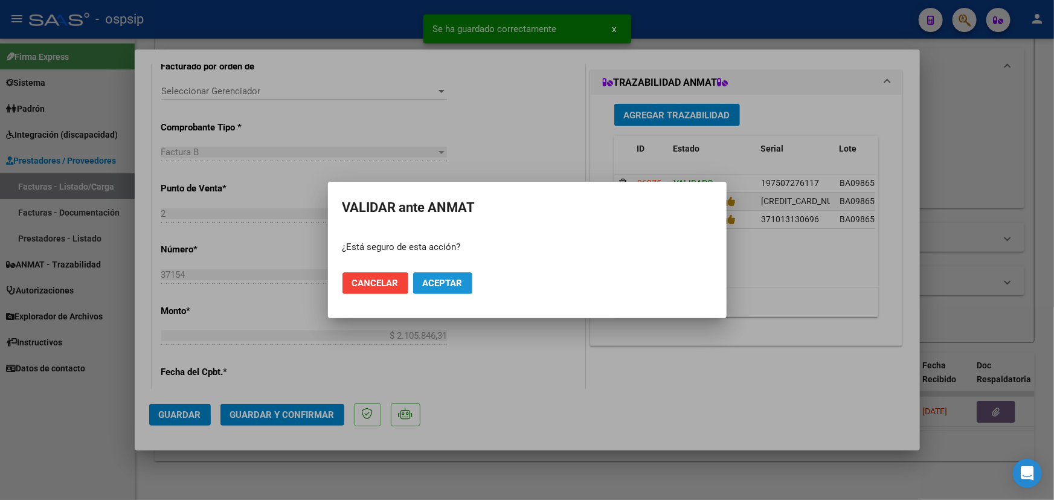
click at [457, 281] on span "Aceptar" at bounding box center [443, 283] width 40 height 11
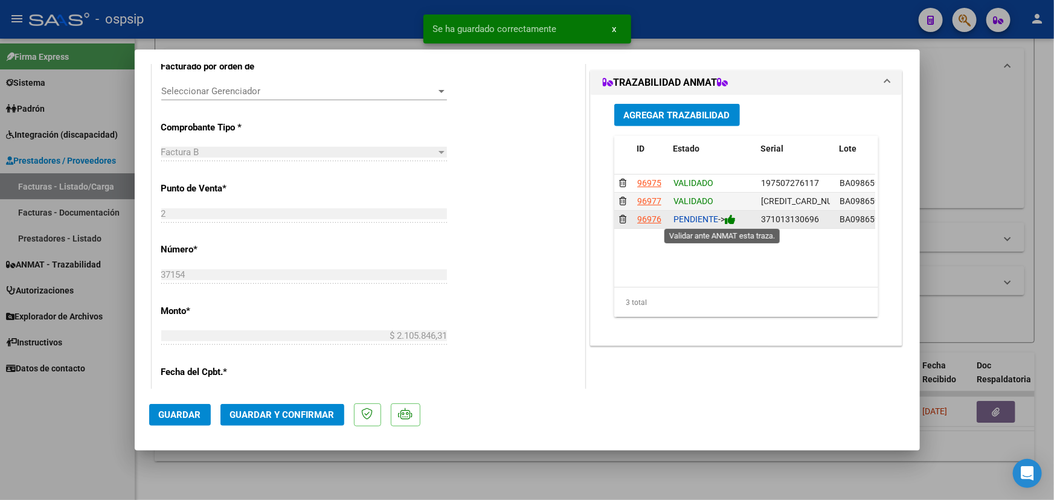
click at [731, 214] on icon at bounding box center [730, 219] width 11 height 11
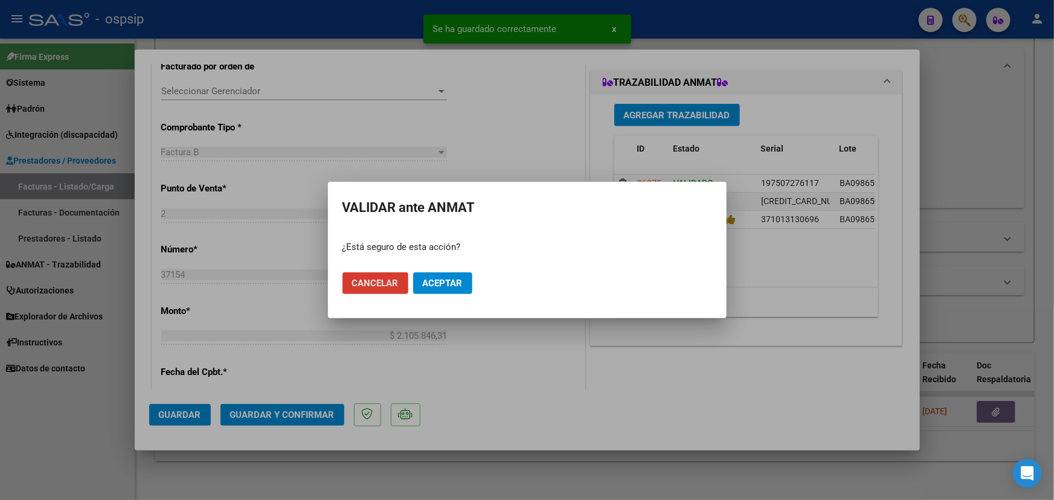
click at [451, 281] on span "Aceptar" at bounding box center [443, 283] width 40 height 11
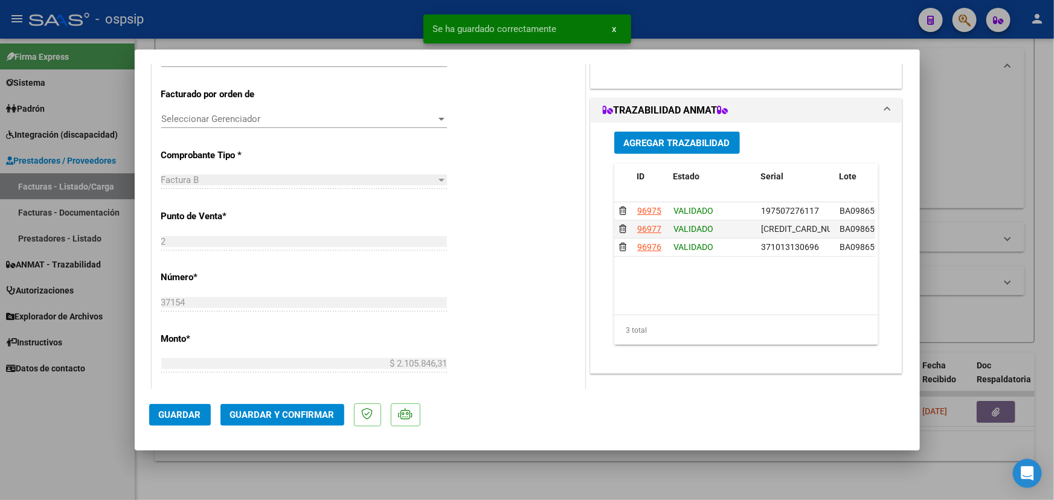
scroll to position [274, 0]
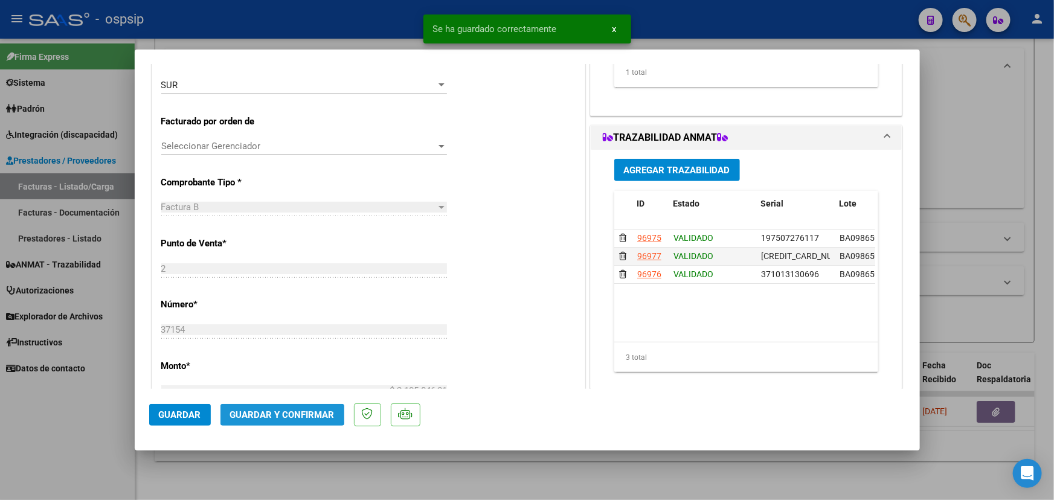
click at [264, 413] on span "Guardar y Confirmar" at bounding box center [282, 415] width 104 height 11
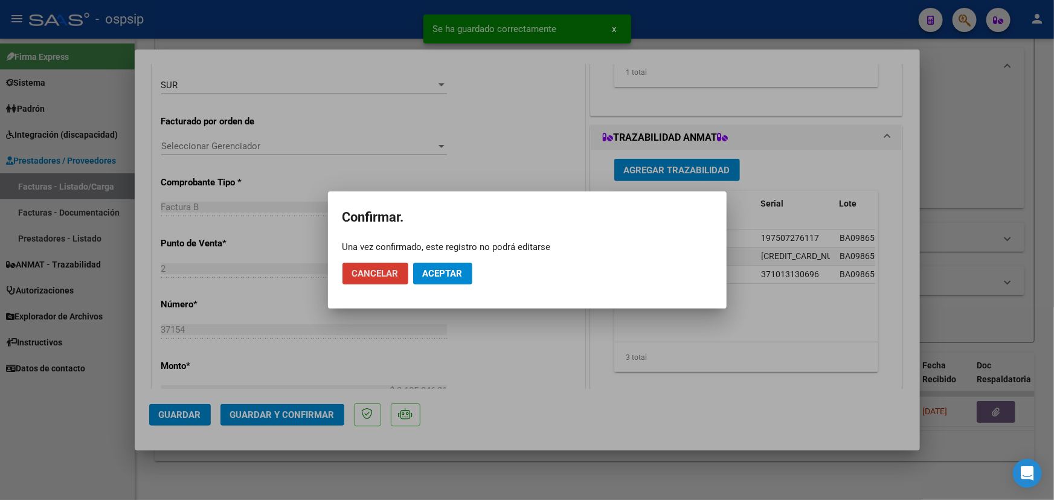
click at [432, 269] on span "Aceptar" at bounding box center [443, 273] width 40 height 11
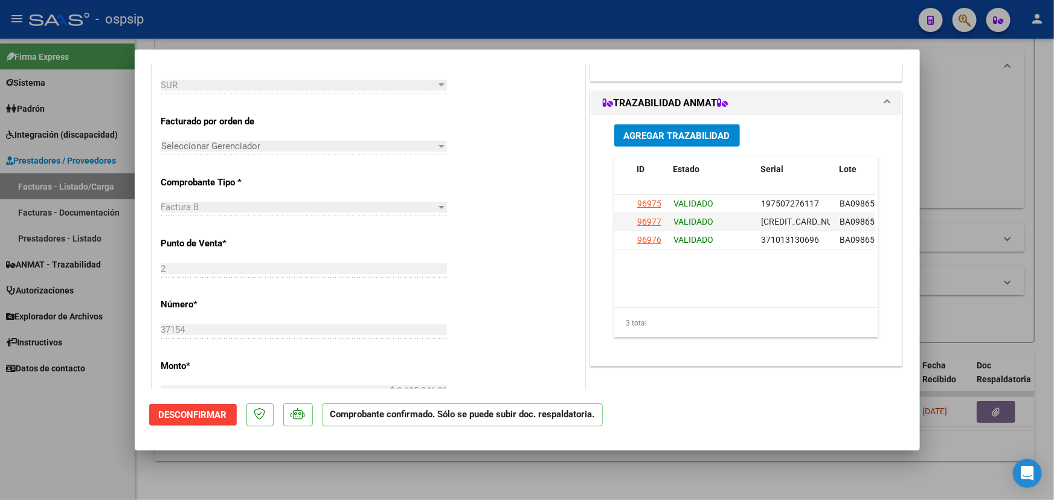
type input "$ 0,00"
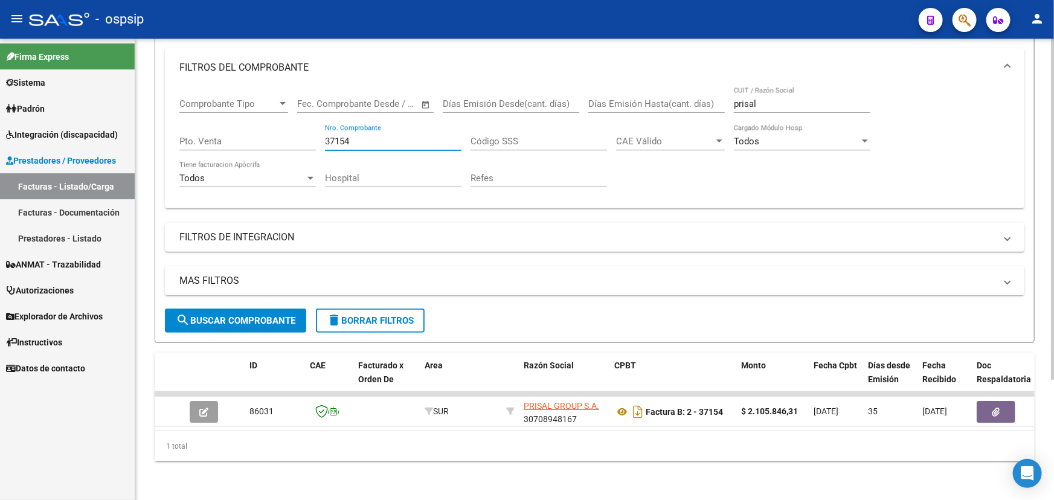
click at [341, 136] on input "37154" at bounding box center [393, 141] width 137 height 11
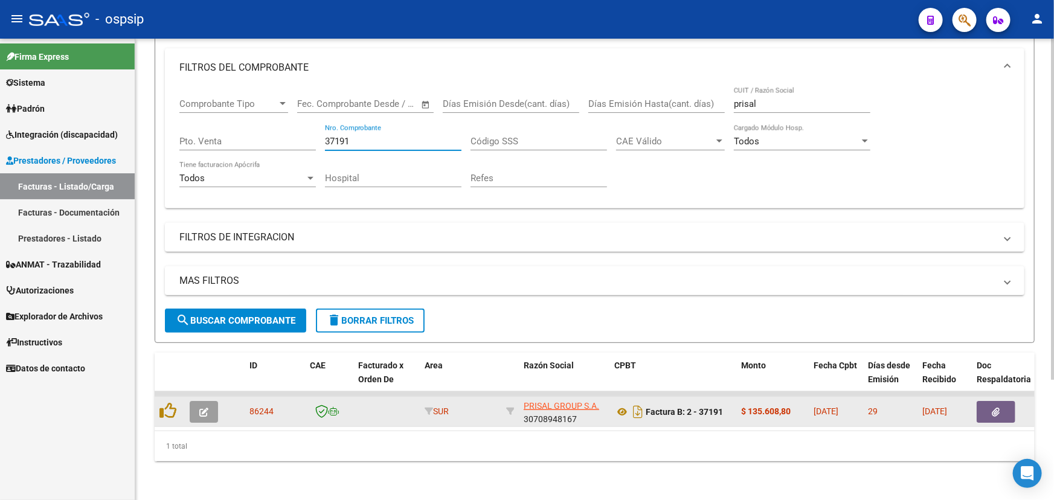
type input "37191"
click at [207, 408] on icon "button" at bounding box center [203, 412] width 9 height 9
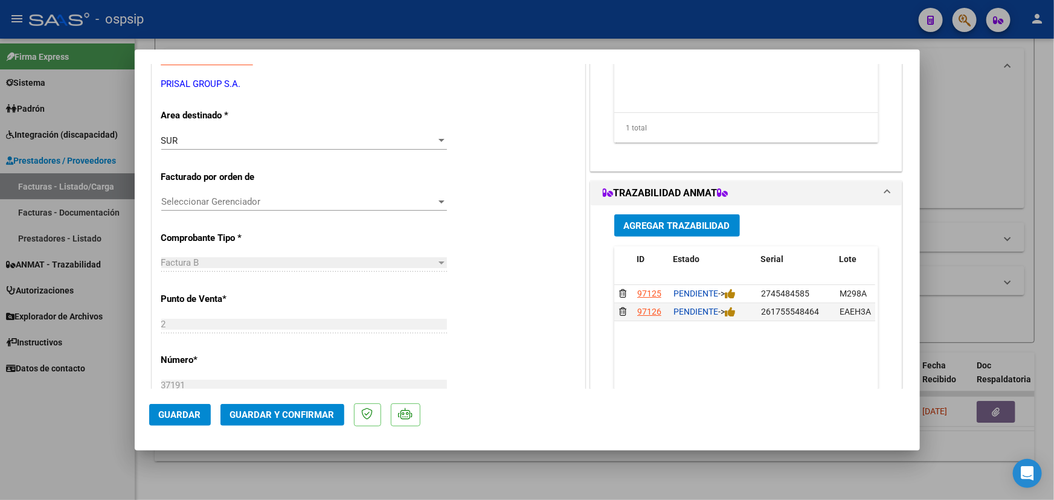
scroll to position [219, 0]
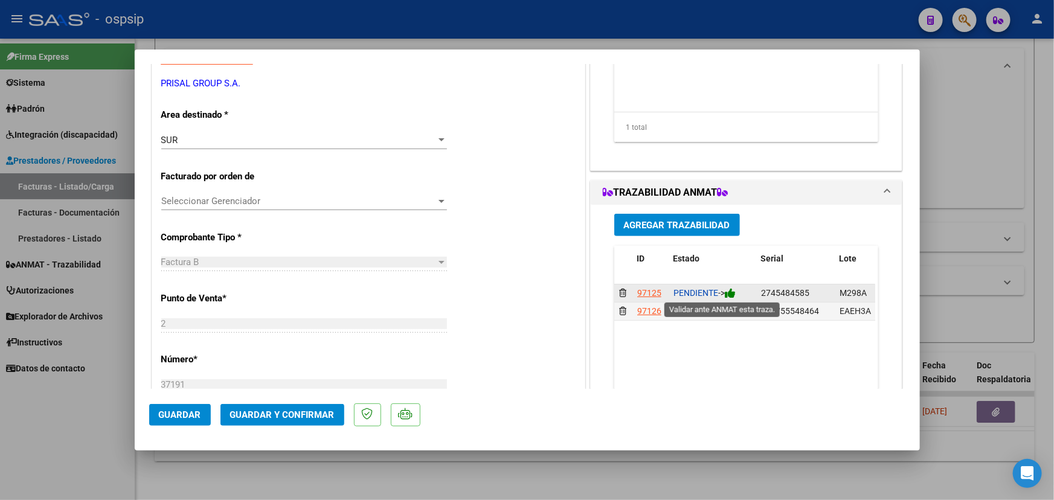
click at [733, 295] on icon at bounding box center [730, 293] width 11 height 11
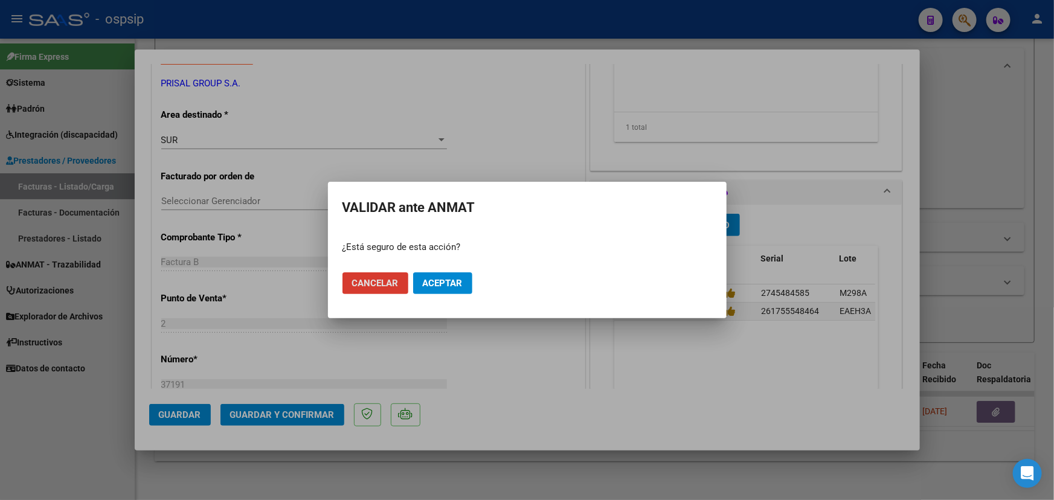
click at [453, 279] on span "Aceptar" at bounding box center [443, 283] width 40 height 11
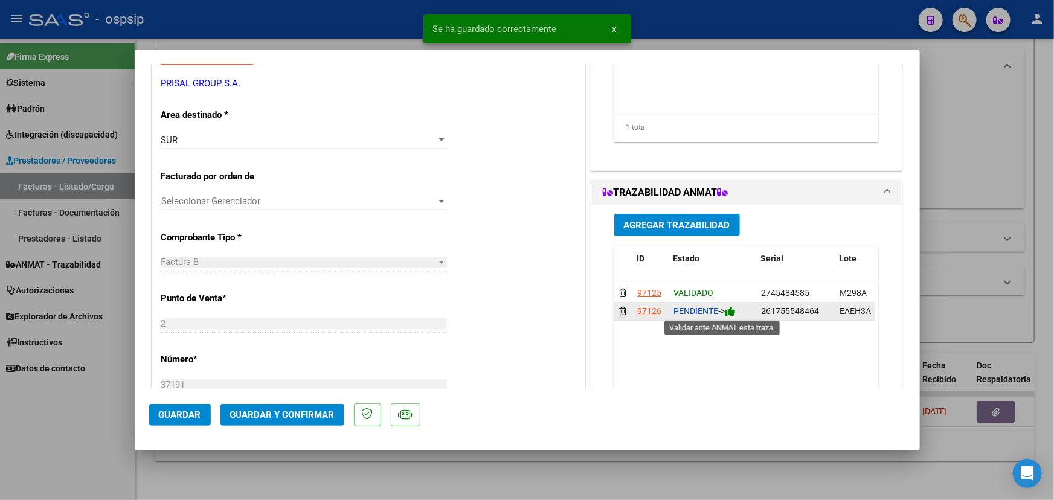
click at [733, 315] on icon at bounding box center [730, 311] width 11 height 11
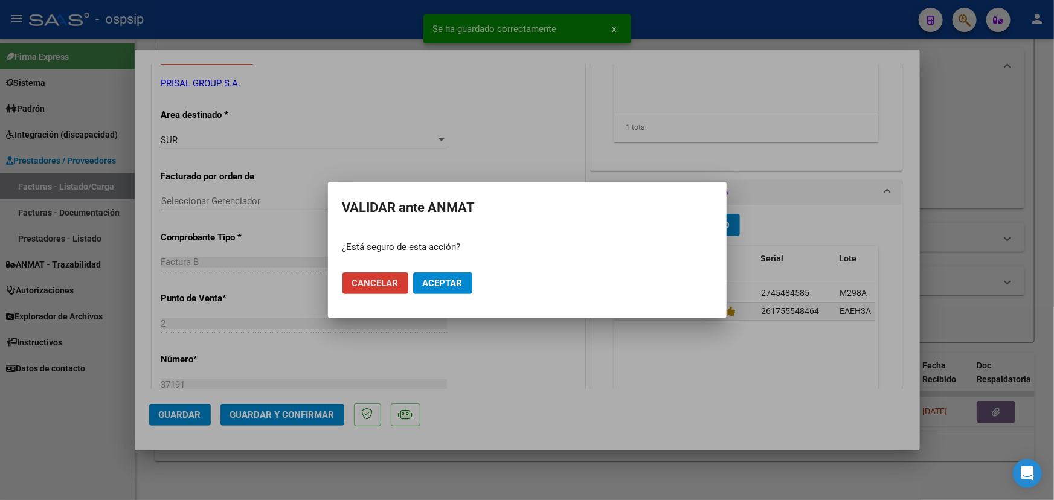
click at [460, 278] on span "Aceptar" at bounding box center [443, 283] width 40 height 11
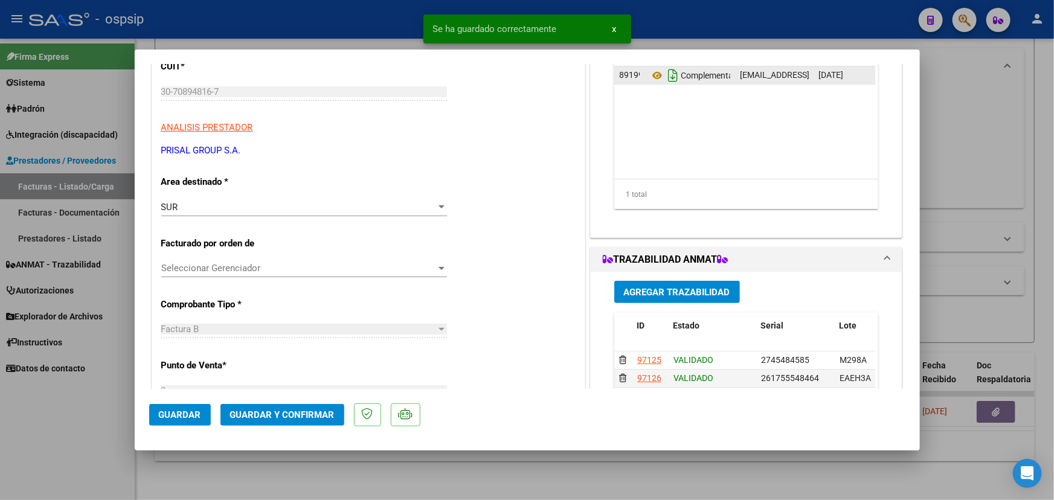
scroll to position [0, 0]
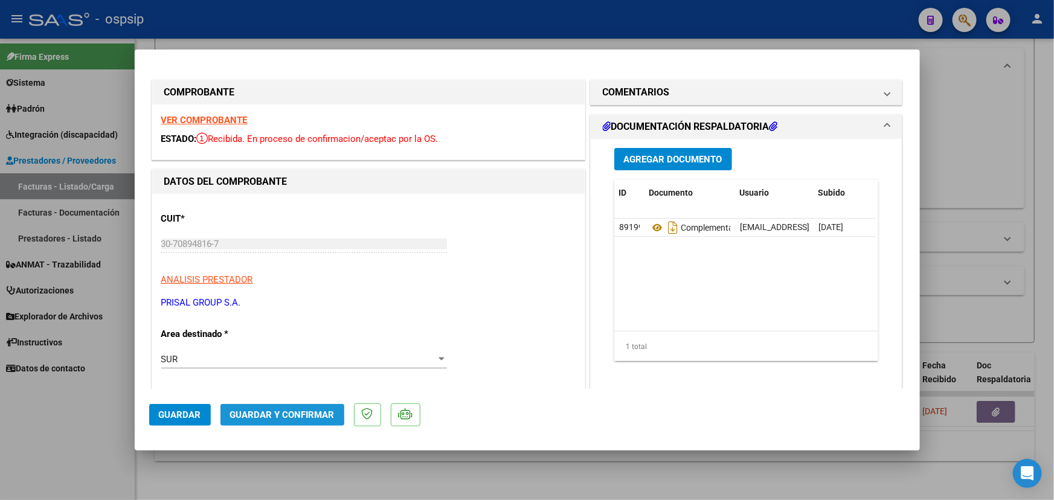
click at [266, 413] on span "Guardar y Confirmar" at bounding box center [282, 415] width 104 height 11
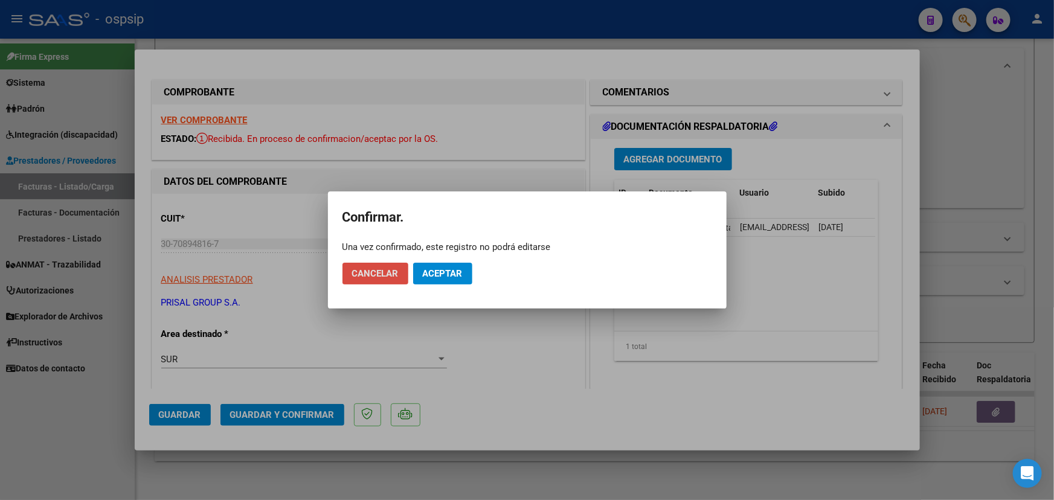
click at [381, 276] on span "Cancelar" at bounding box center [375, 273] width 47 height 11
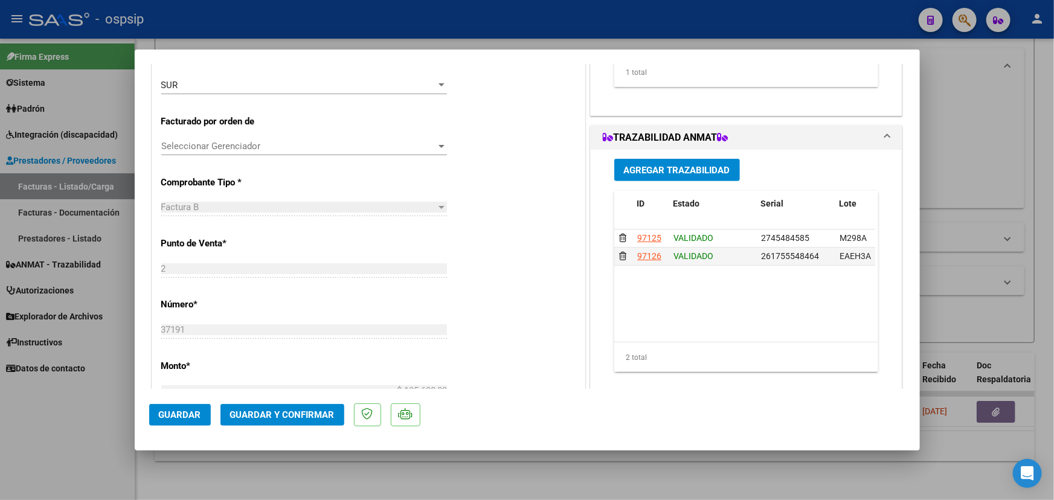
click at [282, 413] on span "Guardar y Confirmar" at bounding box center [282, 415] width 104 height 11
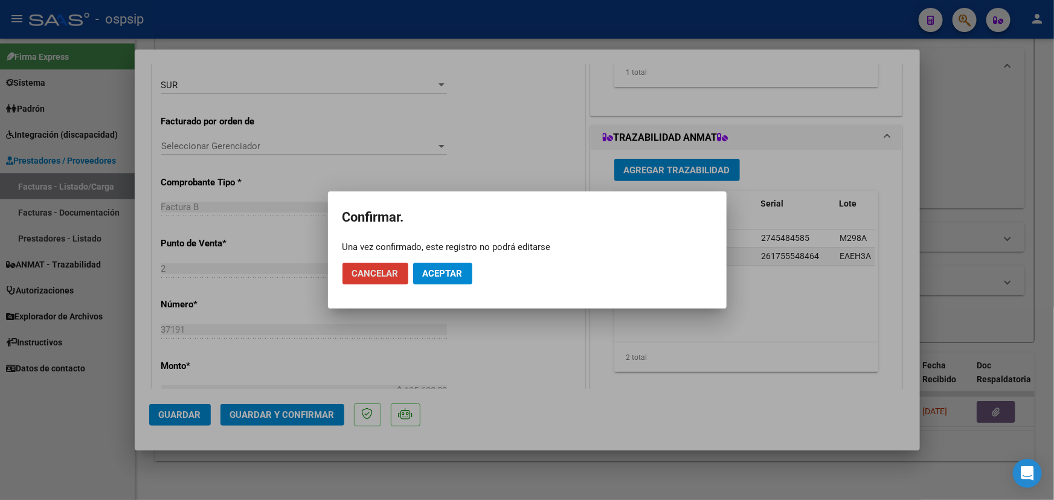
click at [440, 271] on span "Aceptar" at bounding box center [443, 273] width 40 height 11
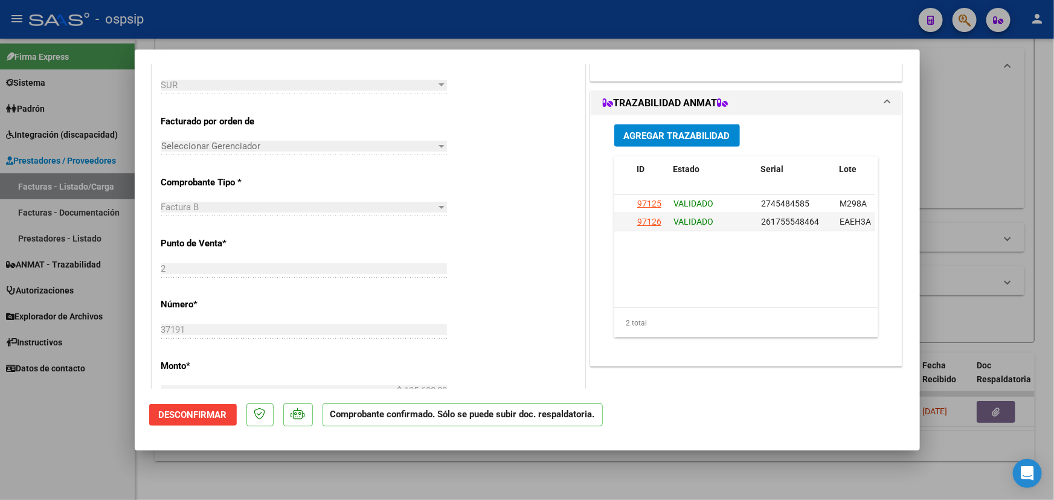
type input "$ 0,00"
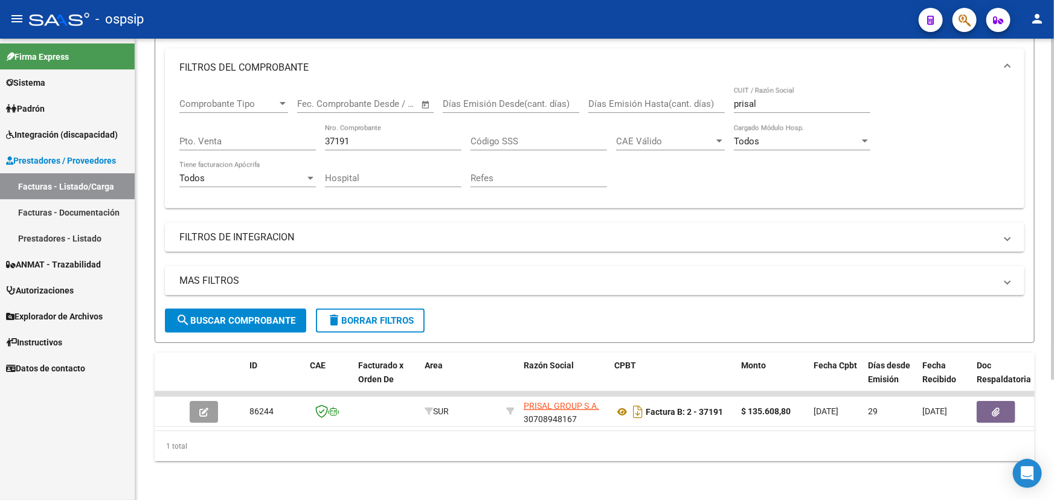
click at [335, 136] on input "37191" at bounding box center [393, 141] width 137 height 11
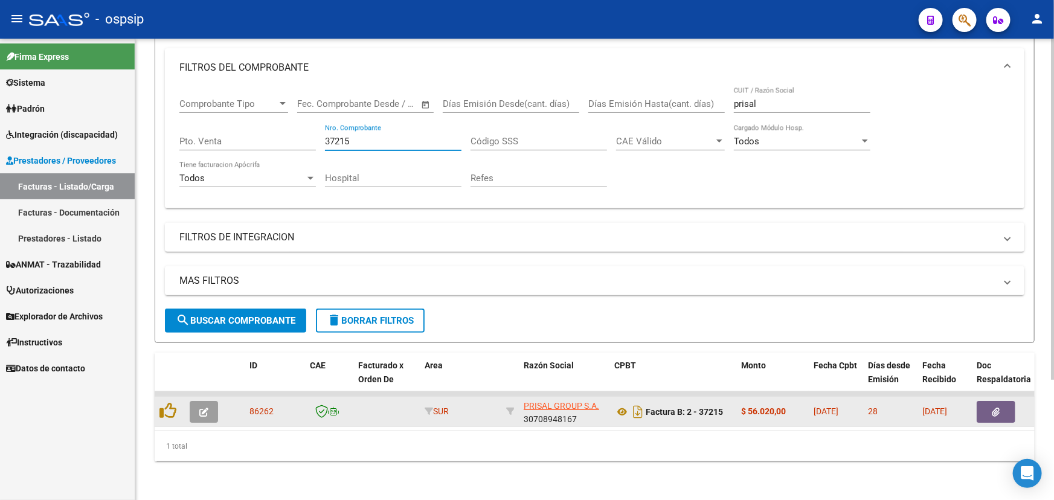
type input "37215"
click at [197, 406] on button "button" at bounding box center [204, 412] width 28 height 22
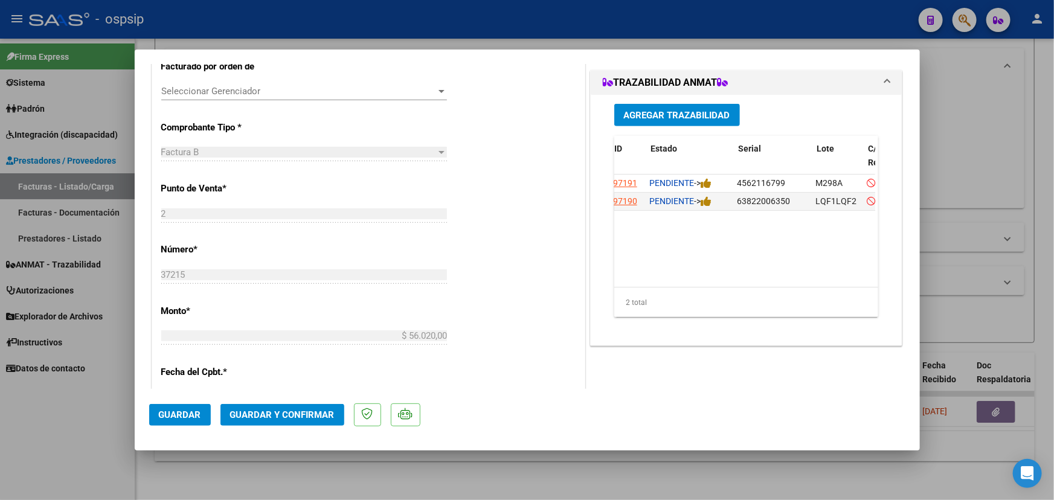
scroll to position [0, 18]
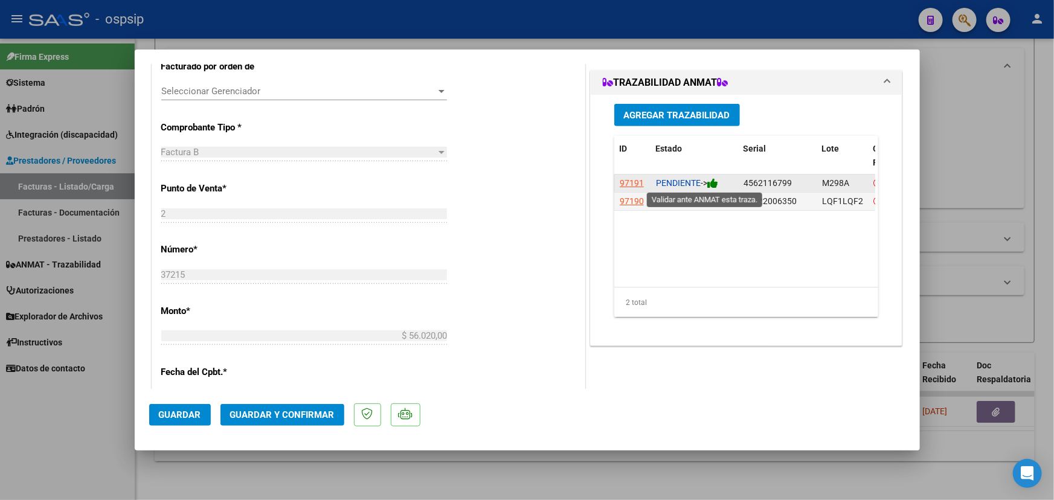
click at [716, 181] on icon at bounding box center [712, 183] width 11 height 11
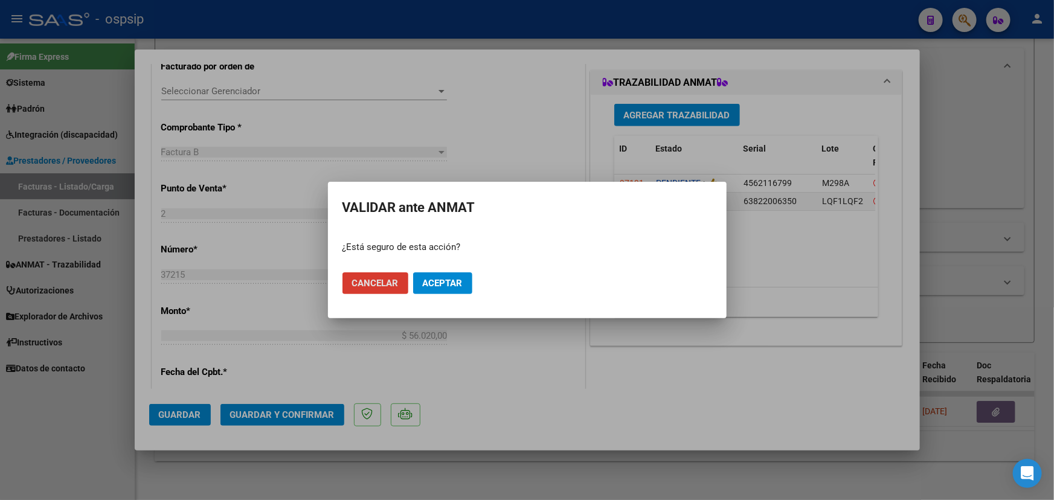
click at [451, 277] on button "Aceptar" at bounding box center [442, 283] width 59 height 22
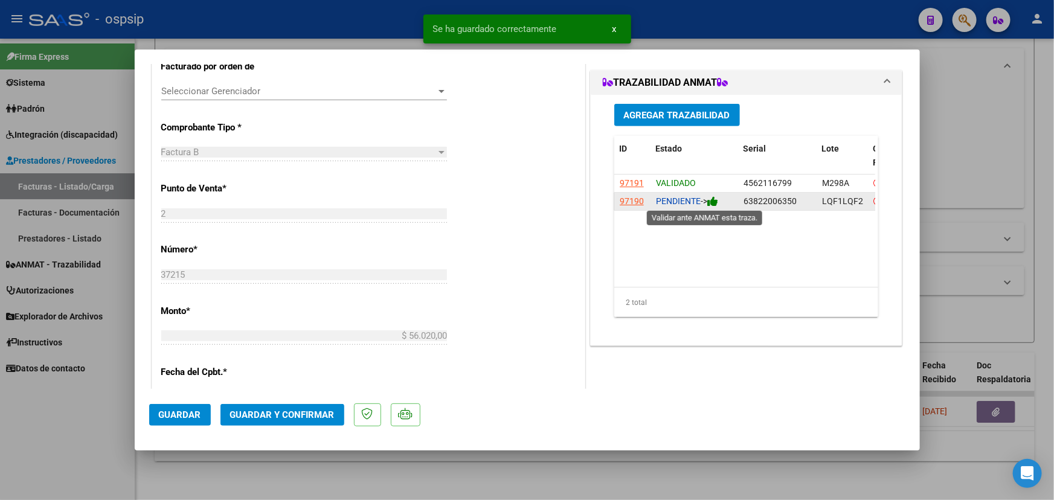
click at [715, 200] on icon at bounding box center [712, 201] width 11 height 11
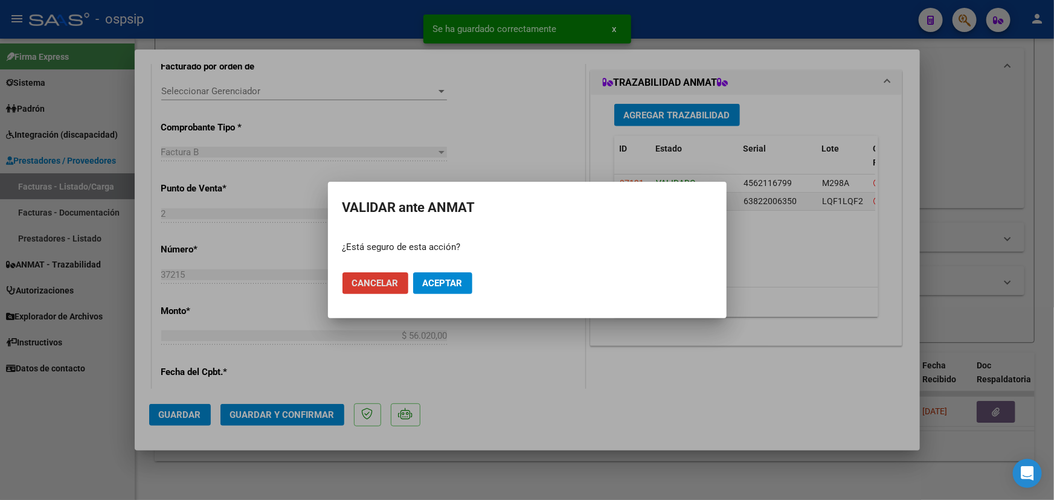
click at [454, 285] on span "Aceptar" at bounding box center [443, 283] width 40 height 11
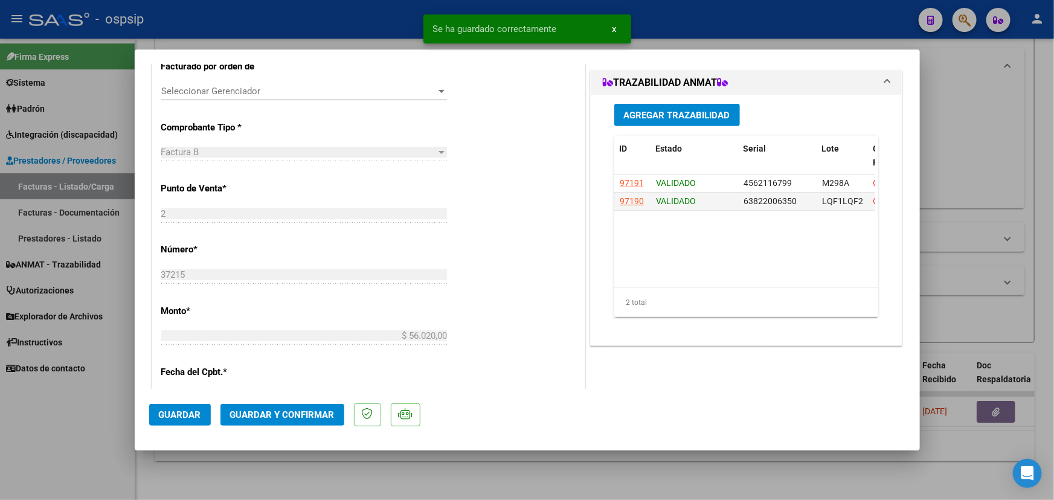
click at [294, 417] on span "Guardar y Confirmar" at bounding box center [282, 415] width 104 height 11
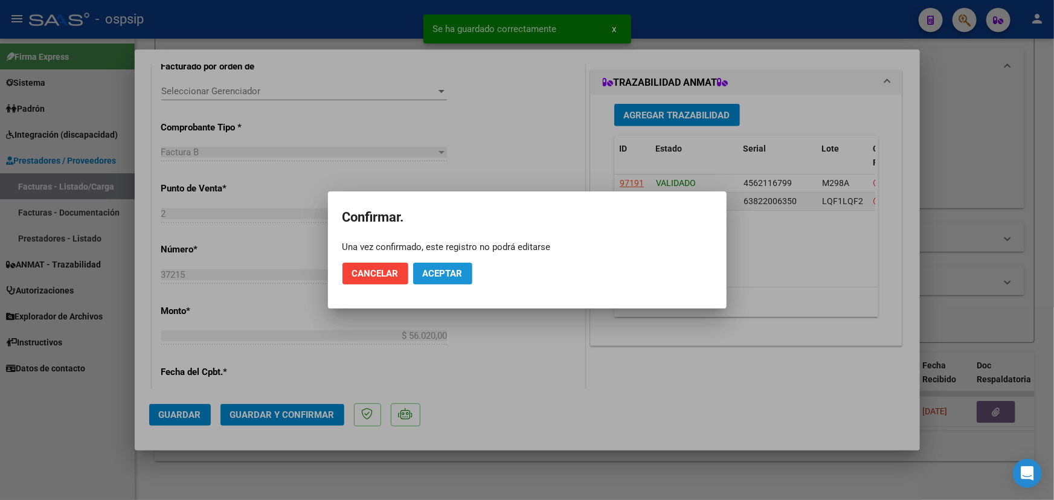
click at [449, 269] on span "Aceptar" at bounding box center [443, 273] width 40 height 11
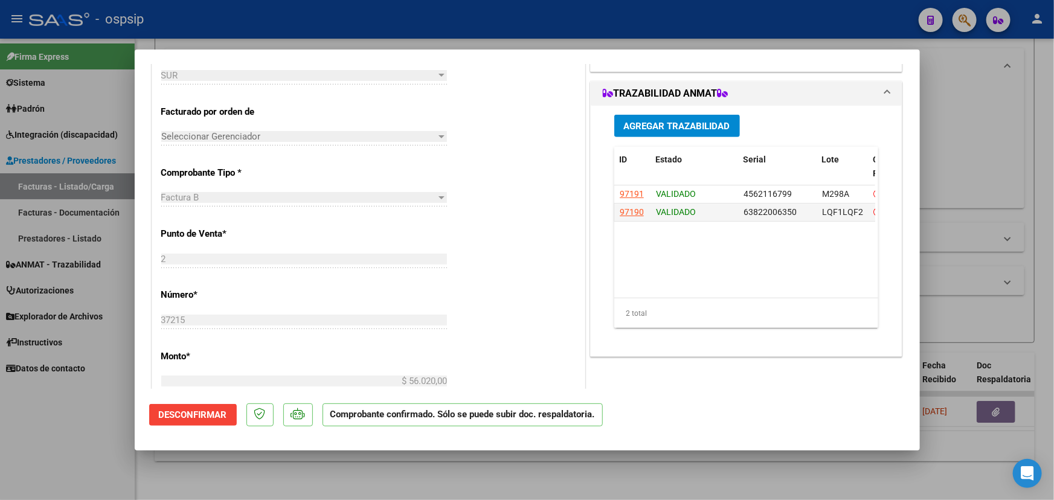
scroll to position [329, 0]
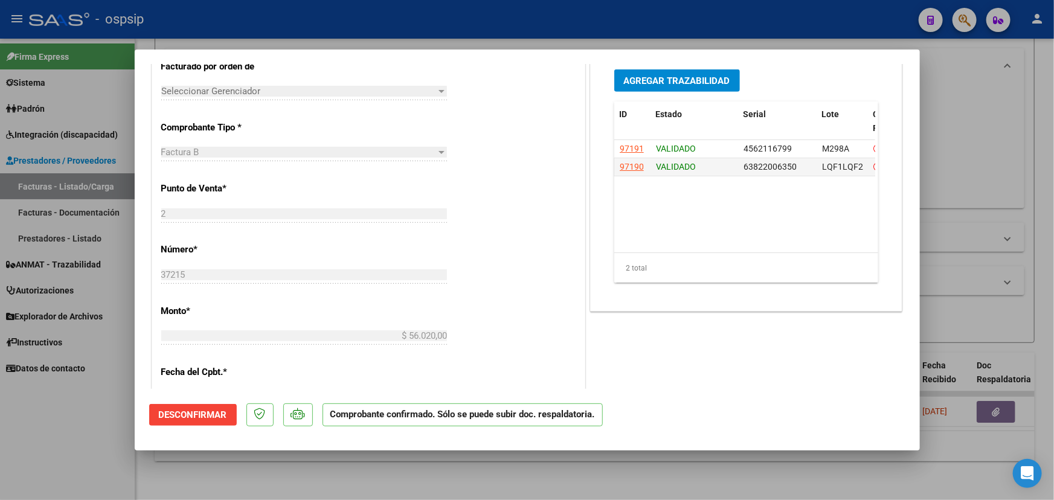
type input "$ 0,00"
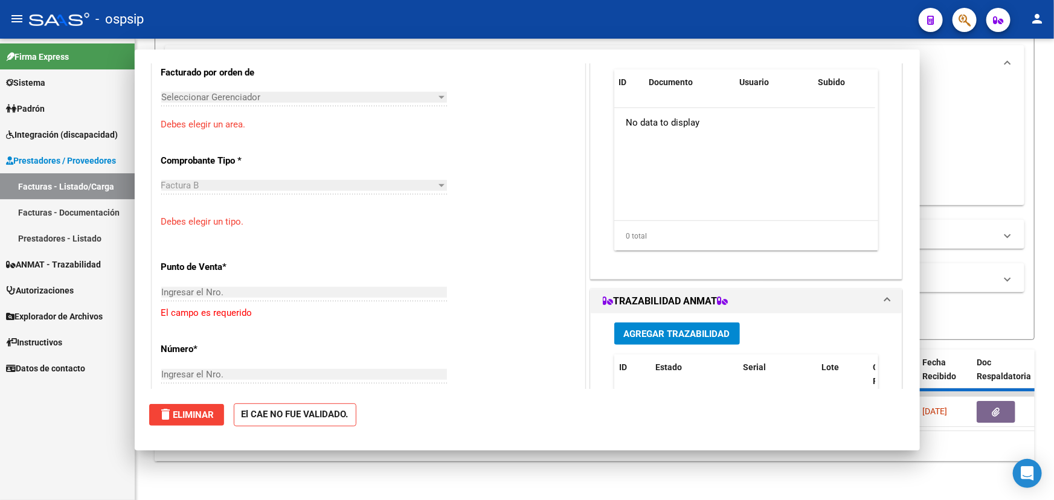
scroll to position [0, 0]
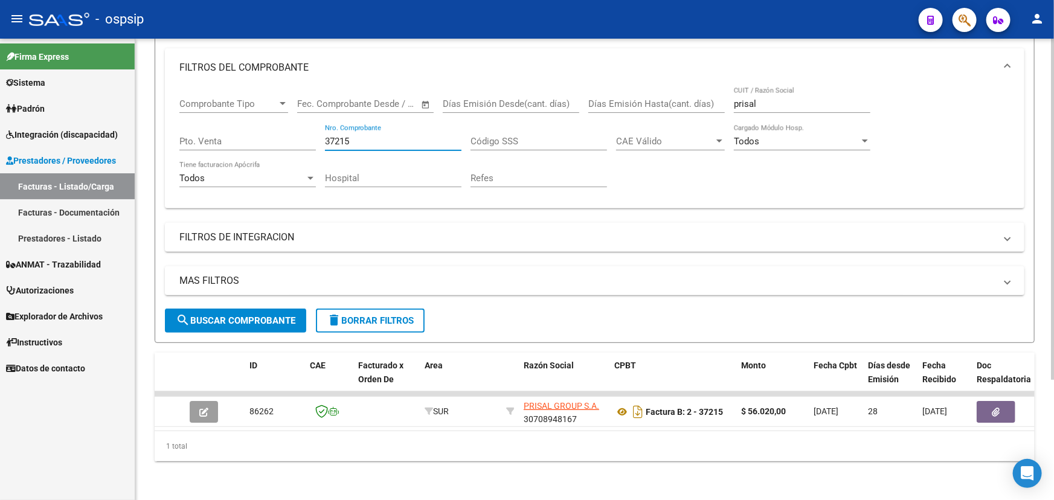
click at [333, 136] on input "37215" at bounding box center [393, 141] width 137 height 11
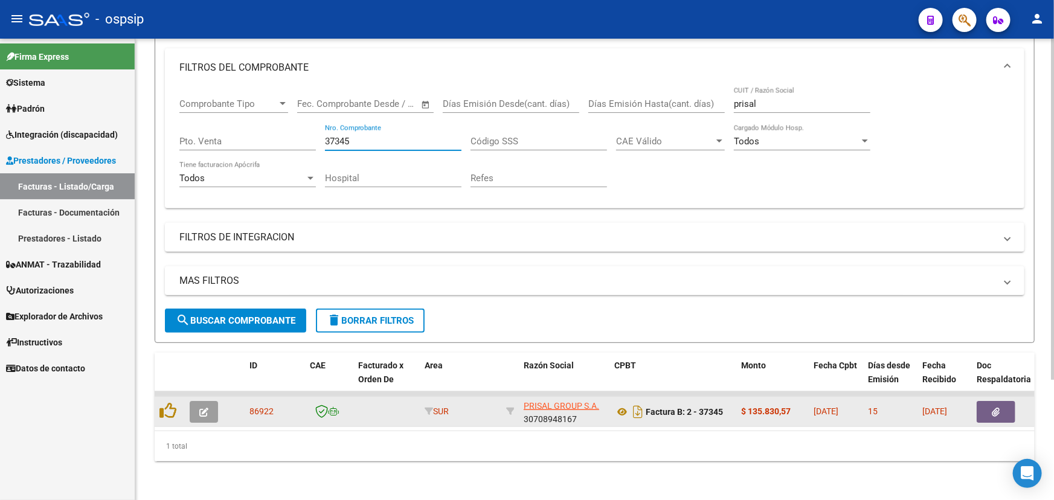
type input "37345"
click at [210, 401] on button "button" at bounding box center [204, 412] width 28 height 22
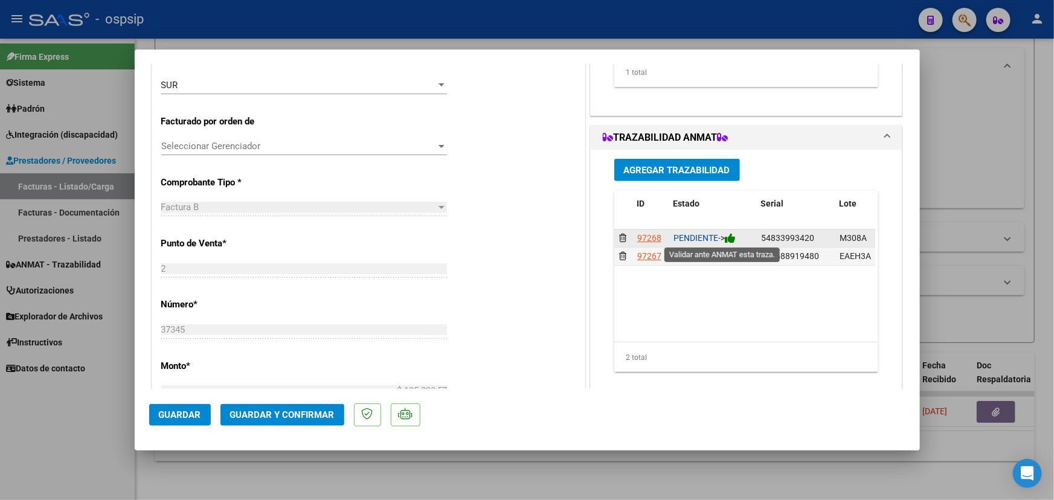
click at [733, 238] on icon at bounding box center [730, 238] width 11 height 11
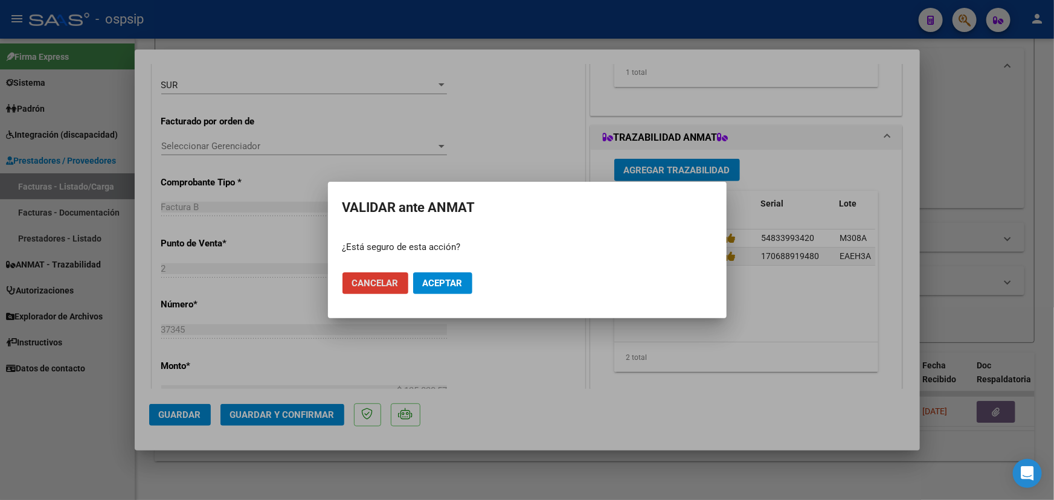
click at [448, 283] on span "Aceptar" at bounding box center [443, 283] width 40 height 11
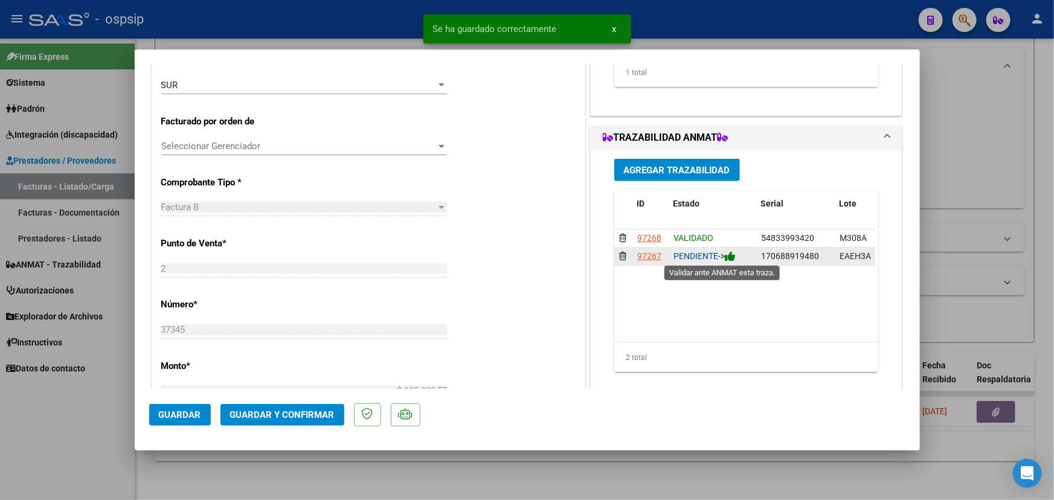
click at [734, 256] on icon at bounding box center [730, 256] width 11 height 11
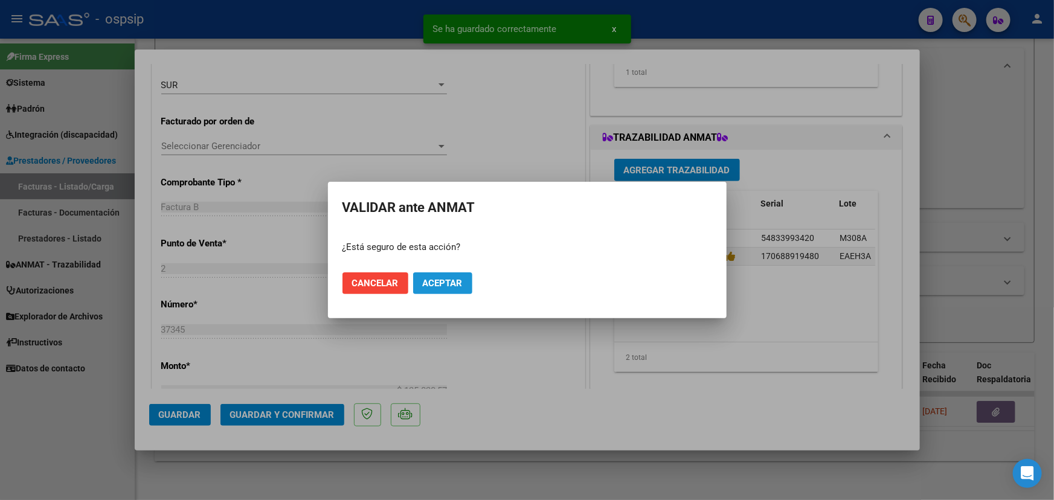
click at [440, 278] on span "Aceptar" at bounding box center [443, 283] width 40 height 11
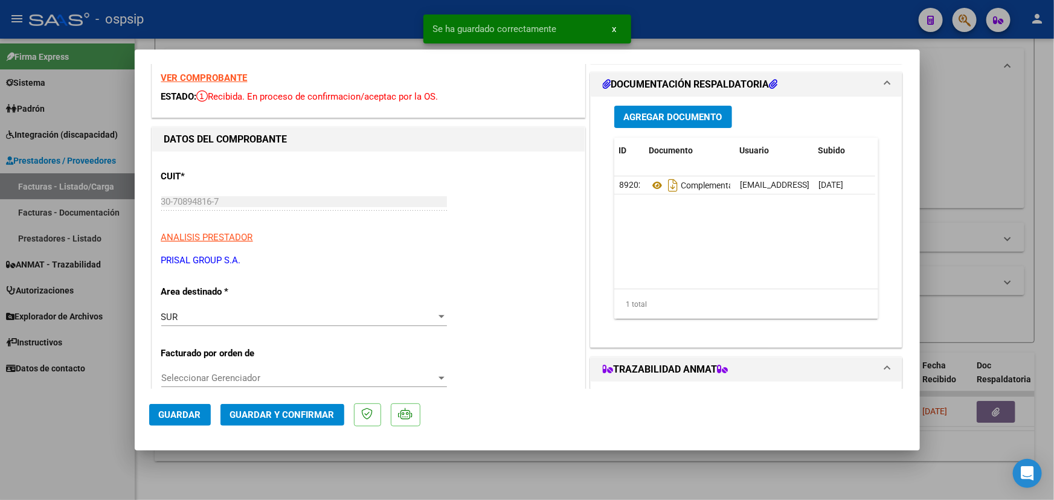
scroll to position [109, 0]
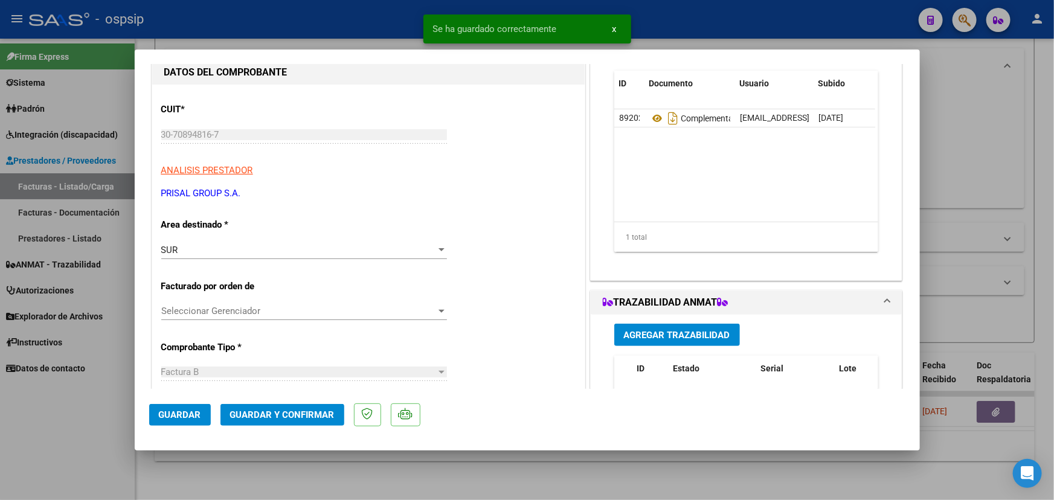
click at [271, 414] on span "Guardar y Confirmar" at bounding box center [282, 415] width 104 height 11
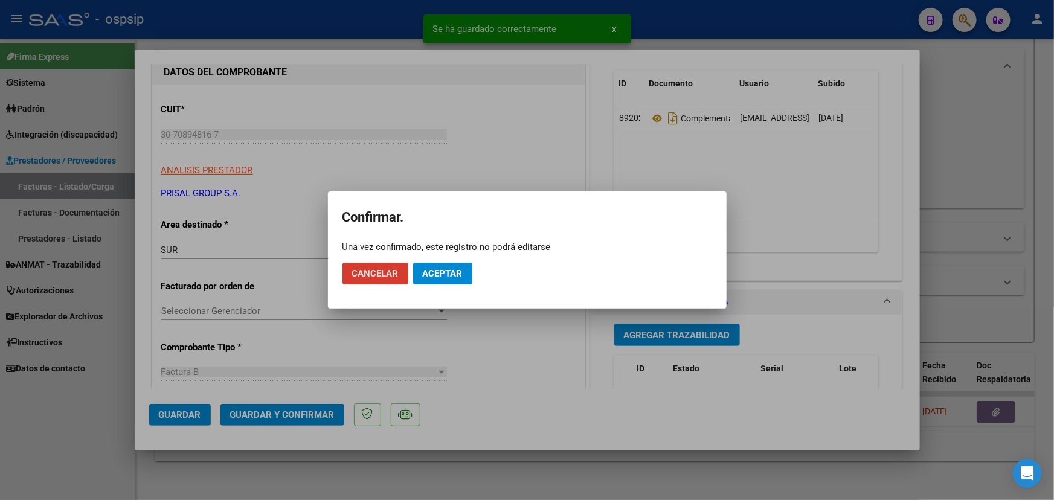
click at [439, 261] on mat-dialog-actions "Cancelar Aceptar" at bounding box center [527, 273] width 370 height 41
click at [437, 268] on span "Aceptar" at bounding box center [443, 273] width 40 height 11
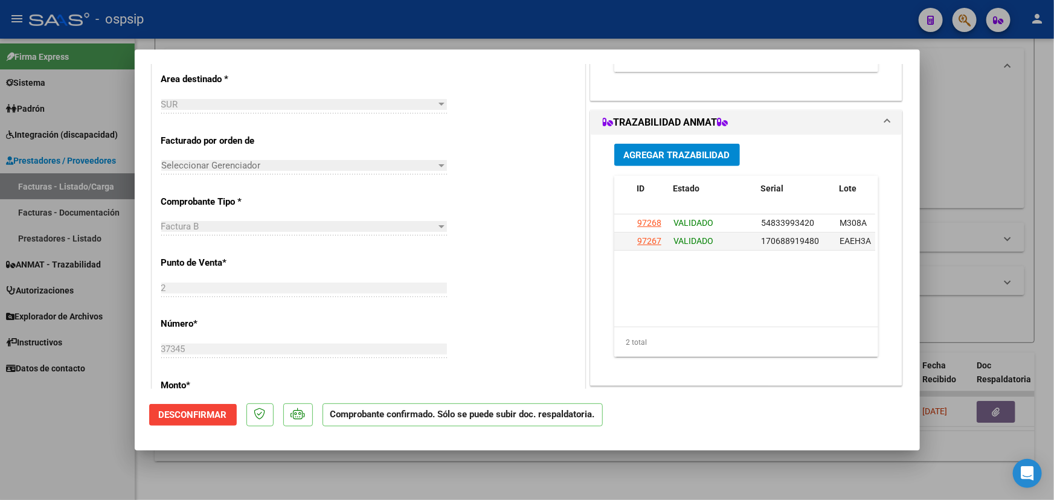
scroll to position [274, 0]
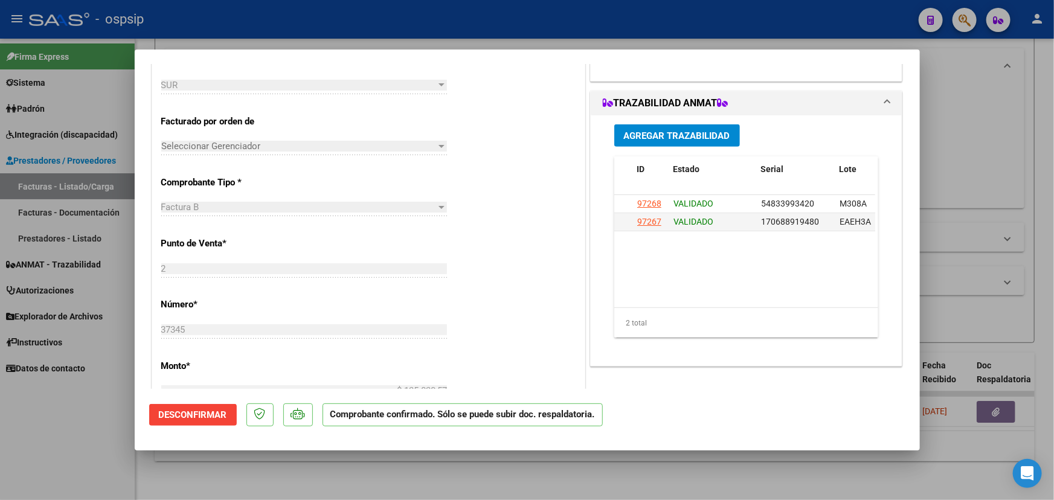
type input "$ 0,00"
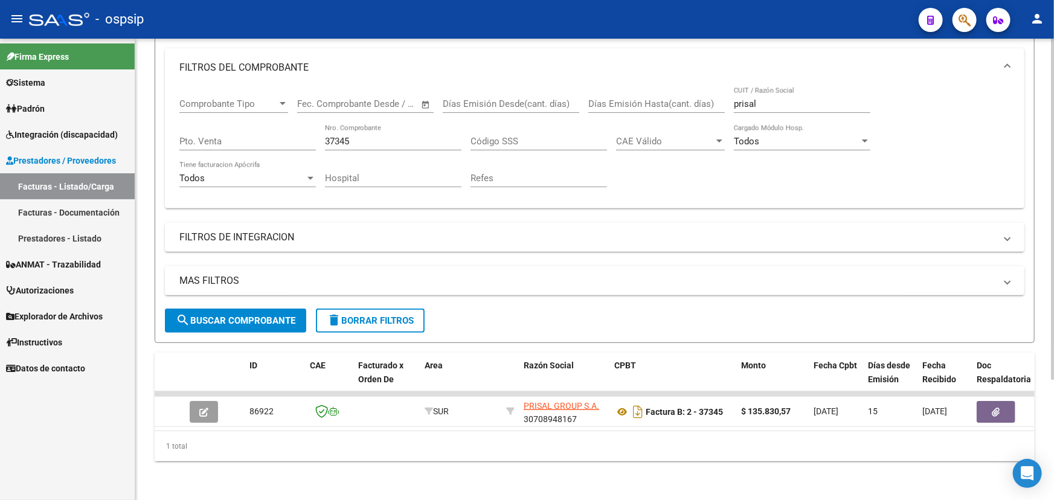
click at [344, 136] on input "37345" at bounding box center [393, 141] width 137 height 11
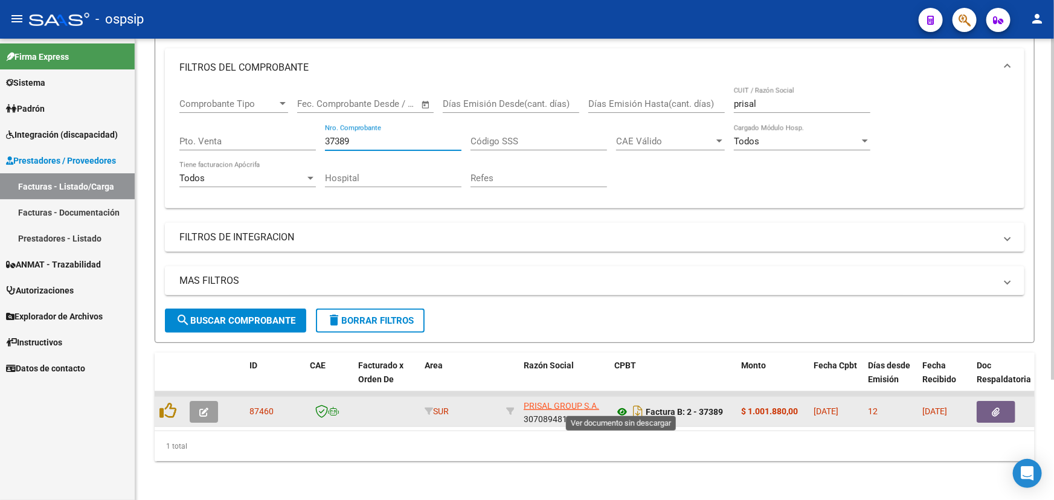
type input "37389"
click at [616, 405] on icon at bounding box center [622, 412] width 16 height 14
click at [205, 408] on icon "button" at bounding box center [203, 412] width 9 height 9
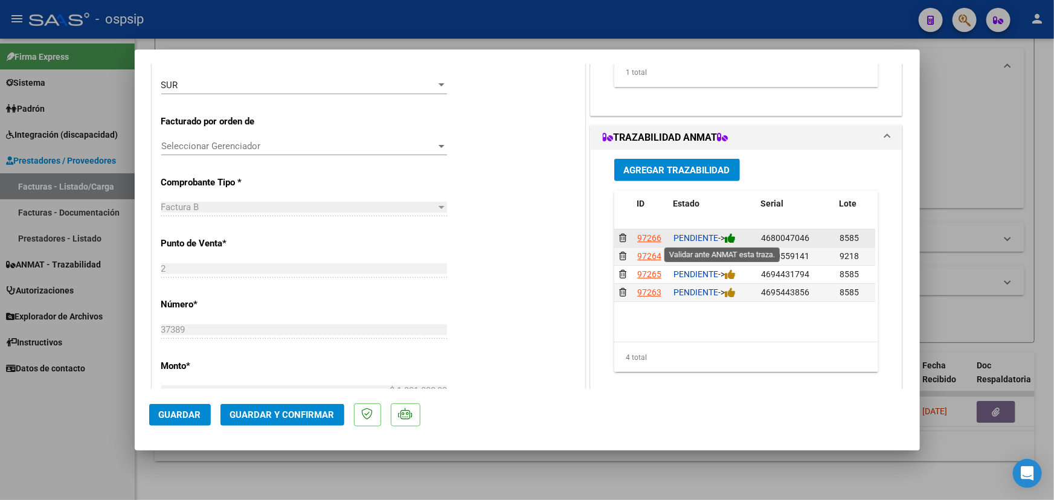
click at [734, 240] on icon at bounding box center [730, 238] width 11 height 11
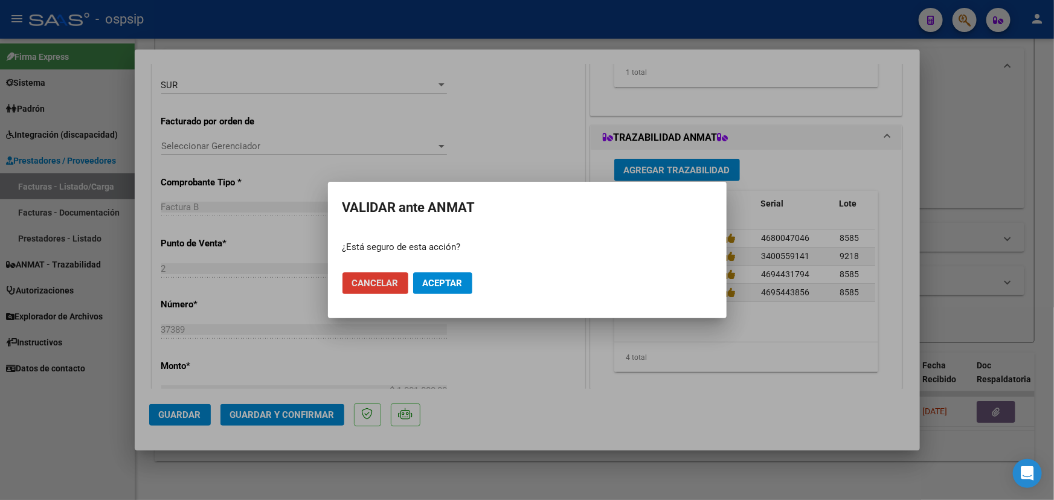
click at [458, 283] on span "Aceptar" at bounding box center [443, 283] width 40 height 11
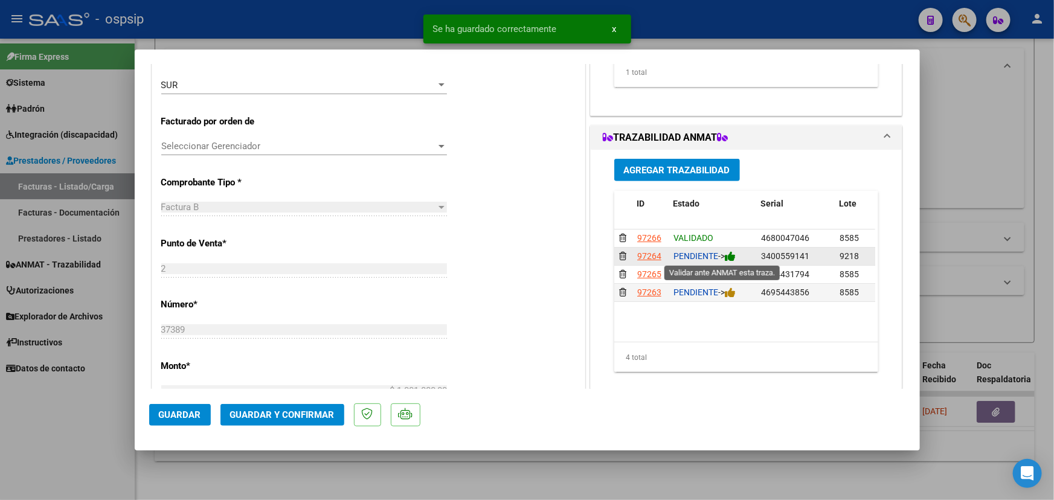
click at [732, 254] on icon at bounding box center [730, 256] width 11 height 11
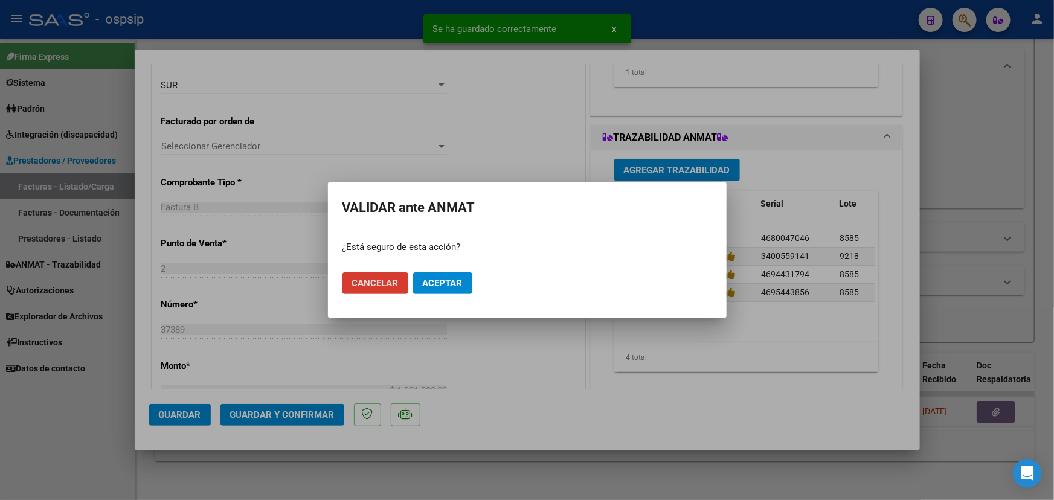
click at [450, 285] on span "Aceptar" at bounding box center [443, 283] width 40 height 11
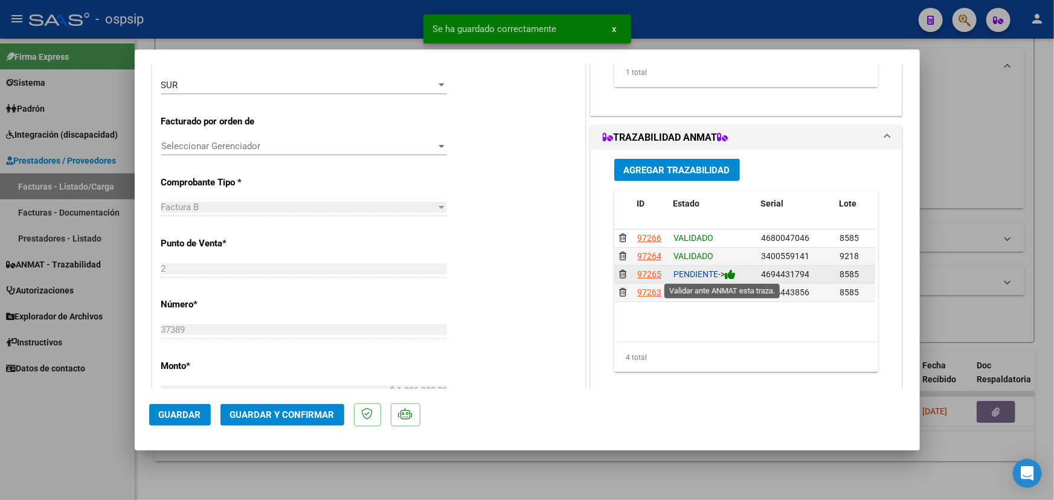
click at [733, 275] on icon at bounding box center [730, 274] width 11 height 11
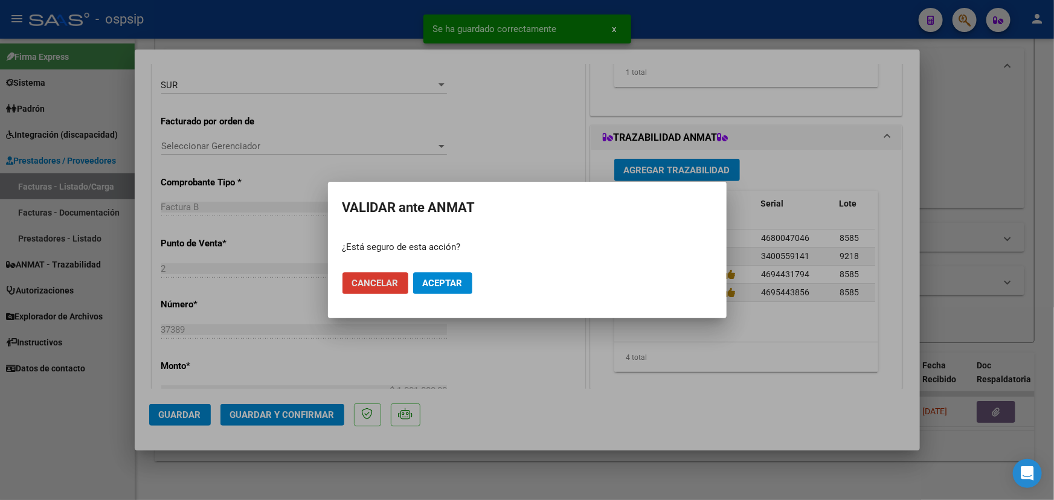
click at [457, 287] on span "Aceptar" at bounding box center [443, 283] width 40 height 11
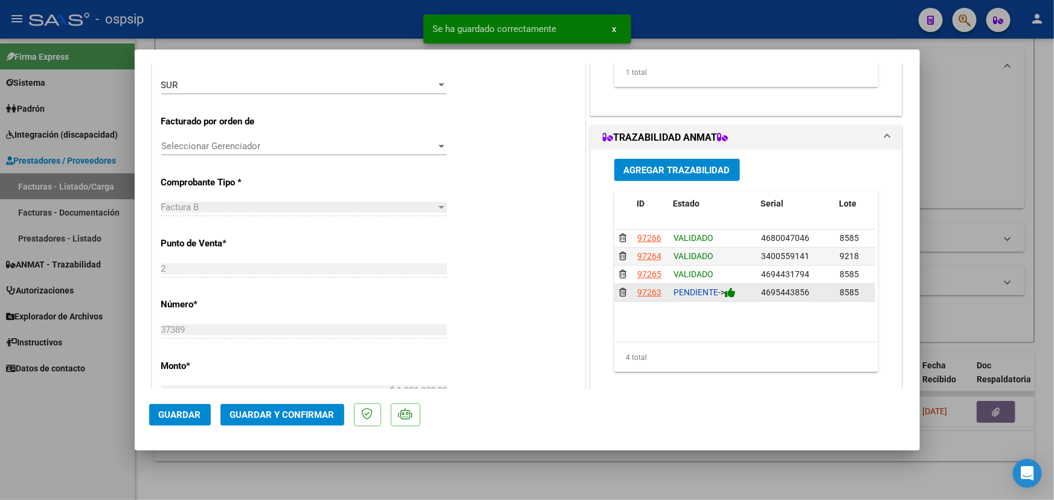
click at [733, 291] on icon at bounding box center [730, 292] width 11 height 11
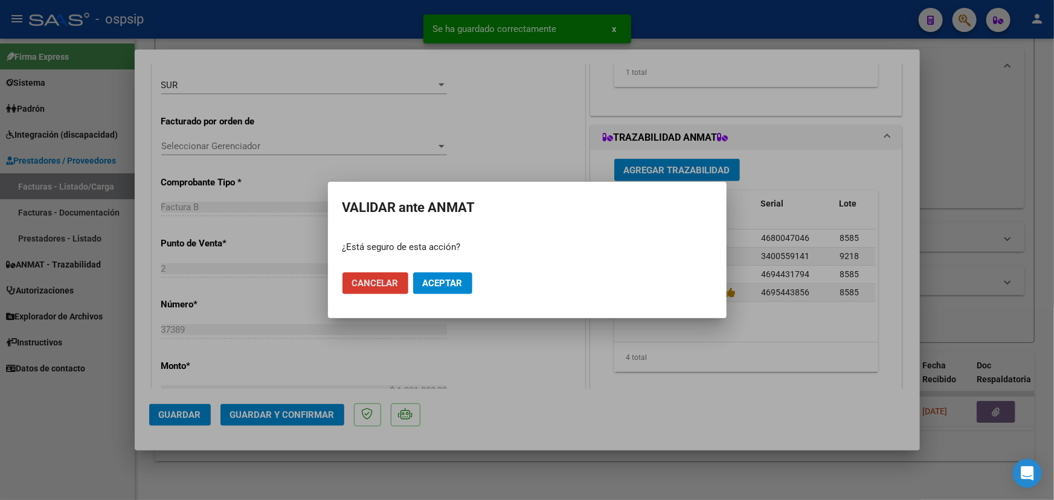
click at [454, 279] on span "Aceptar" at bounding box center [443, 283] width 40 height 11
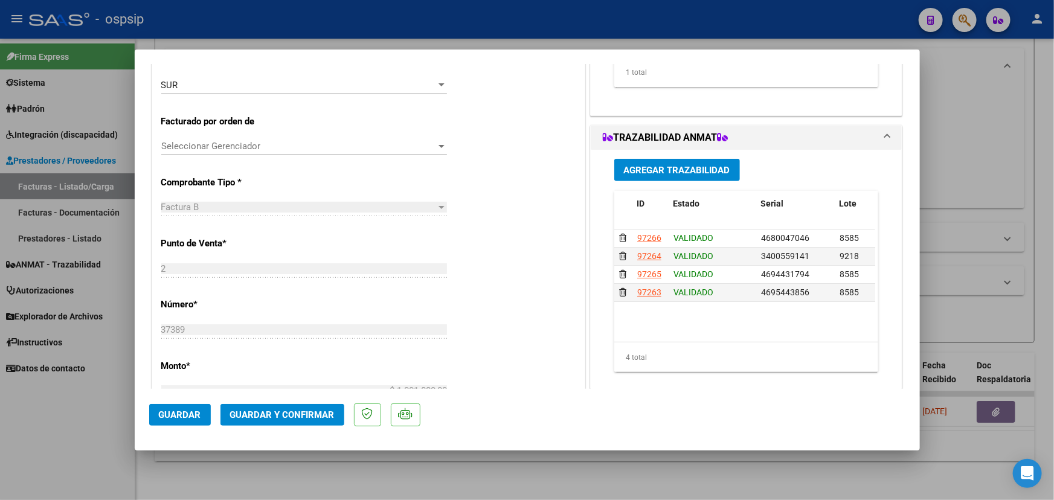
click at [249, 412] on span "Guardar y Confirmar" at bounding box center [282, 415] width 104 height 11
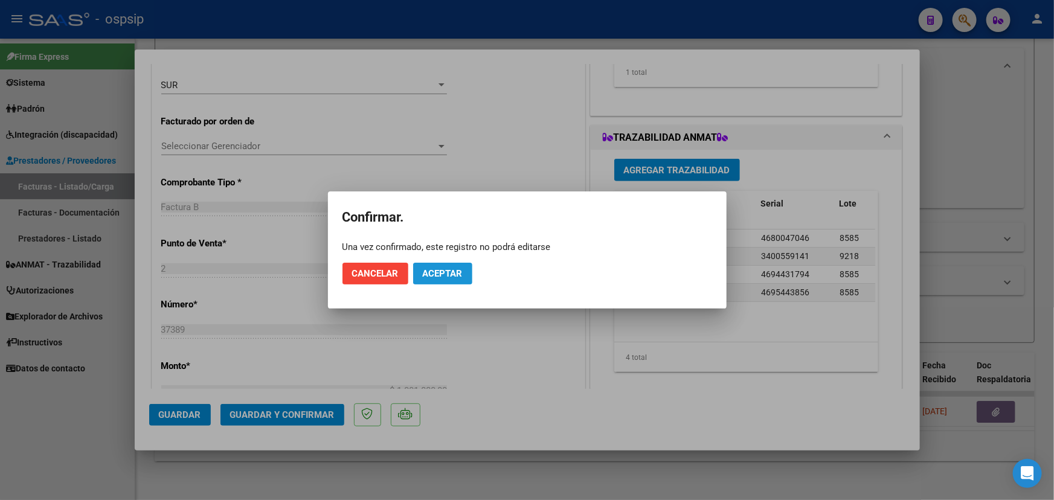
click at [449, 271] on span "Aceptar" at bounding box center [443, 273] width 40 height 11
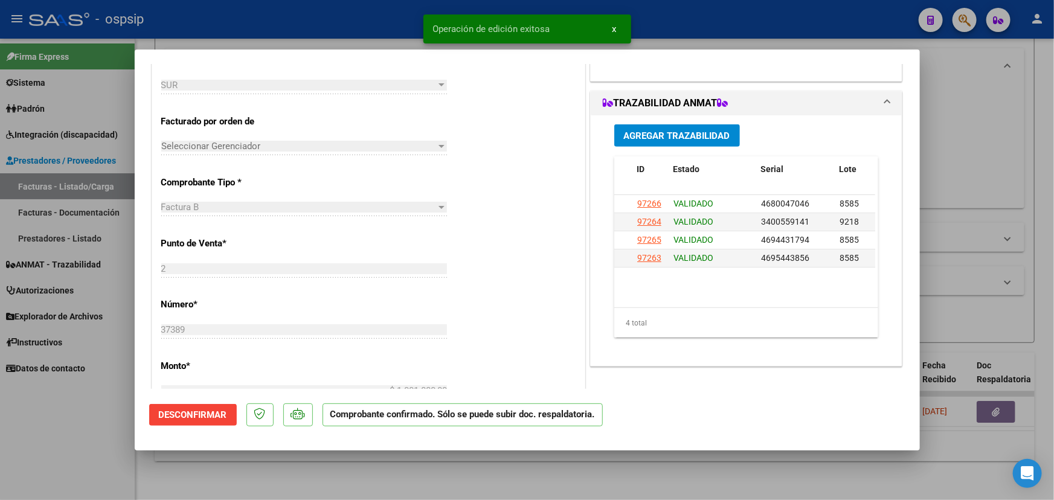
type input "$ 0,00"
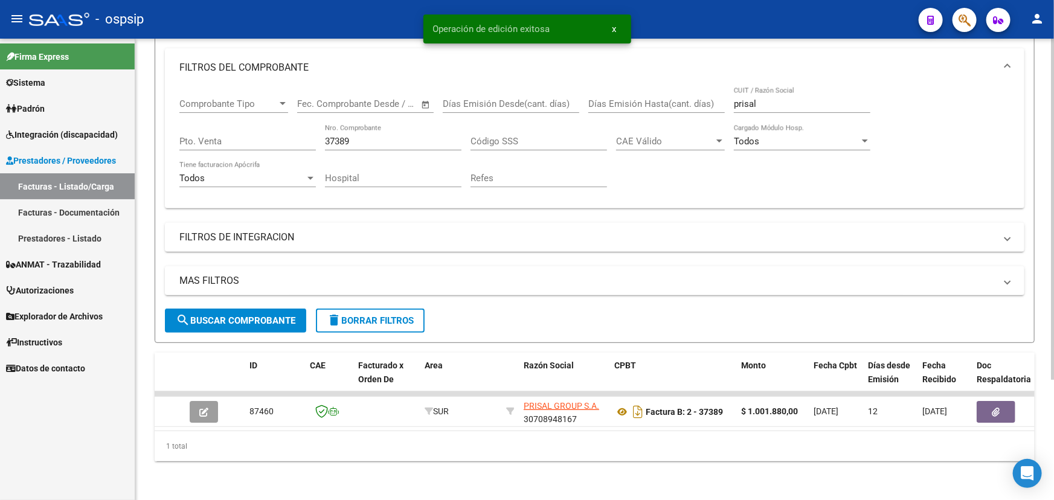
click at [331, 137] on input "37389" at bounding box center [393, 141] width 137 height 11
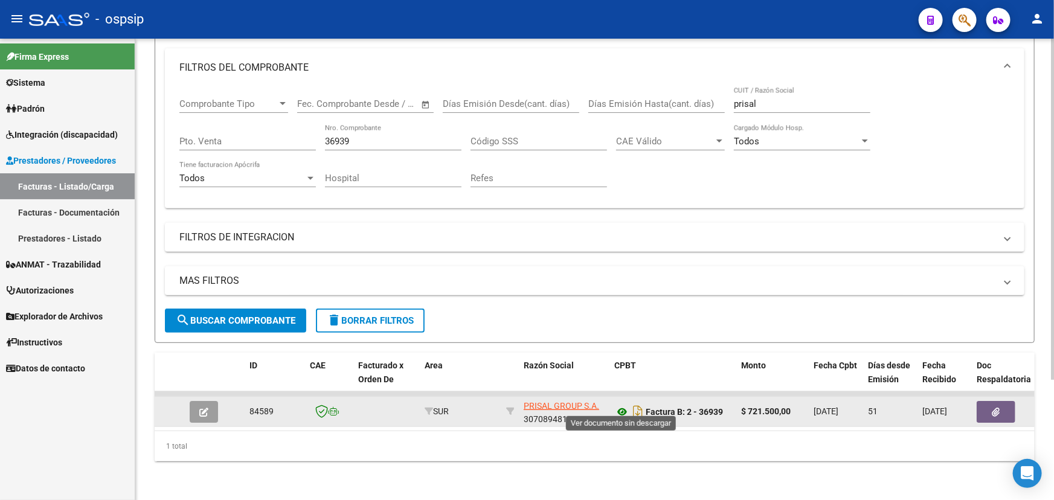
click at [617, 405] on icon at bounding box center [622, 412] width 16 height 14
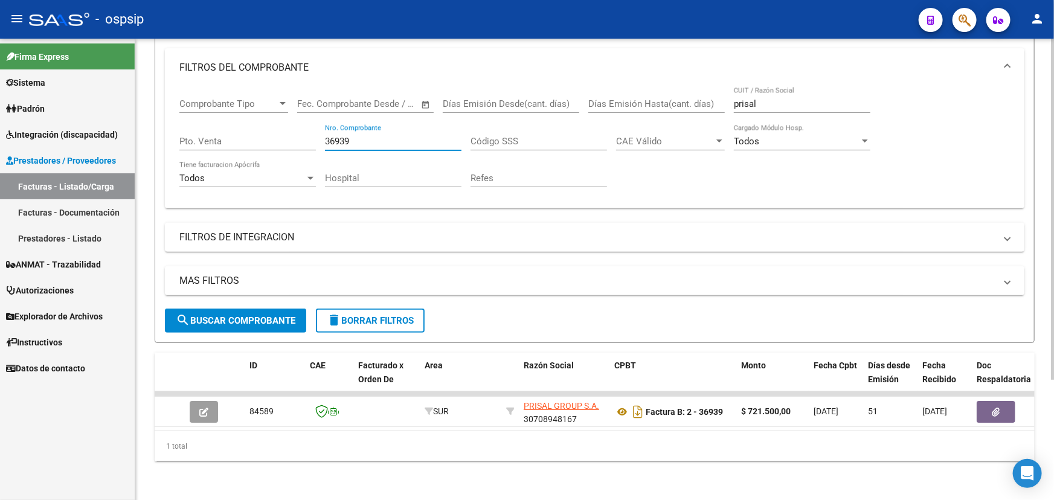
click at [334, 136] on input "36939" at bounding box center [393, 141] width 137 height 11
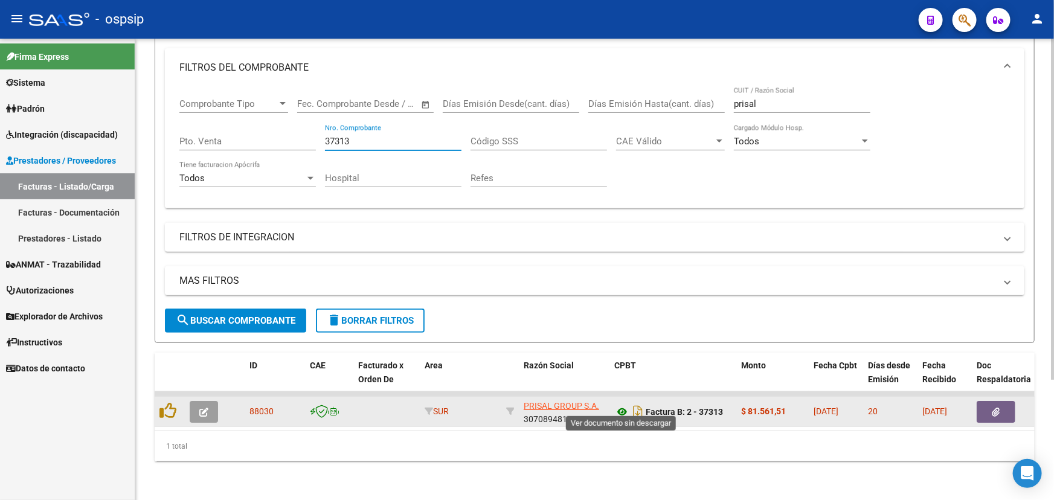
type input "37313"
click at [622, 405] on icon at bounding box center [622, 412] width 16 height 14
click at [203, 408] on icon "button" at bounding box center [203, 412] width 9 height 9
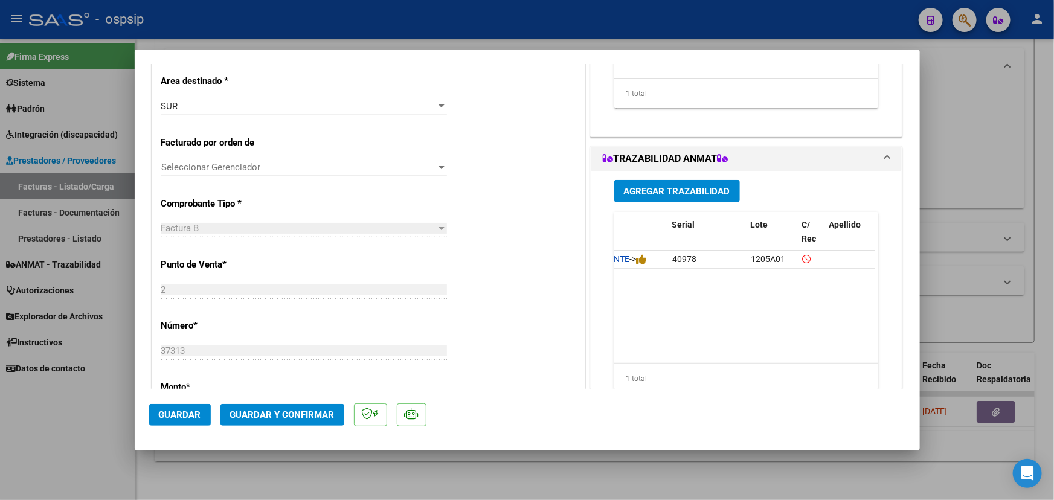
scroll to position [164, 0]
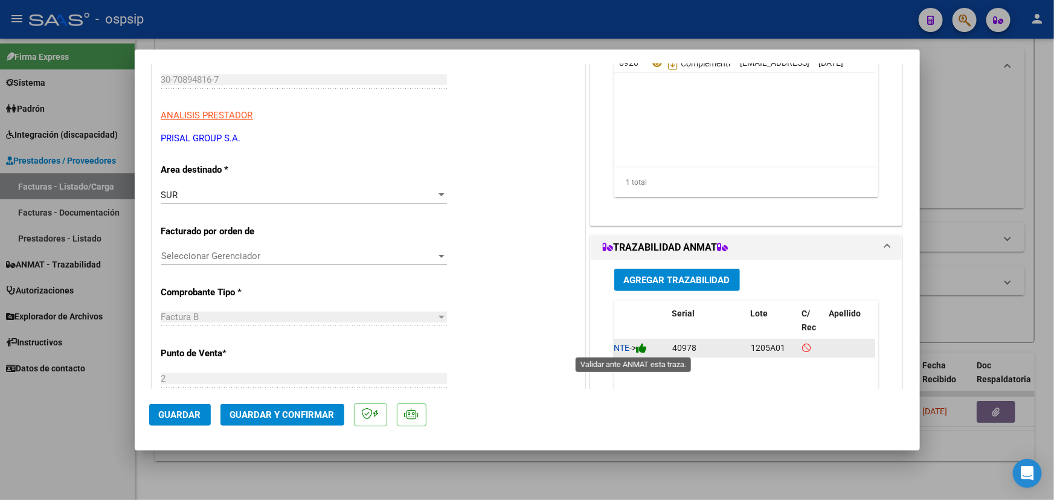
click at [644, 349] on icon at bounding box center [641, 347] width 11 height 11
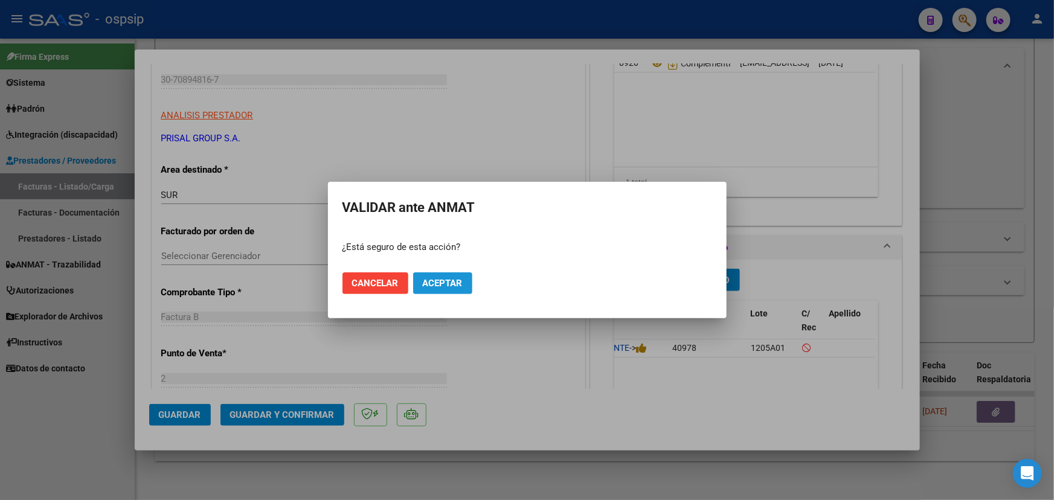
click at [448, 289] on button "Aceptar" at bounding box center [442, 283] width 59 height 22
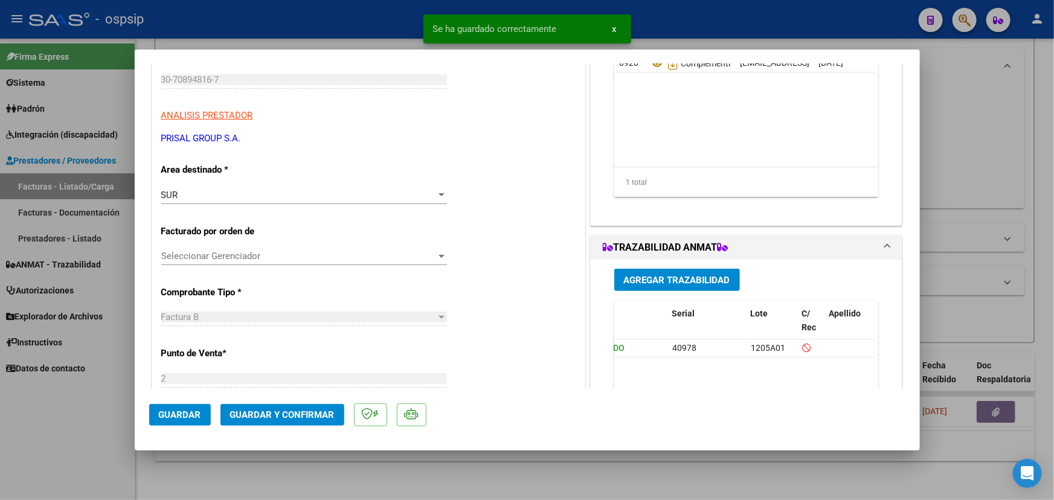
click at [308, 415] on span "Guardar y Confirmar" at bounding box center [282, 415] width 104 height 11
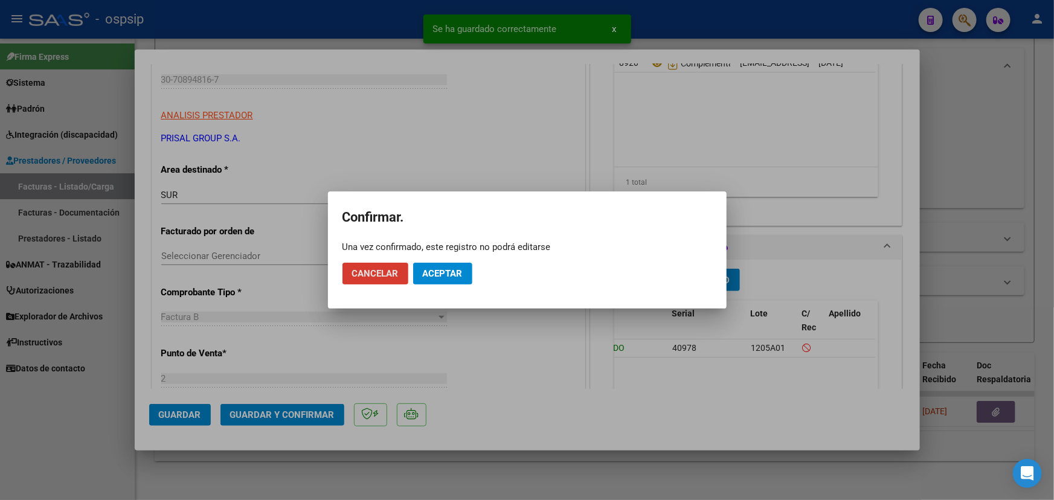
click at [457, 254] on mat-dialog-actions "Cancelar Aceptar" at bounding box center [527, 273] width 370 height 41
click at [447, 277] on span "Aceptar" at bounding box center [443, 273] width 40 height 11
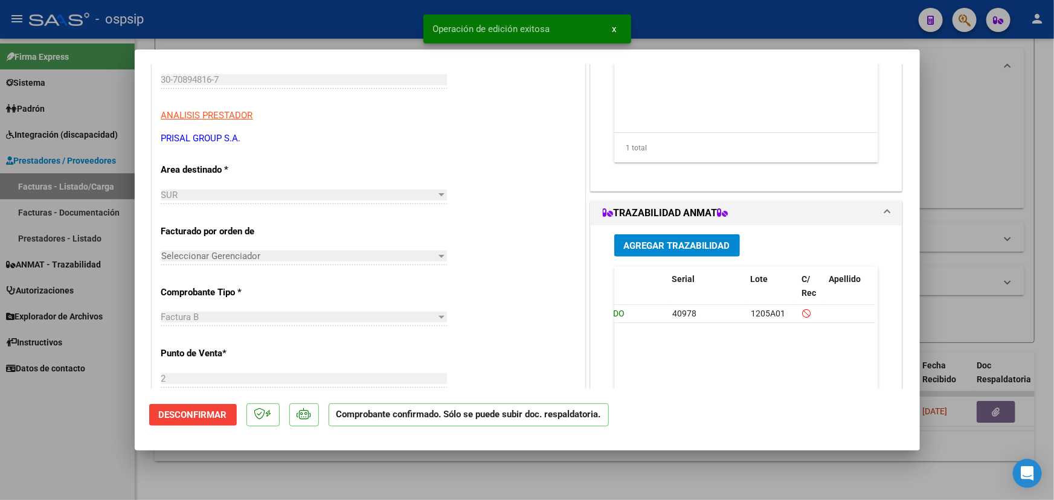
type input "$ 0,00"
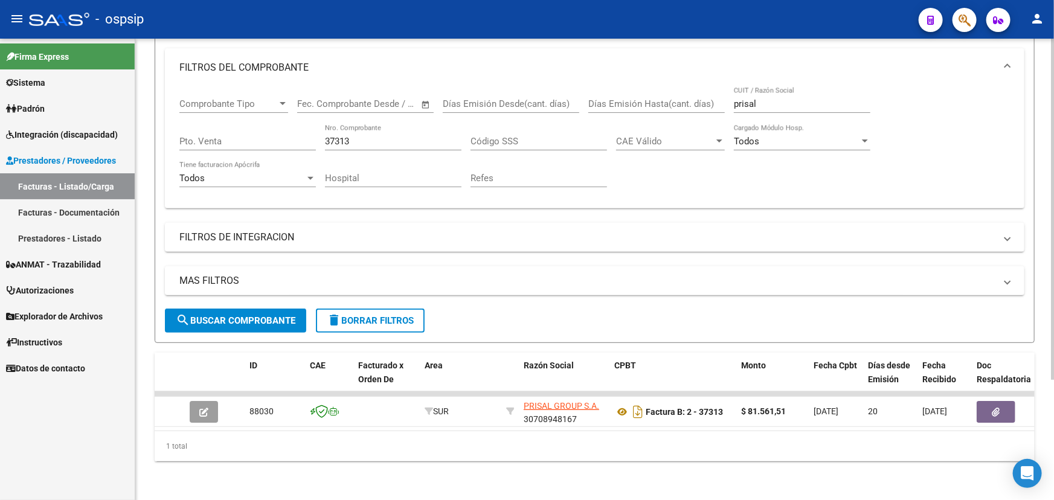
click at [337, 136] on input "37313" at bounding box center [393, 141] width 137 height 11
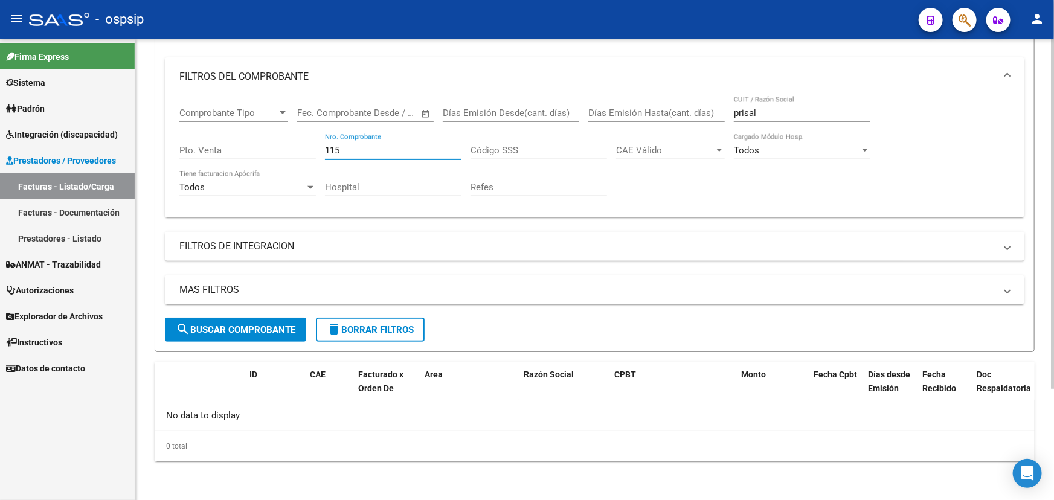
scroll to position [146, 0]
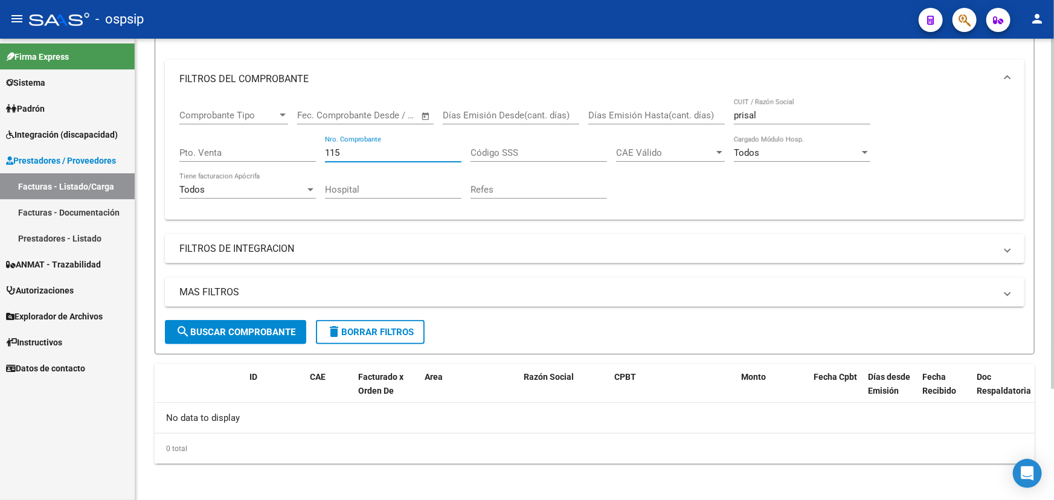
type input "115"
click at [743, 112] on input "prisal" at bounding box center [802, 115] width 137 height 11
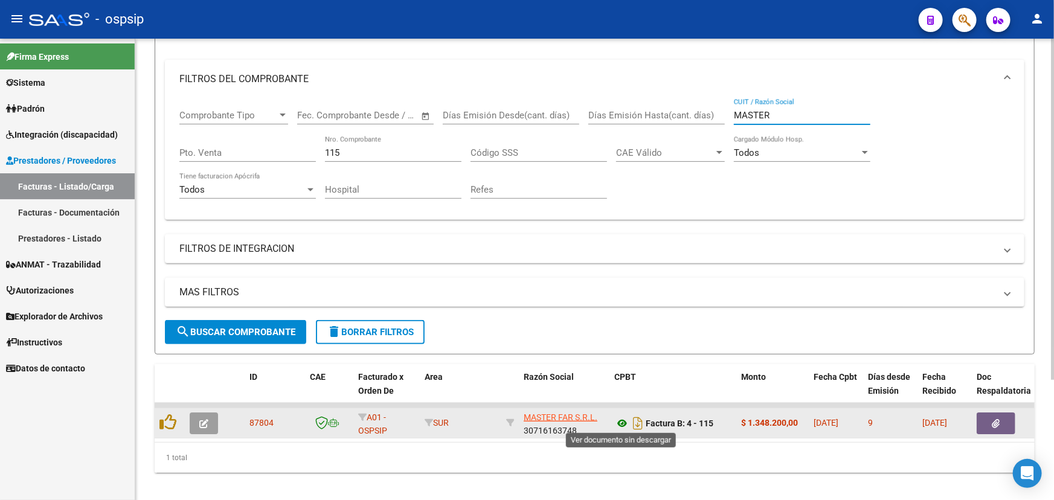
type input "MASTER"
click at [620, 419] on icon at bounding box center [622, 423] width 16 height 14
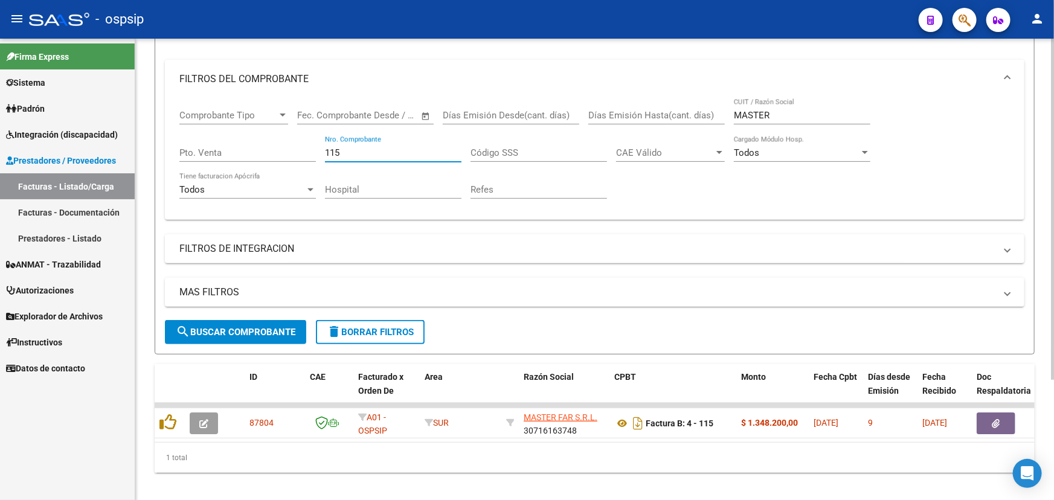
click at [349, 151] on input "115" at bounding box center [393, 152] width 137 height 11
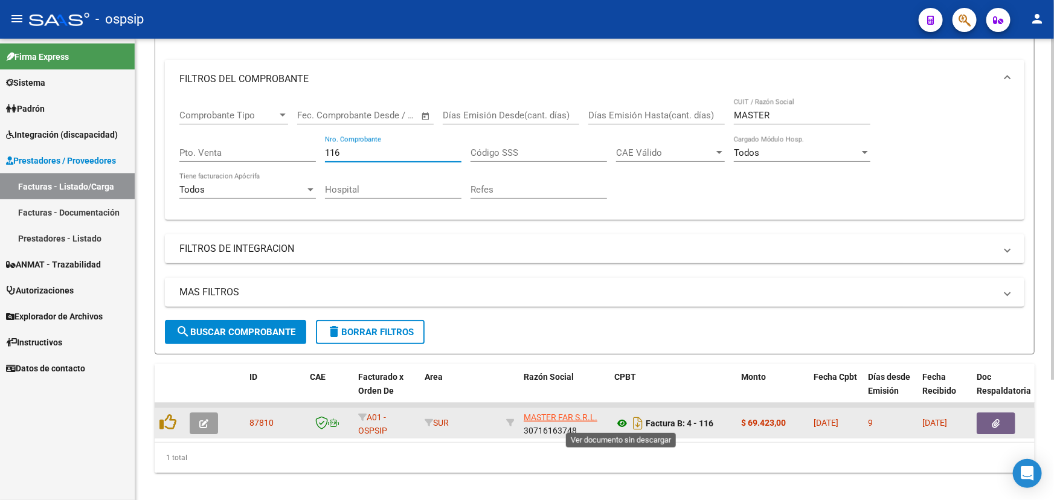
type input "116"
click at [623, 423] on icon at bounding box center [622, 423] width 16 height 14
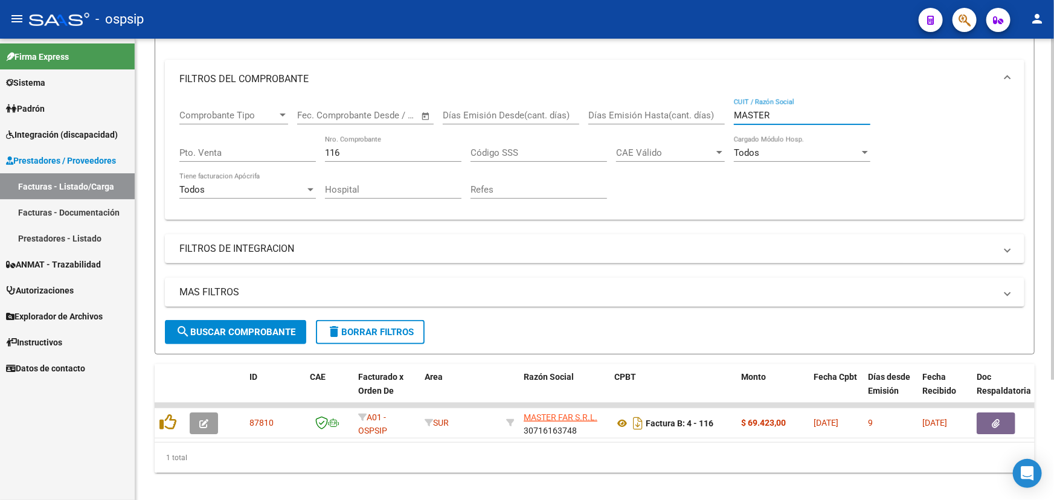
click at [758, 111] on input "MASTER" at bounding box center [802, 115] width 137 height 11
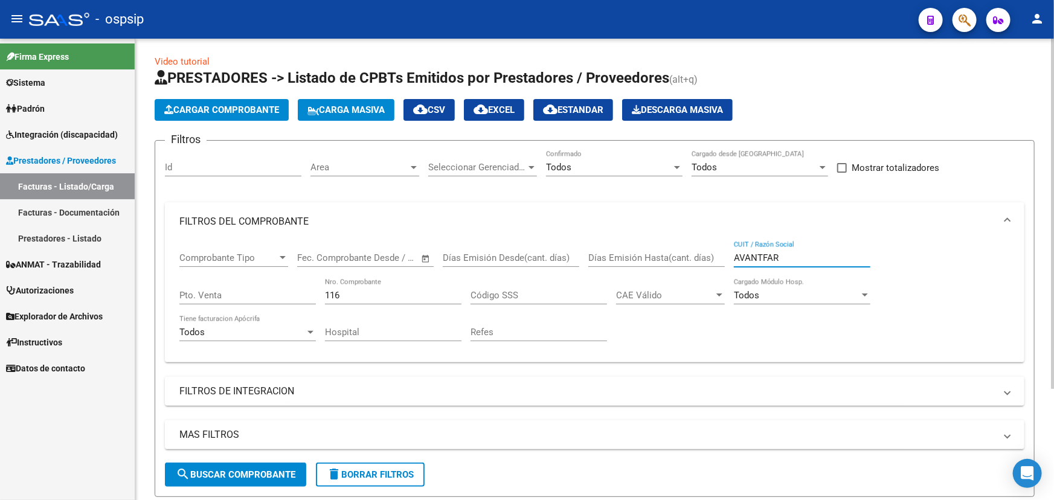
scroll to position [0, 0]
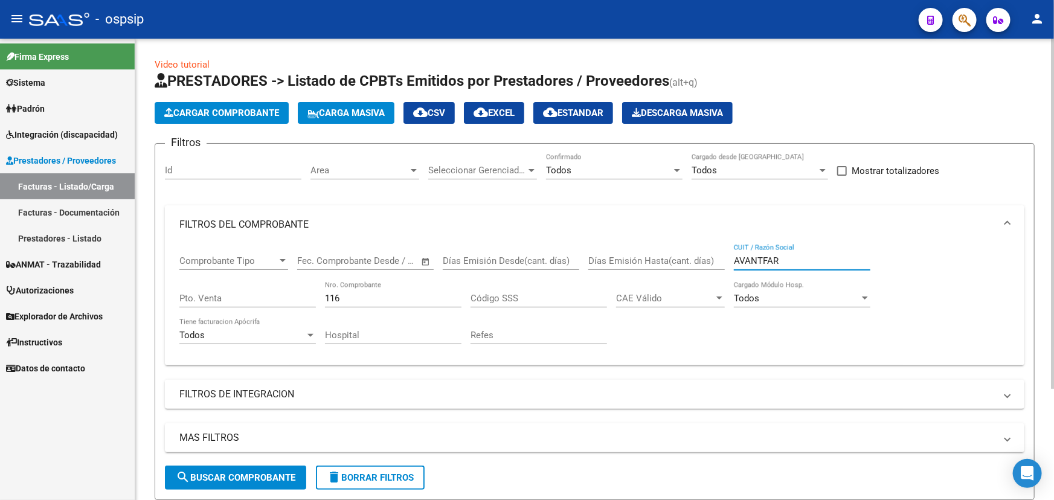
click at [802, 259] on input "AVANTFAR" at bounding box center [802, 261] width 137 height 11
type input "AVANTFAR"
click at [337, 297] on input "116" at bounding box center [393, 298] width 137 height 11
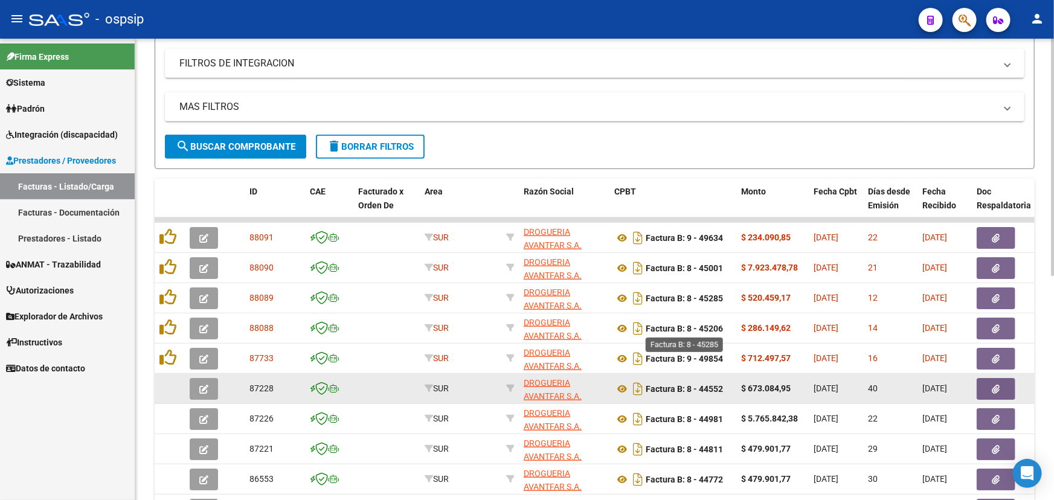
scroll to position [338, 0]
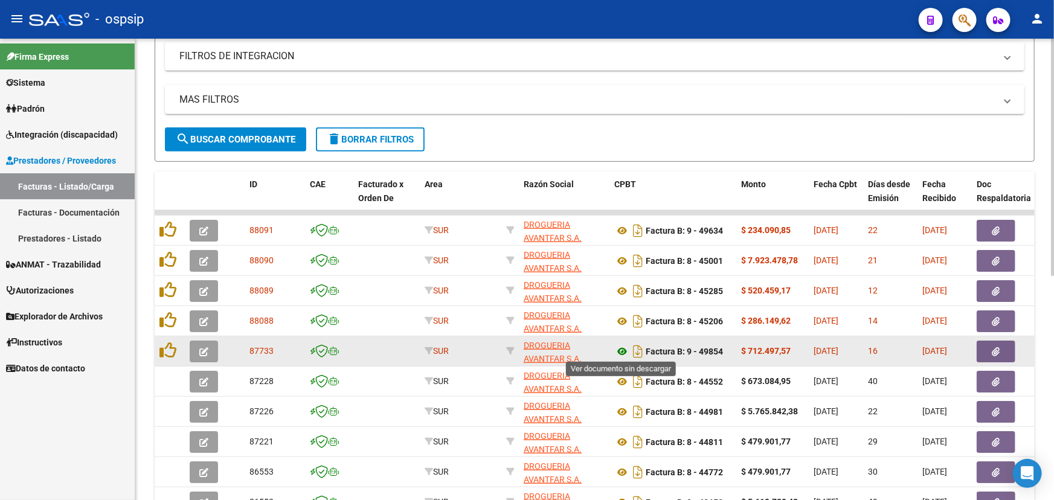
click at [626, 350] on icon at bounding box center [622, 351] width 16 height 14
click at [992, 348] on icon "button" at bounding box center [996, 351] width 8 height 9
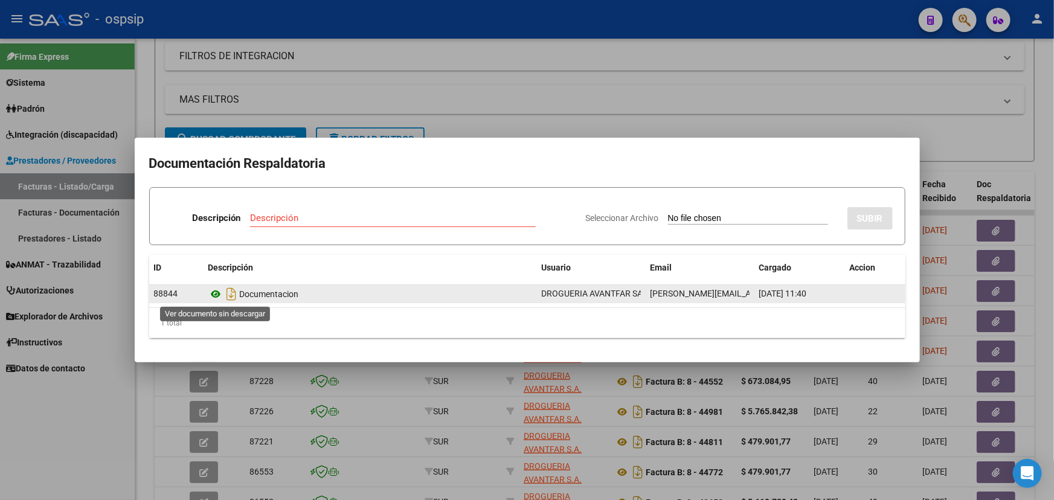
click at [220, 293] on icon at bounding box center [216, 294] width 16 height 14
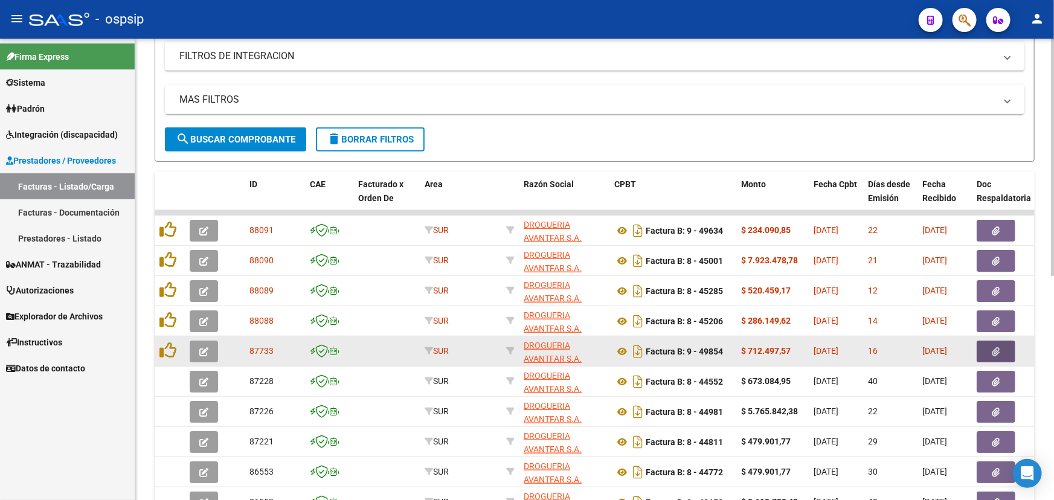
click at [206, 341] on button "button" at bounding box center [204, 352] width 28 height 22
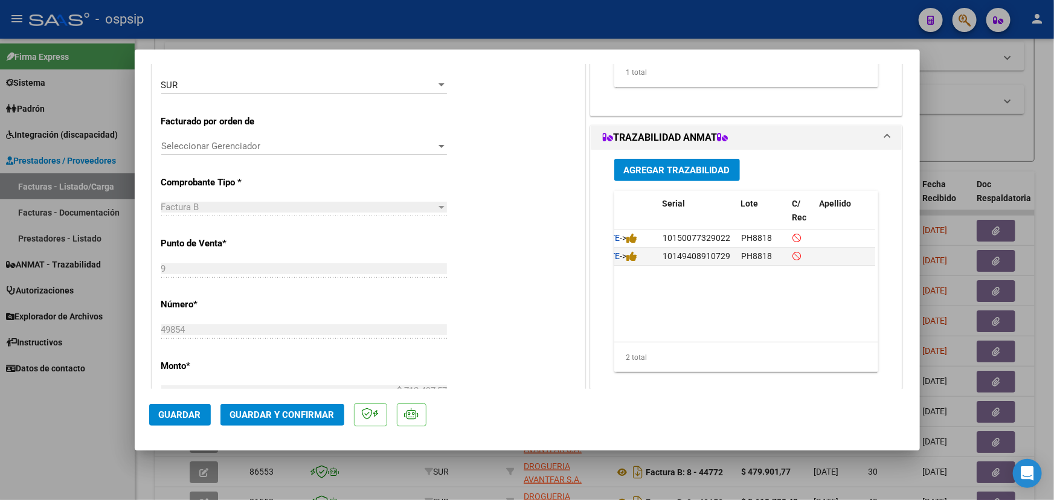
scroll to position [0, 79]
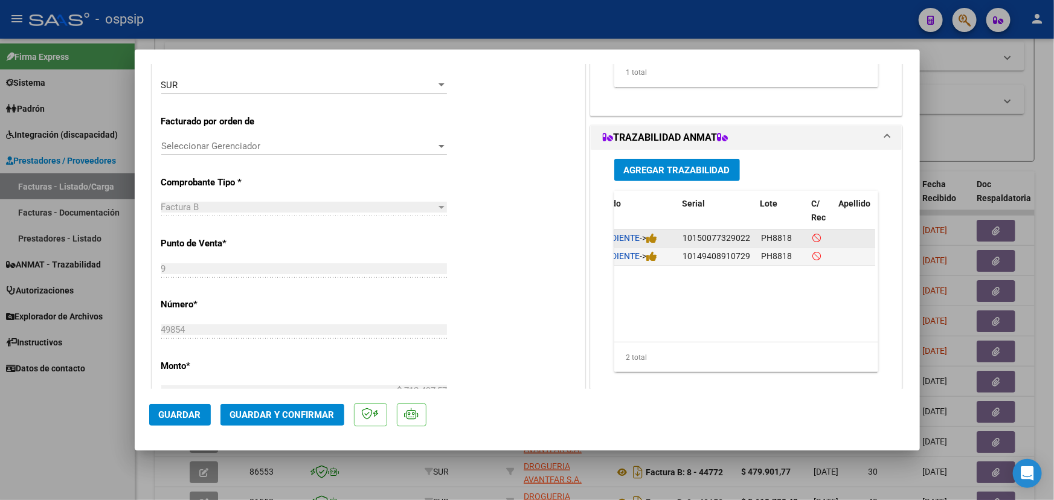
click at [704, 236] on span "10150077329022" at bounding box center [717, 238] width 68 height 10
copy span "10150077329022"
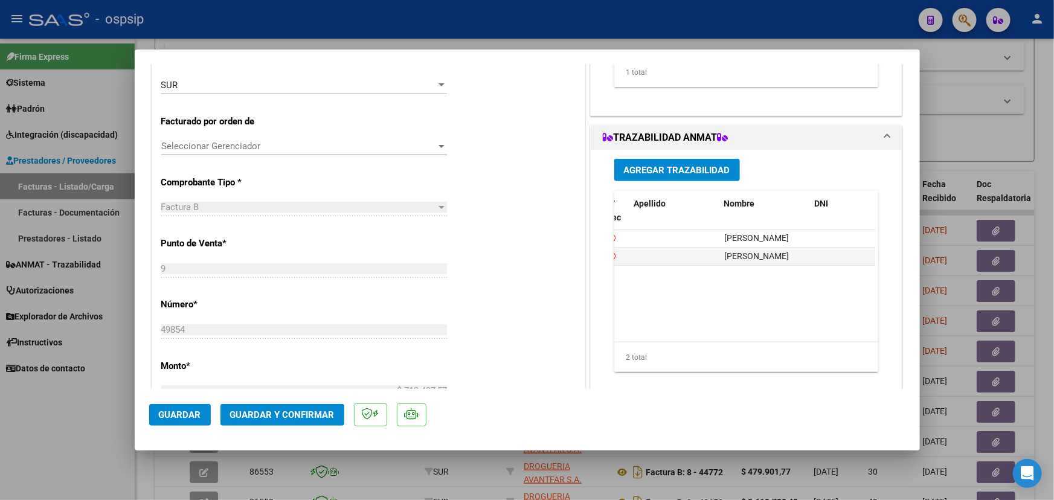
scroll to position [0, 0]
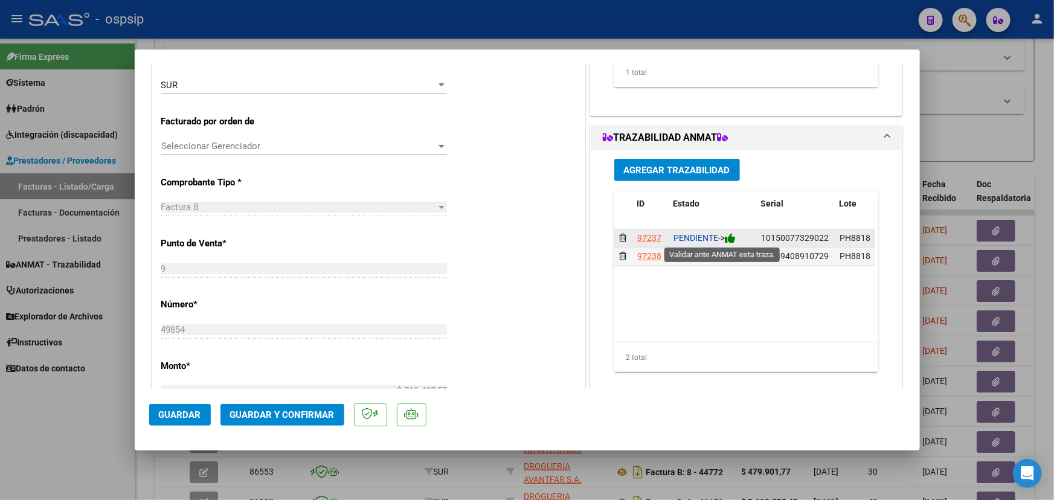
click at [734, 239] on icon at bounding box center [730, 238] width 11 height 11
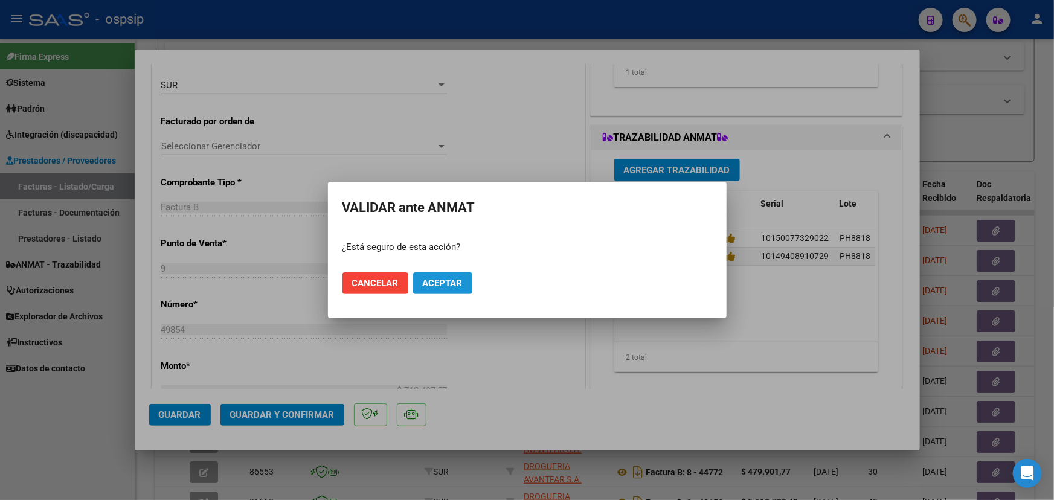
click at [462, 288] on button "Aceptar" at bounding box center [442, 283] width 59 height 22
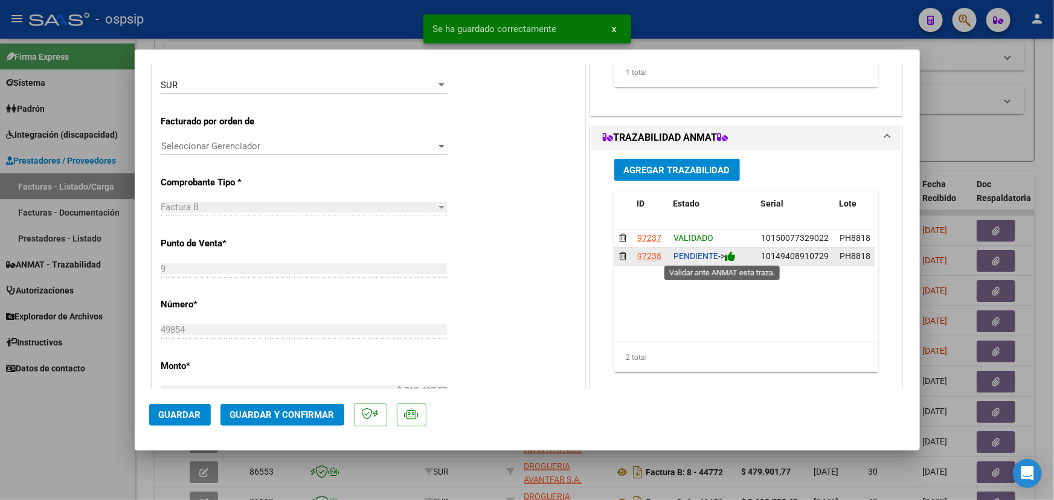
click at [732, 256] on icon at bounding box center [730, 256] width 11 height 11
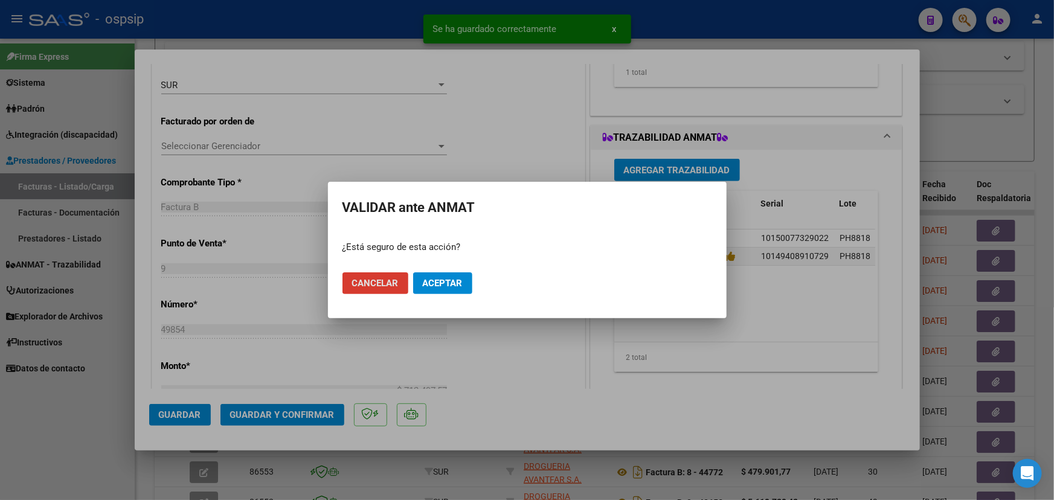
click at [451, 279] on span "Aceptar" at bounding box center [443, 283] width 40 height 11
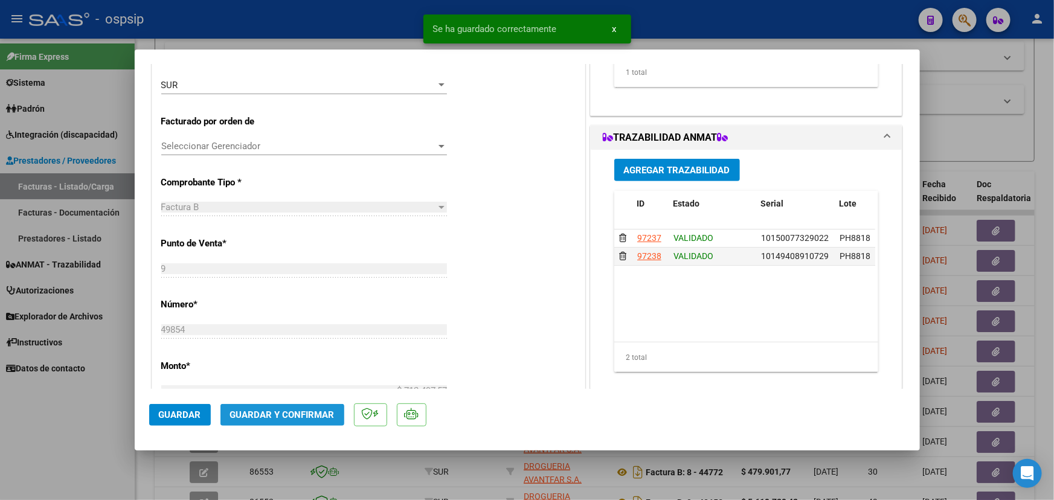
click at [294, 411] on span "Guardar y Confirmar" at bounding box center [282, 415] width 104 height 11
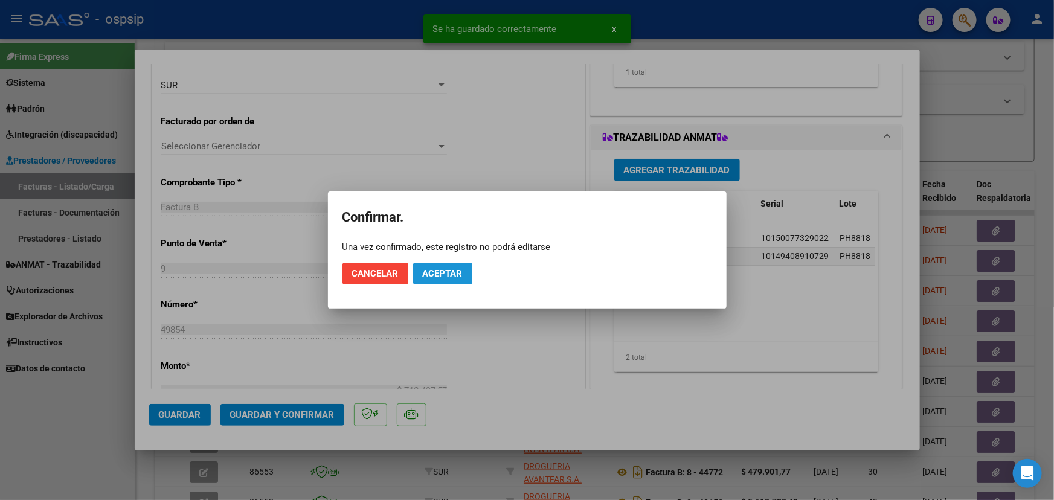
click at [445, 275] on span "Aceptar" at bounding box center [443, 273] width 40 height 11
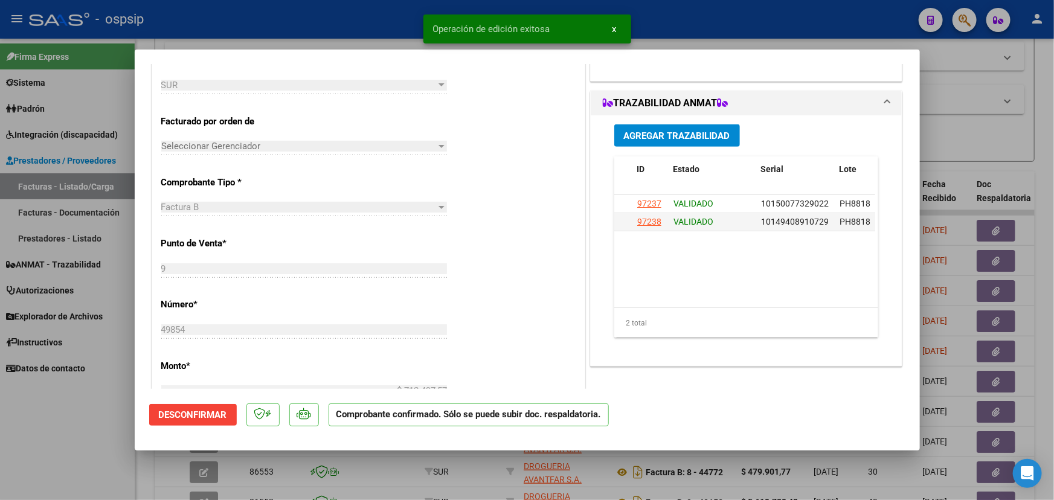
type input "$ 0,00"
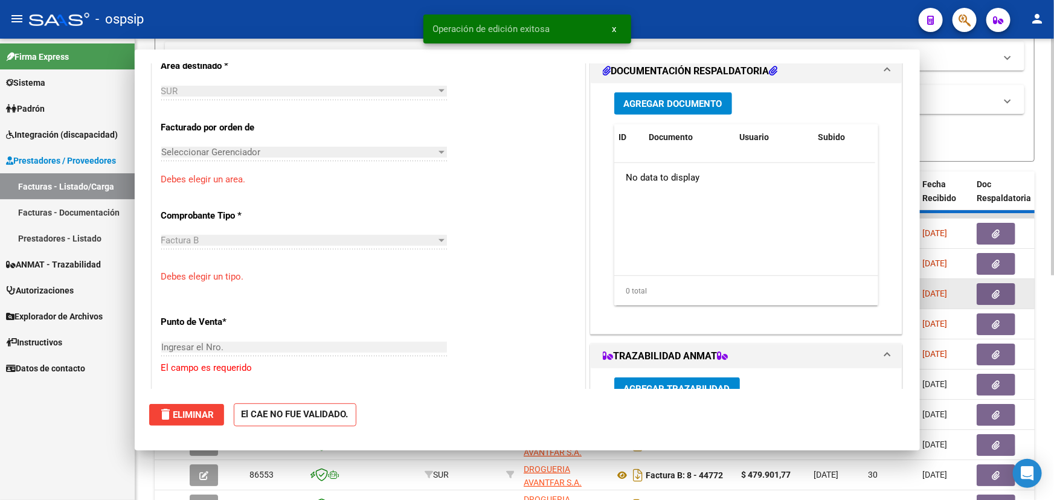
scroll to position [280, 0]
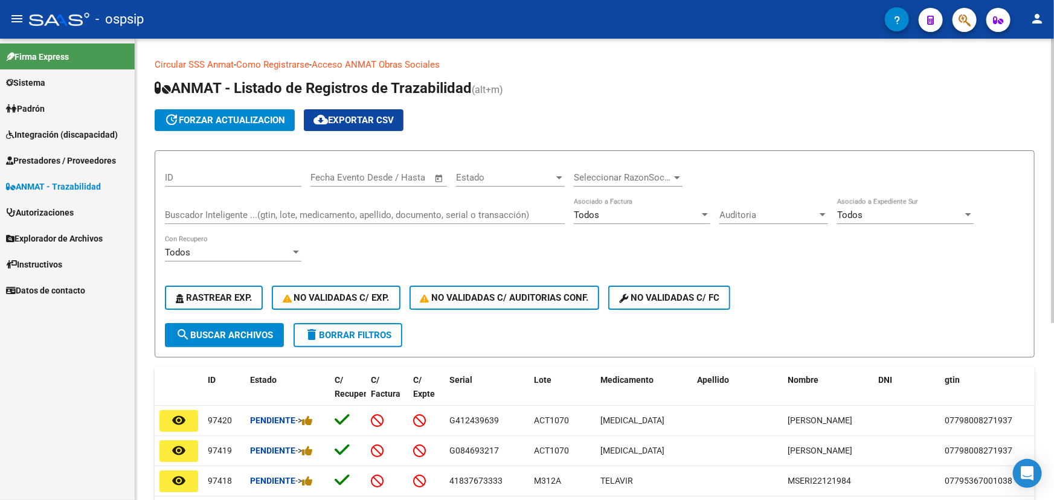
scroll to position [12, 0]
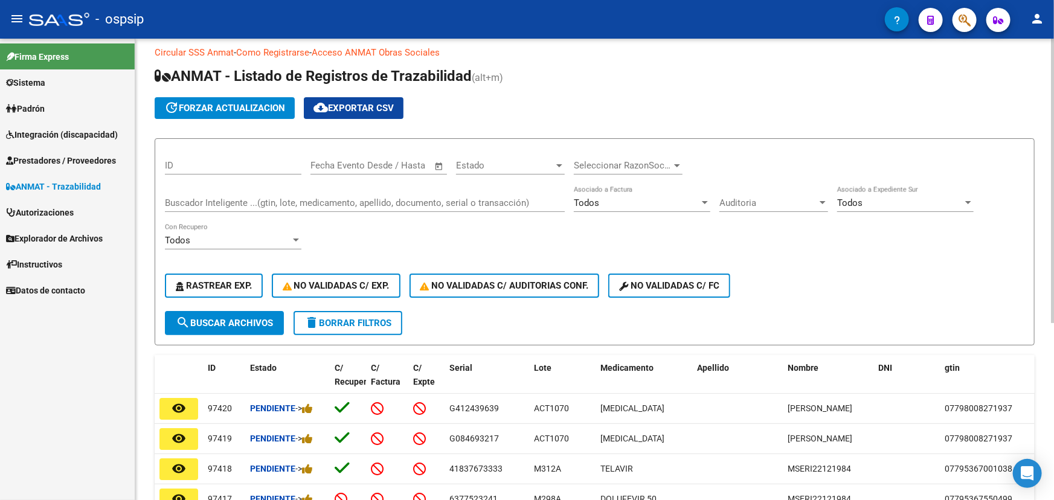
click at [242, 199] on input "Buscador Inteligente ...(gtin, lote, medicamento, apellido, documento, serial o…" at bounding box center [365, 203] width 400 height 11
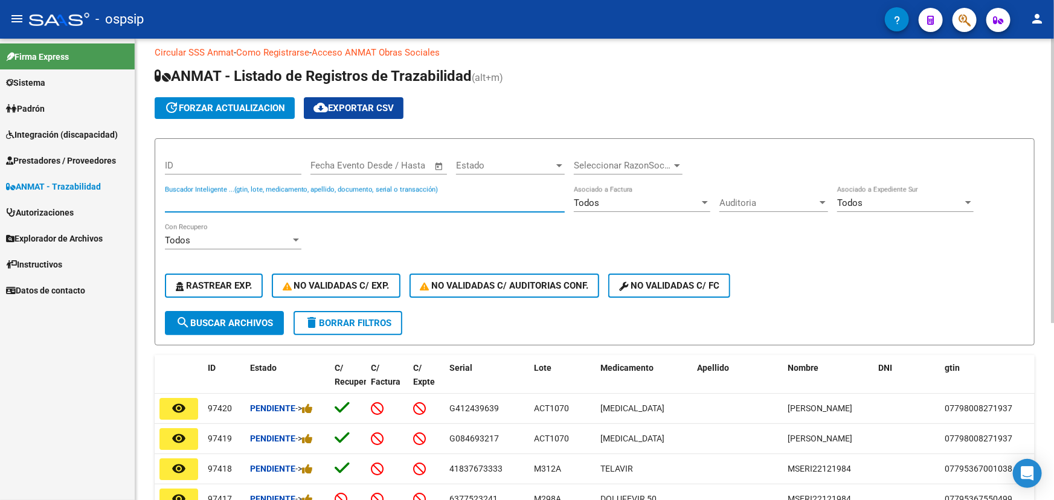
paste input "0000097986"
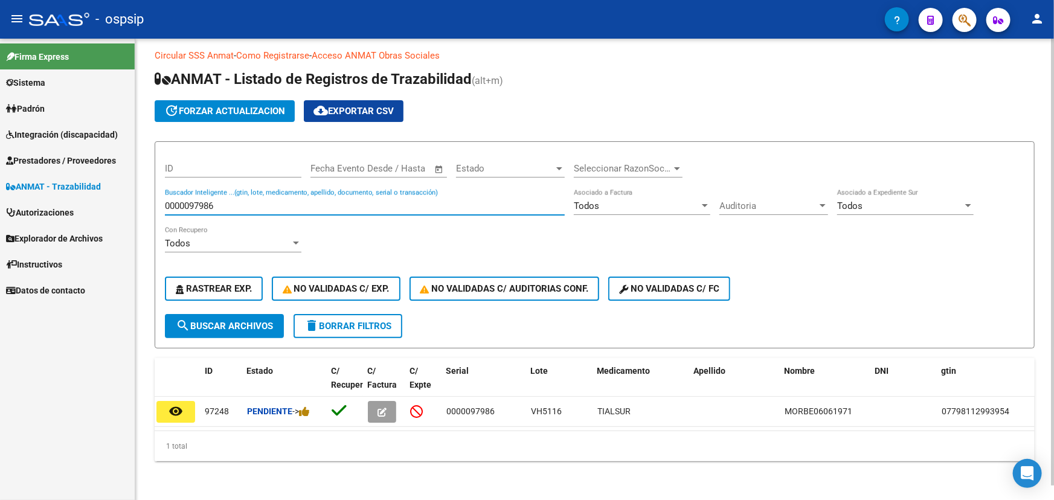
scroll to position [0, 5]
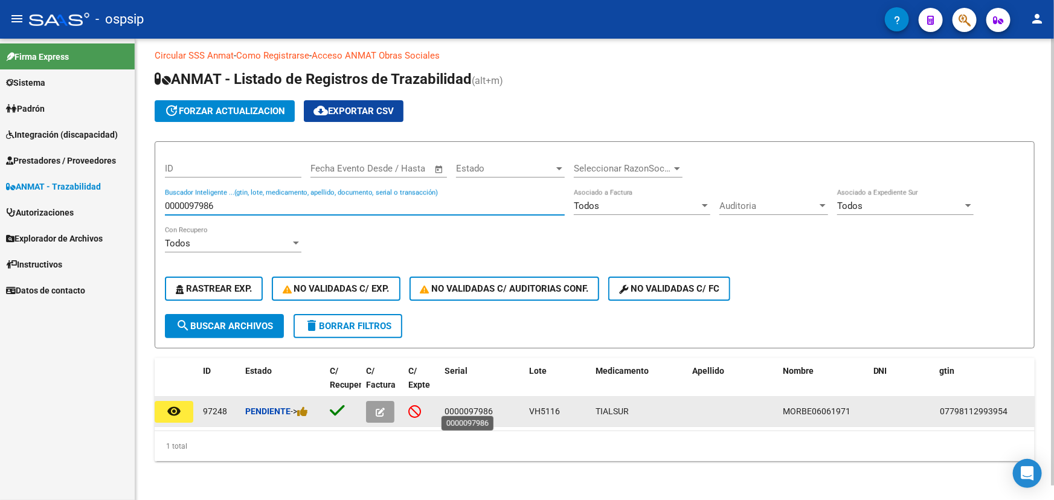
click at [480, 407] on span "0000097986" at bounding box center [469, 412] width 48 height 10
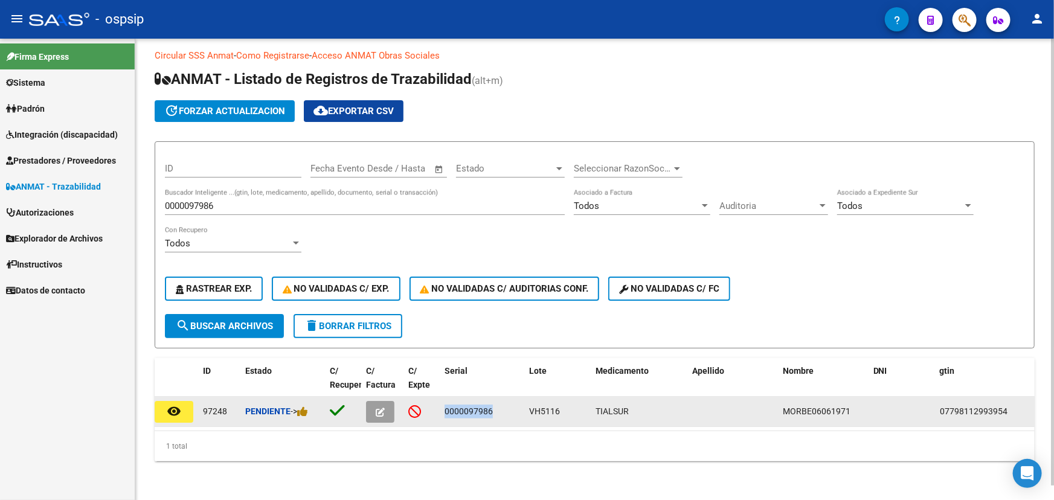
click at [480, 407] on span "0000097986" at bounding box center [469, 412] width 48 height 10
copy span "0000097986"
click at [544, 411] on span "VH5116" at bounding box center [544, 412] width 31 height 10
copy span "VH5116"
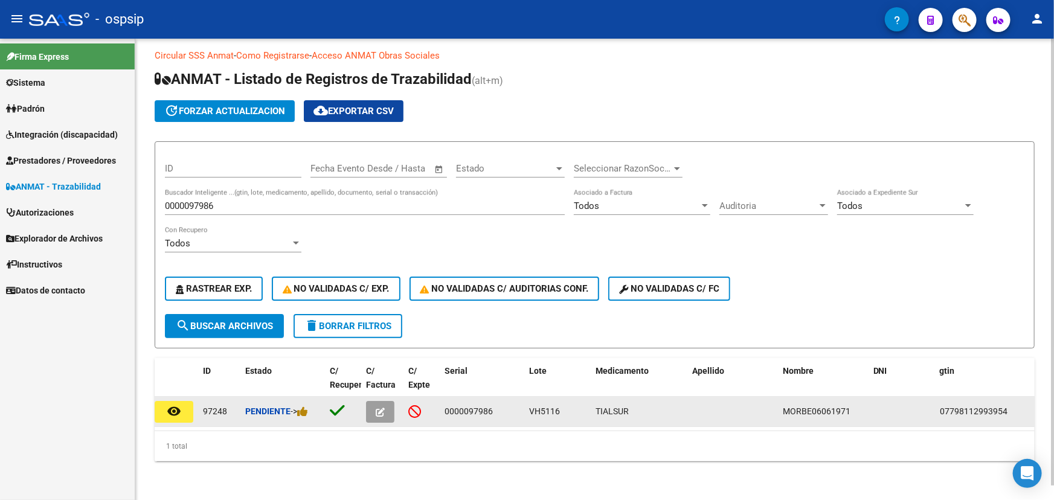
click at [452, 407] on span "0000097986" at bounding box center [469, 412] width 48 height 10
copy span "0000097986"
click at [537, 407] on span "VH5116" at bounding box center [544, 412] width 31 height 10
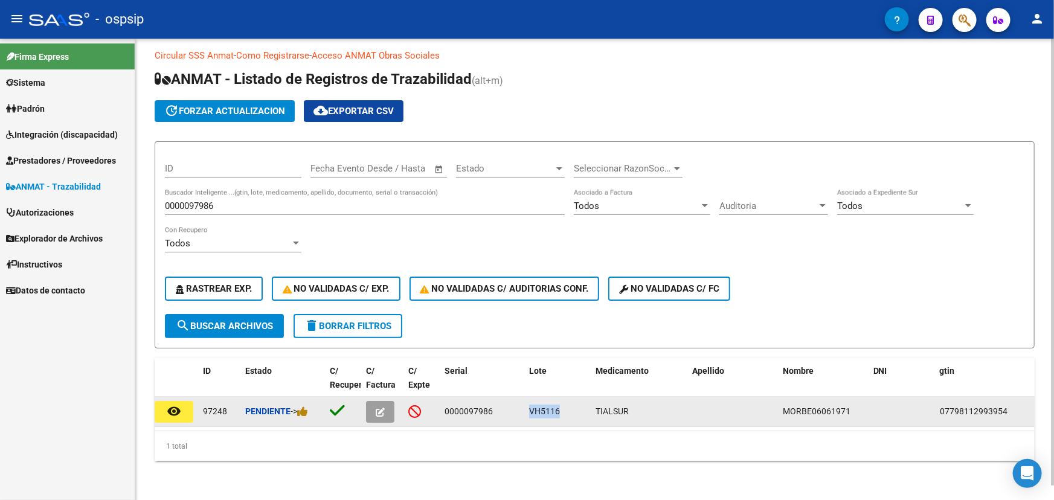
copy span "VH5116"
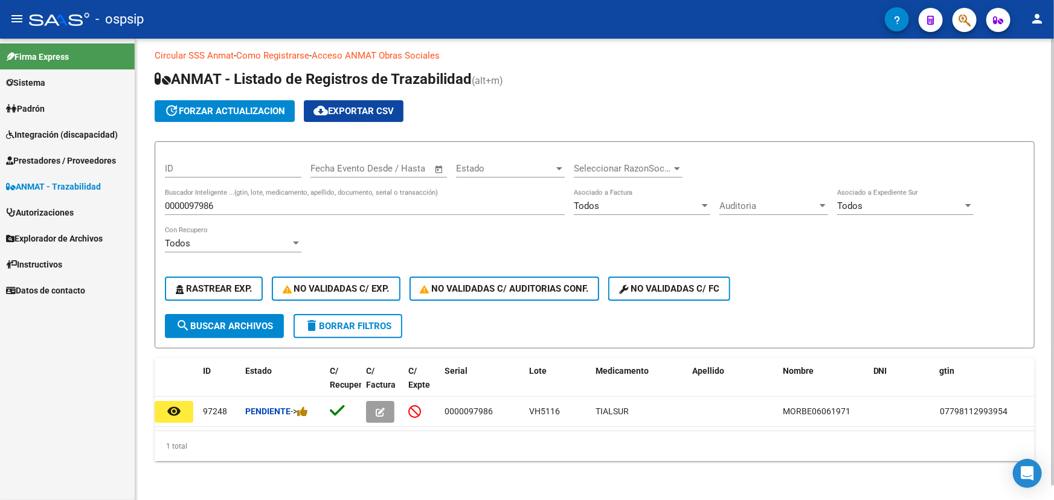
click at [207, 201] on input "0000097986" at bounding box center [365, 206] width 400 height 11
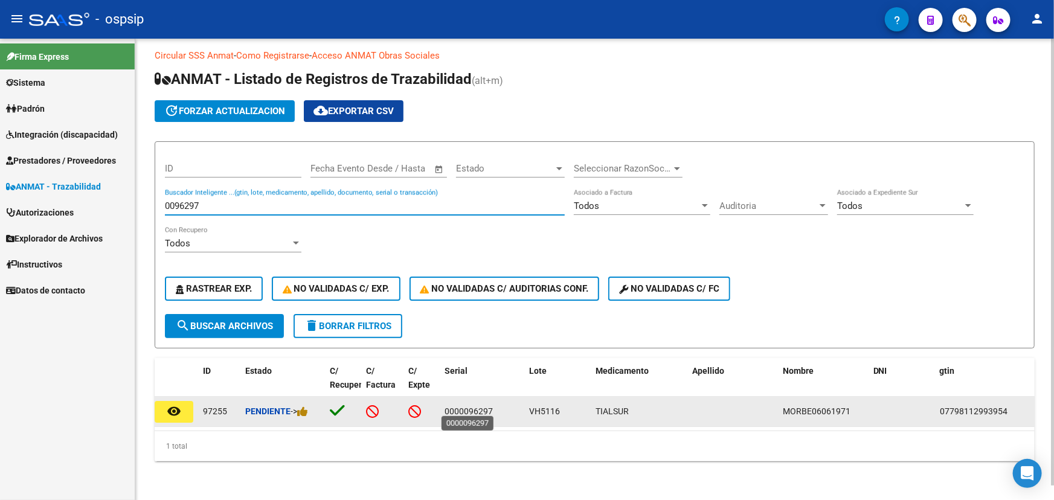
type input "0096297"
click at [465, 407] on span "0000096297" at bounding box center [469, 412] width 48 height 10
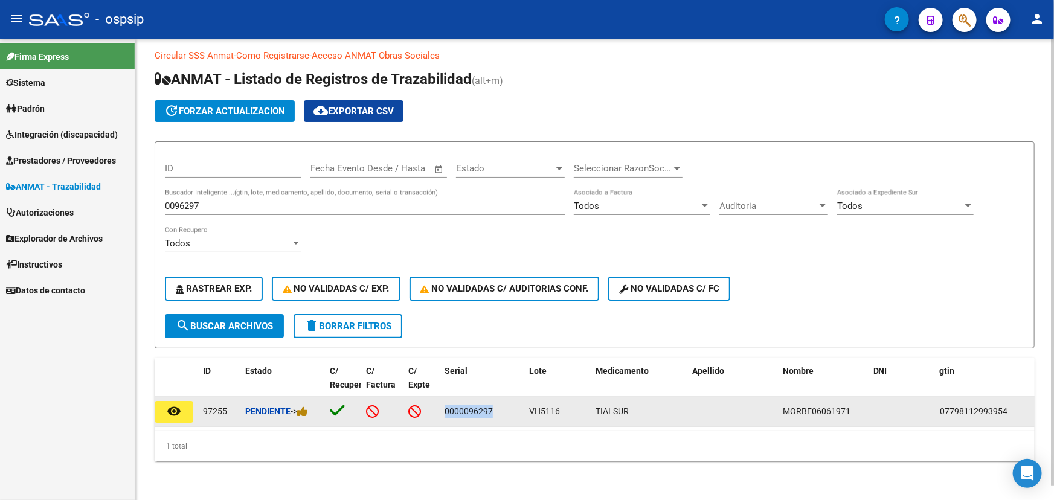
click at [465, 407] on span "0000096297" at bounding box center [469, 412] width 48 height 10
copy span "0000096297"
click at [547, 409] on span "VH5116" at bounding box center [544, 412] width 31 height 10
copy span "VH5116"
